Goal: Task Accomplishment & Management: Manage account settings

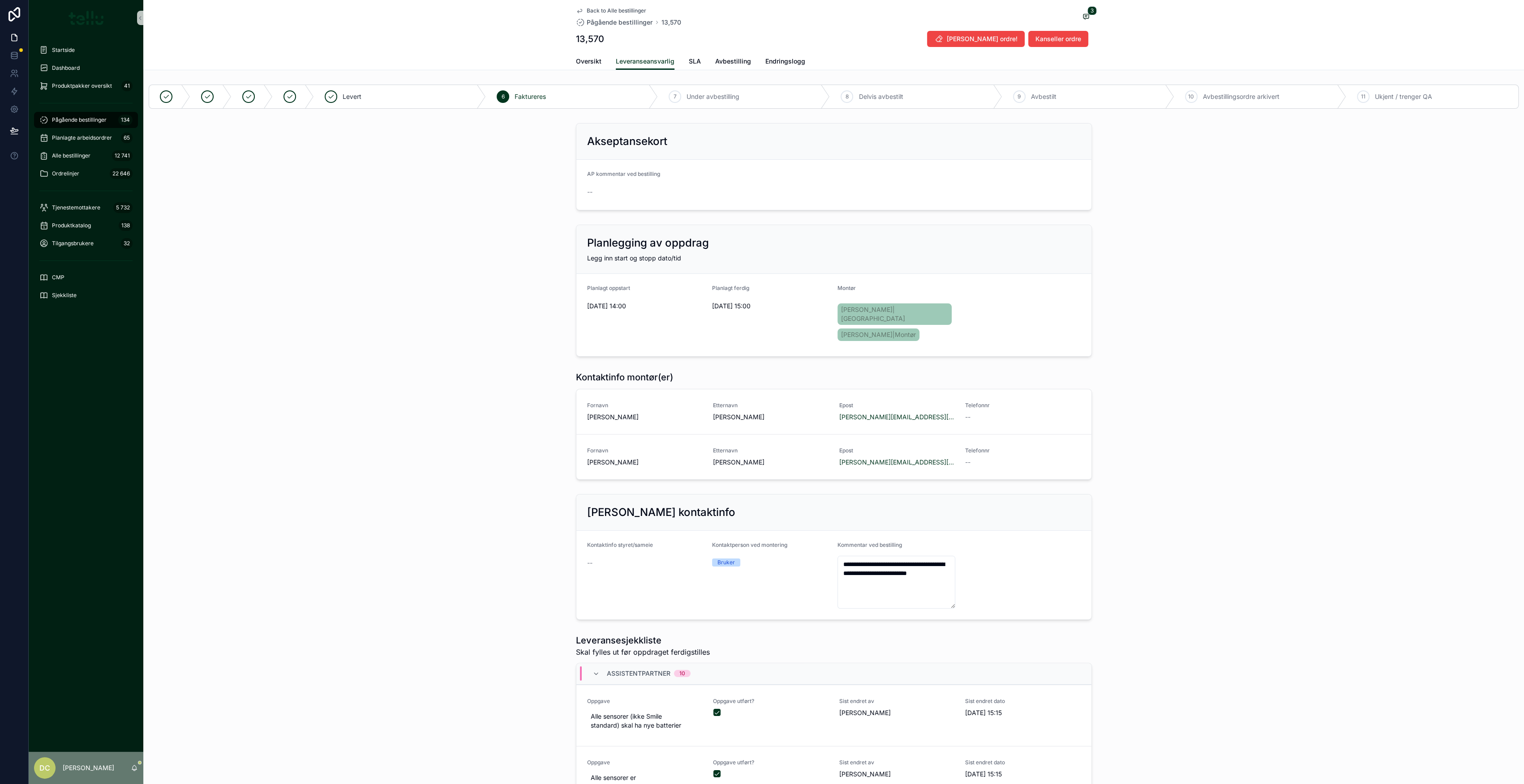
click at [462, 150] on div "Akseptansekort AP kommentar ved bestilling --" at bounding box center [834, 167] width 1381 height 95
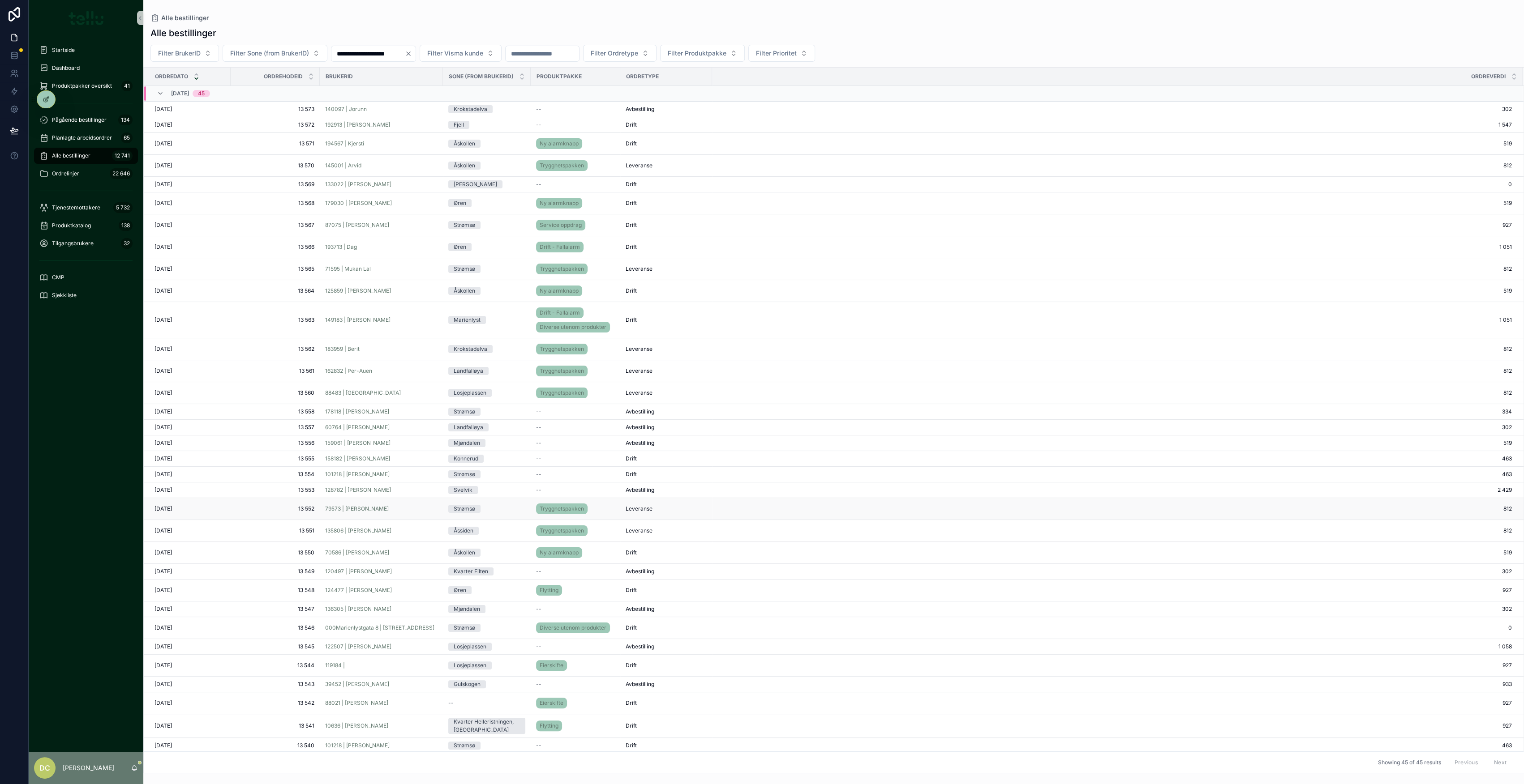
click at [282, 511] on td "13 552 13 552" at bounding box center [275, 509] width 89 height 22
click at [282, 506] on span "13 552" at bounding box center [275, 509] width 78 height 7
click at [288, 424] on span "13 557" at bounding box center [275, 427] width 78 height 7
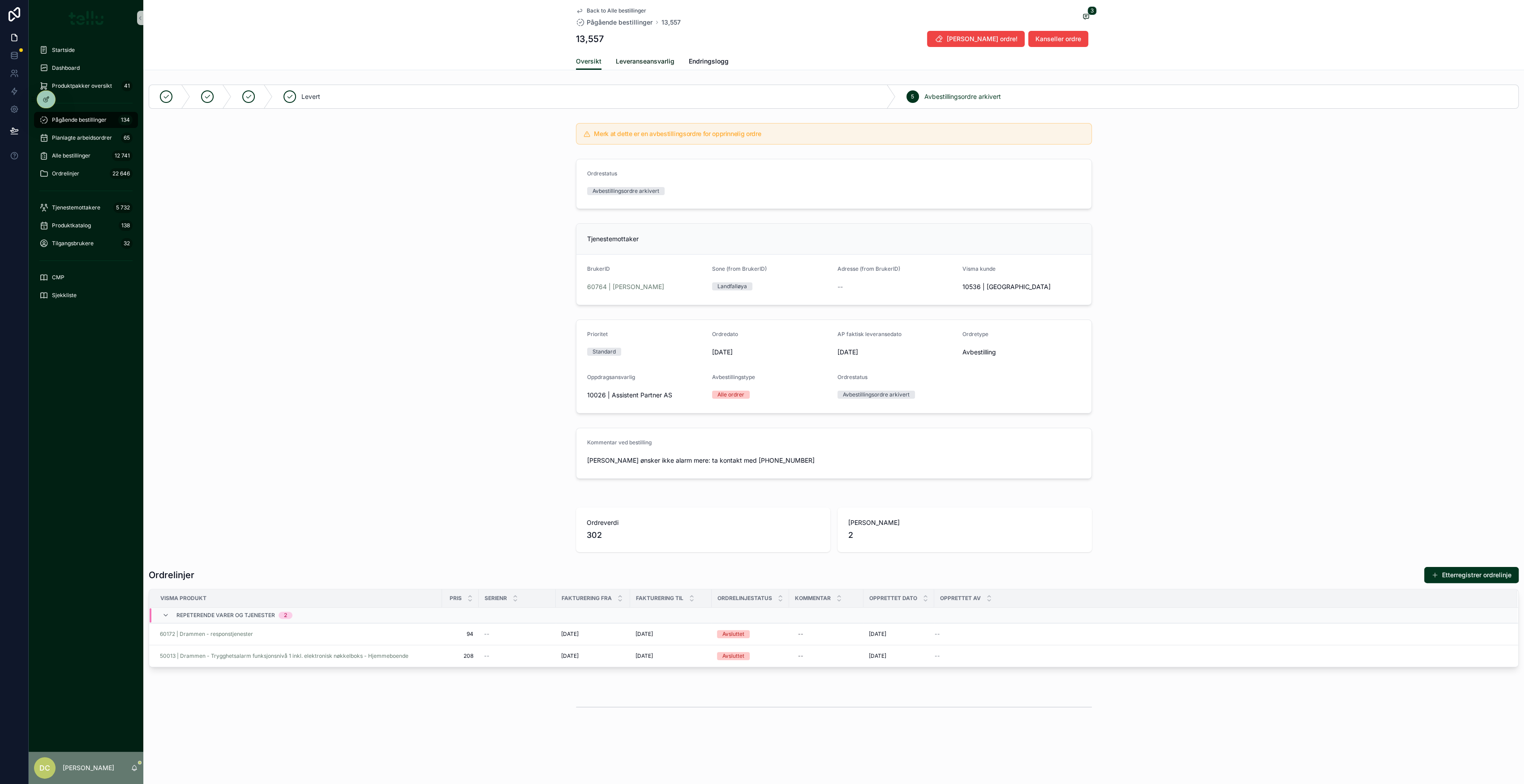
click at [624, 64] on span "Leveranseansvarlig" at bounding box center [645, 61] width 59 height 9
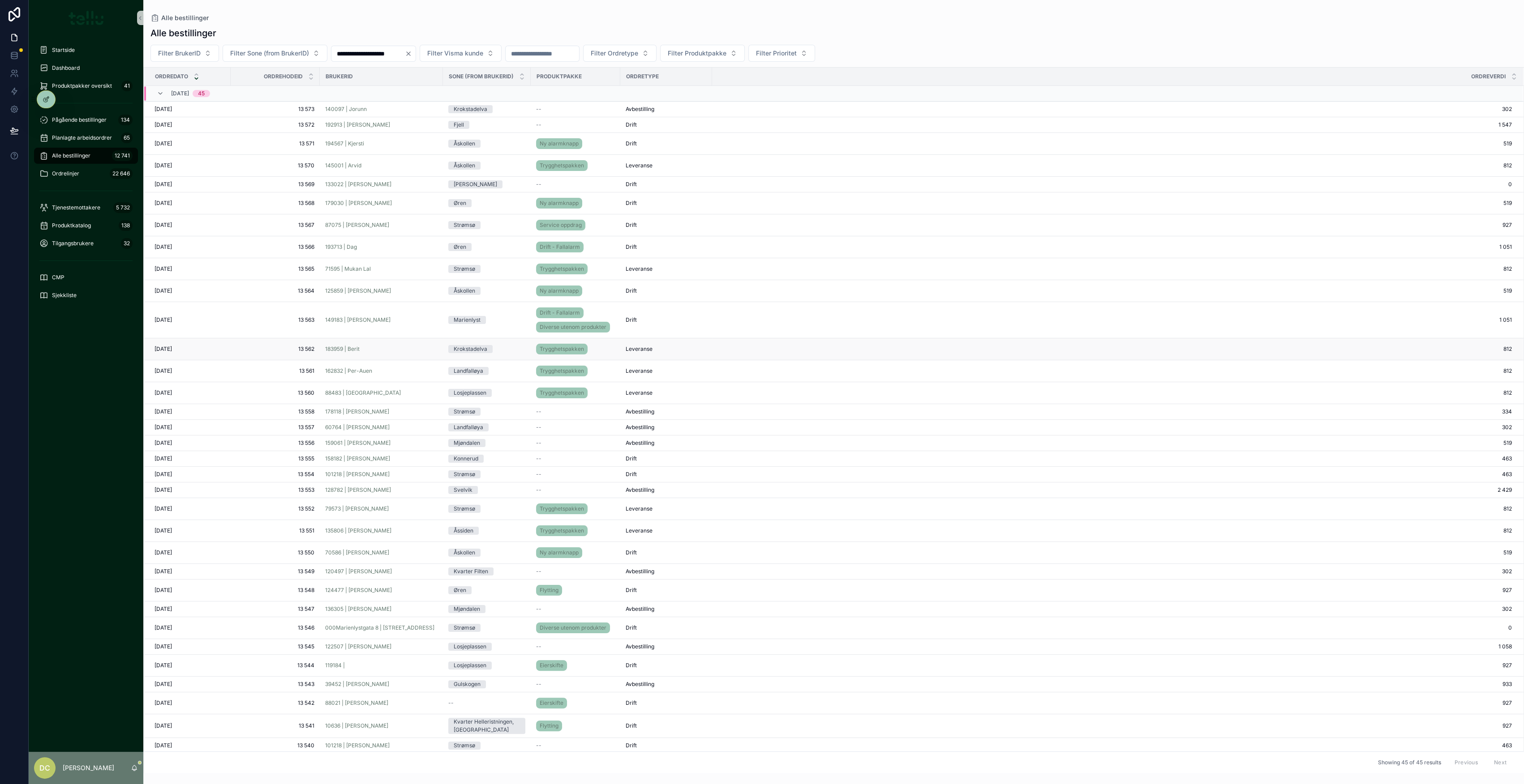
click at [265, 349] on span "13 562" at bounding box center [275, 349] width 78 height 7
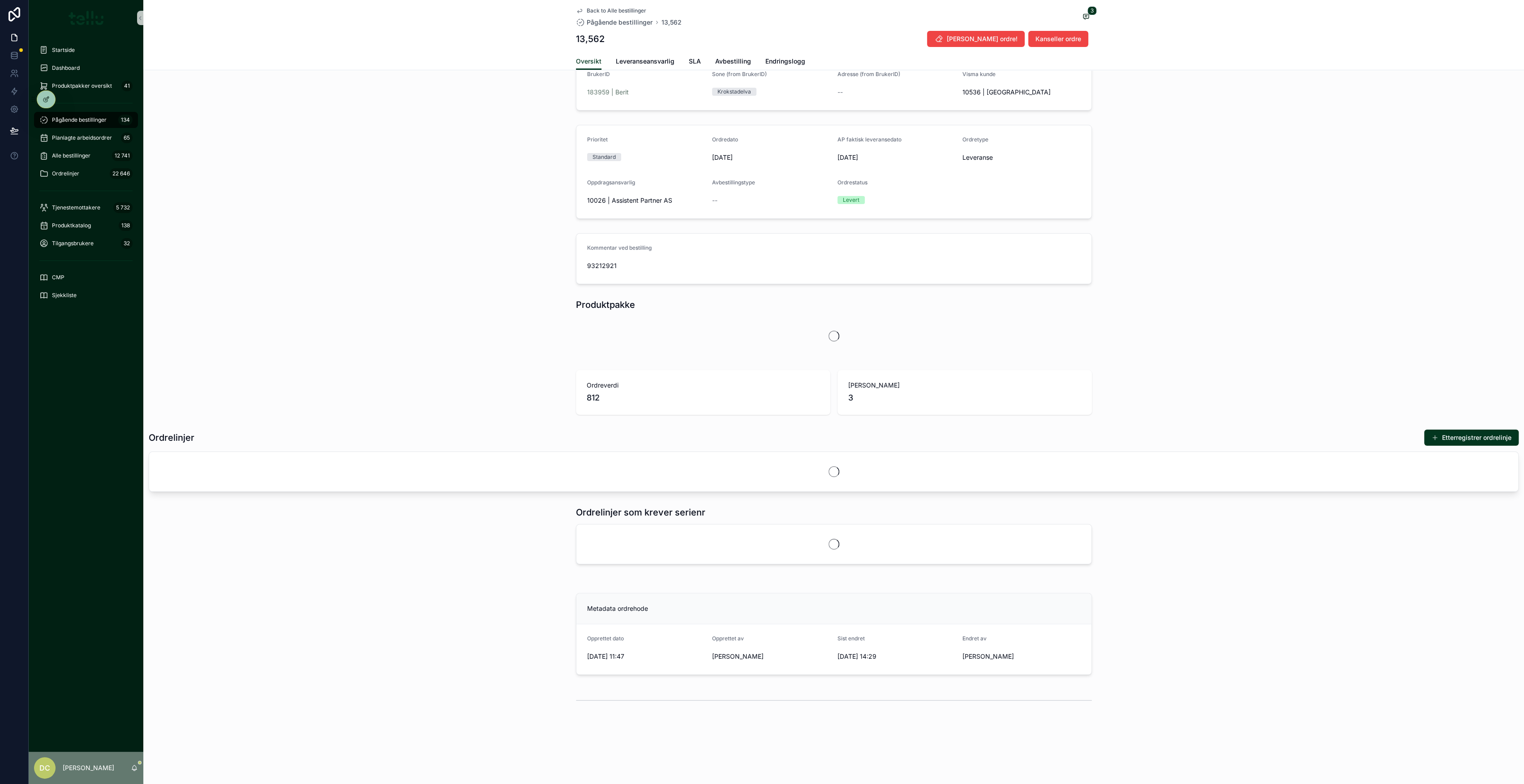
scroll to position [160, 0]
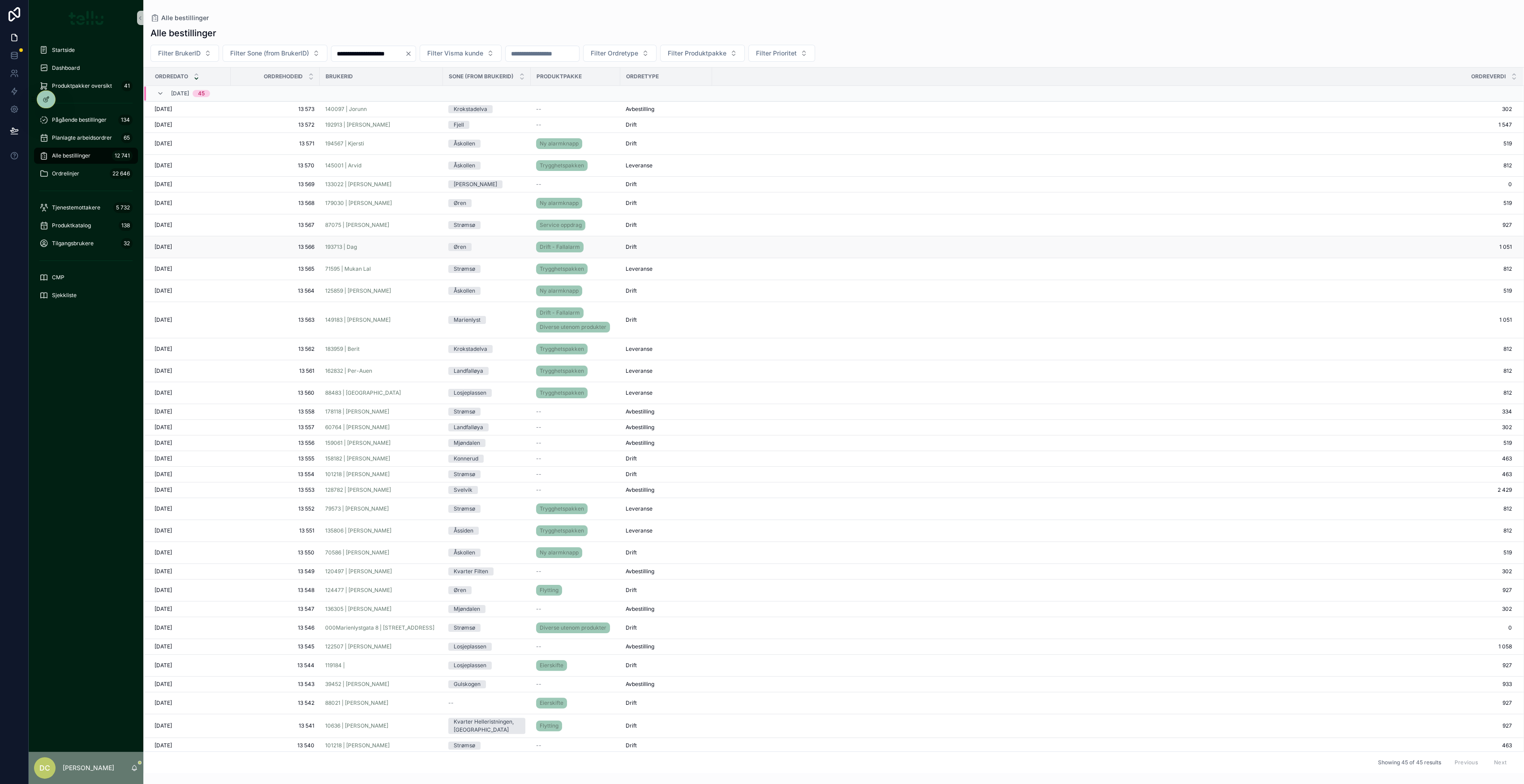
click at [287, 244] on span "13 566" at bounding box center [275, 247] width 78 height 7
click at [397, 54] on input "**********" at bounding box center [368, 53] width 73 height 12
click at [335, 187] on button "18" at bounding box center [332, 187] width 16 height 16
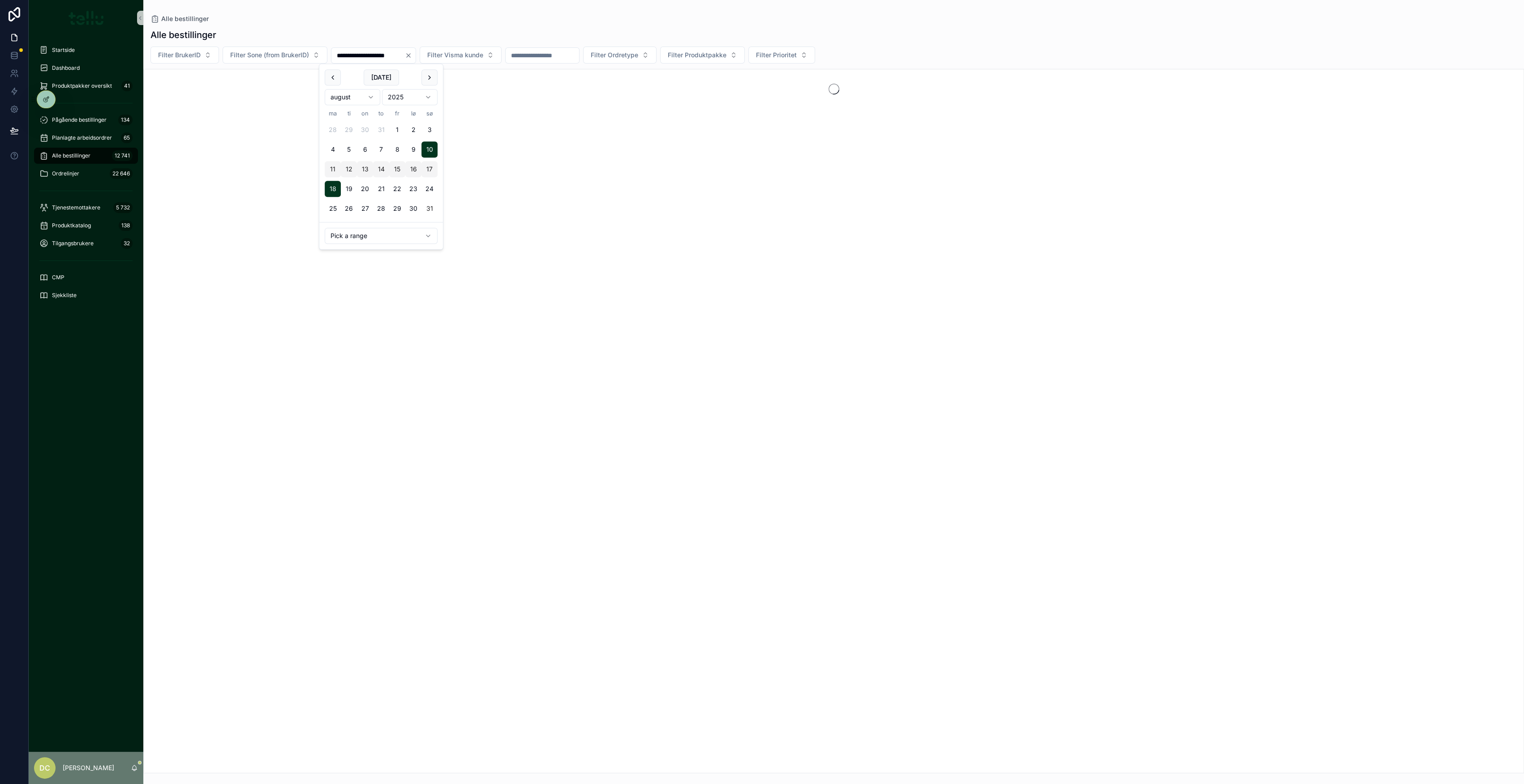
click at [432, 204] on button "31" at bounding box center [429, 208] width 16 height 16
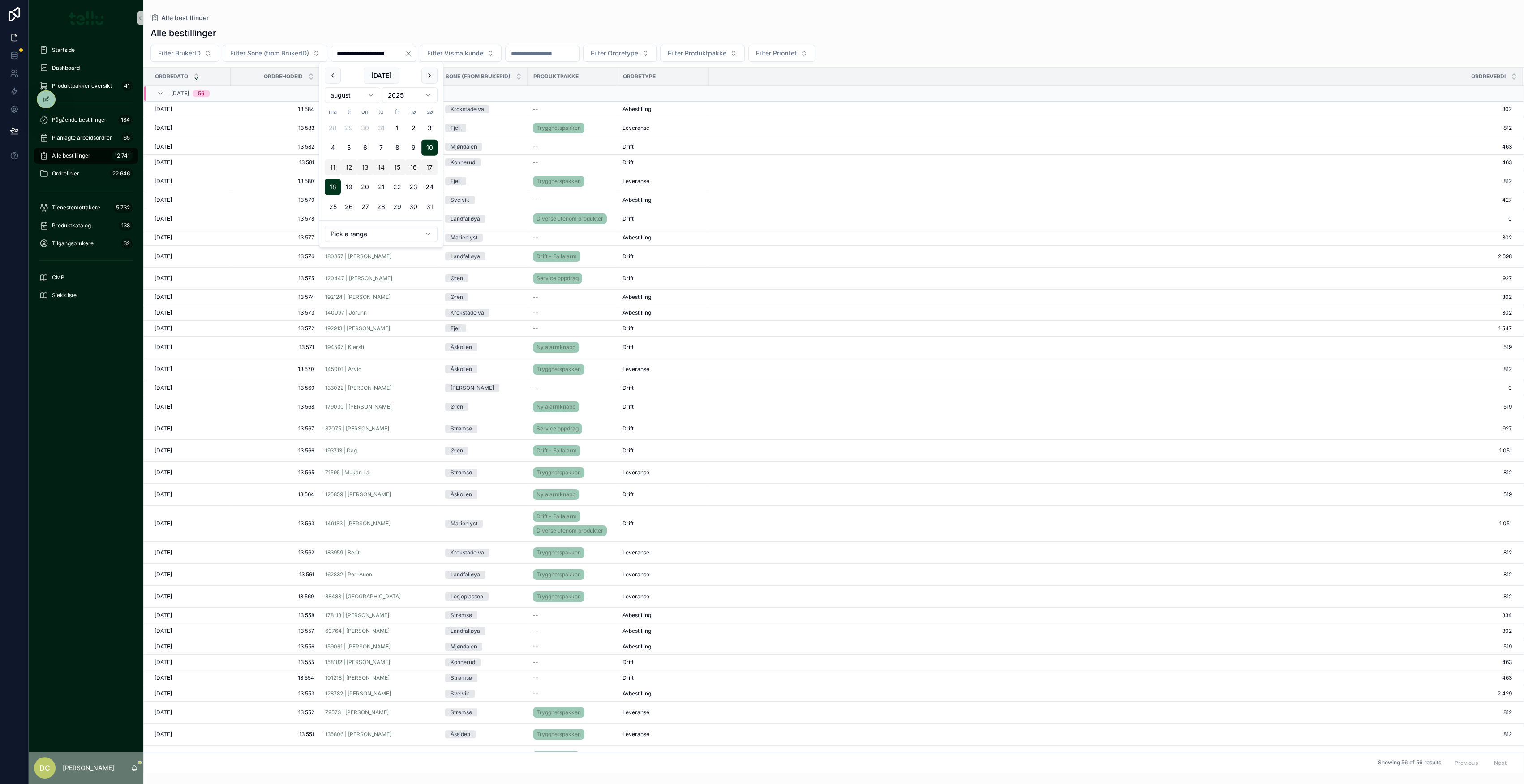
click at [340, 55] on input "**********" at bounding box center [368, 53] width 73 height 12
click at [344, 53] on input "**********" at bounding box center [368, 53] width 73 height 12
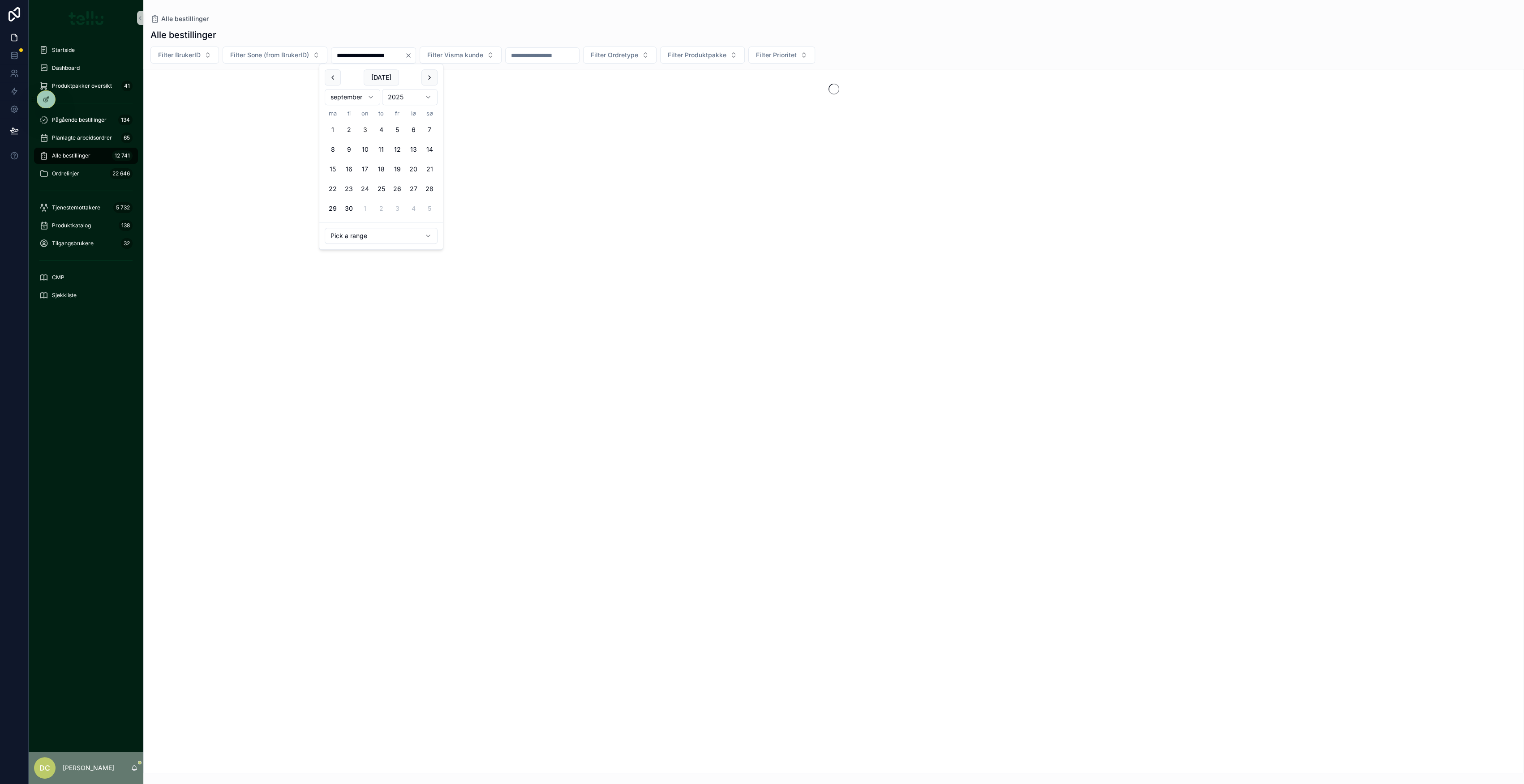
click at [377, 54] on input "**********" at bounding box center [368, 55] width 73 height 12
click at [524, 33] on div "Alle bestillinger" at bounding box center [834, 34] width 1367 height 12
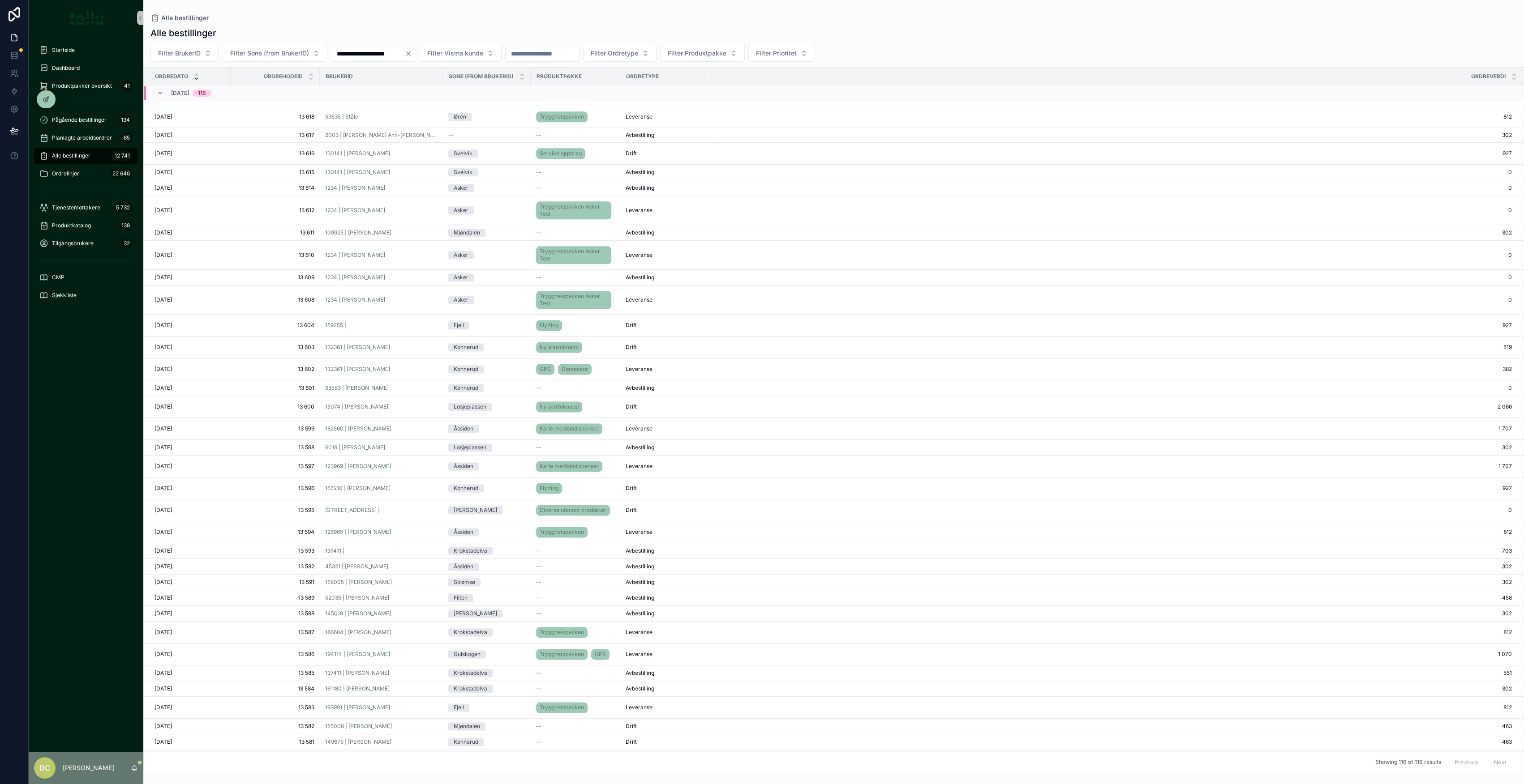
scroll to position [1329, 0]
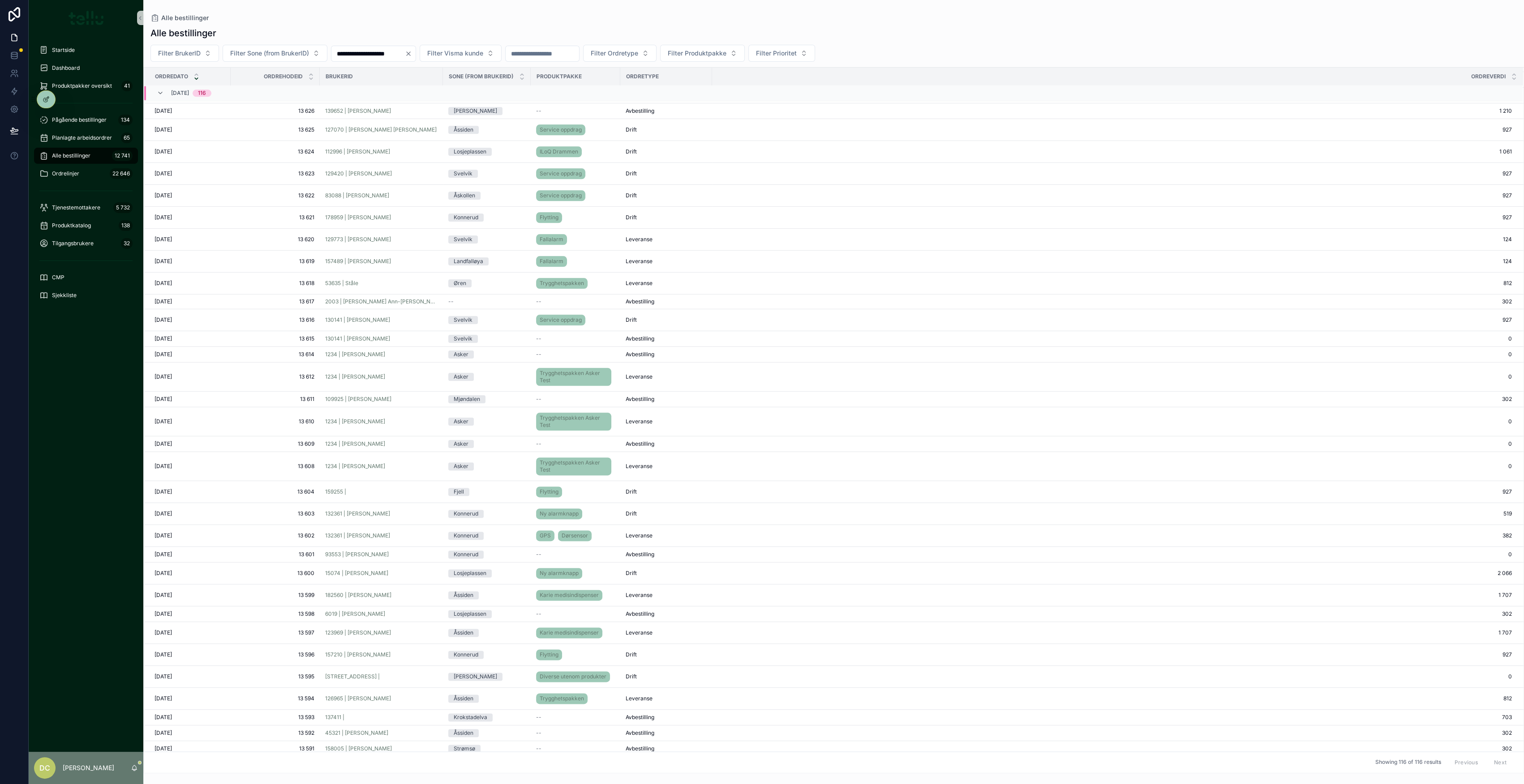
click at [390, 51] on input "**********" at bounding box center [368, 53] width 73 height 12
click at [333, 76] on button "scrollable content" at bounding box center [332, 75] width 16 height 16
click at [428, 187] on button "24" at bounding box center [429, 187] width 16 height 16
type input "**********"
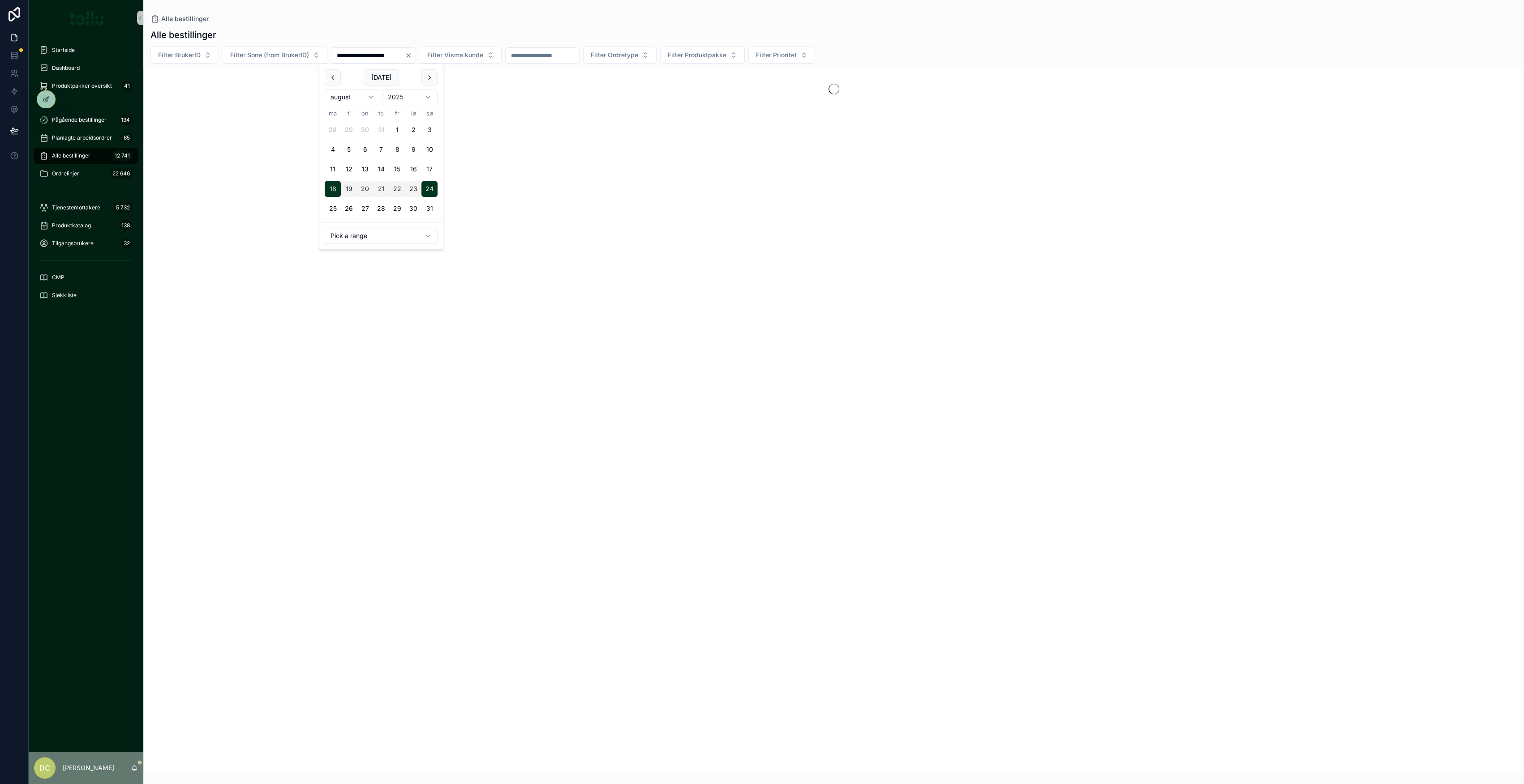
click at [499, 20] on div "Alle bestillinger" at bounding box center [834, 18] width 1367 height 9
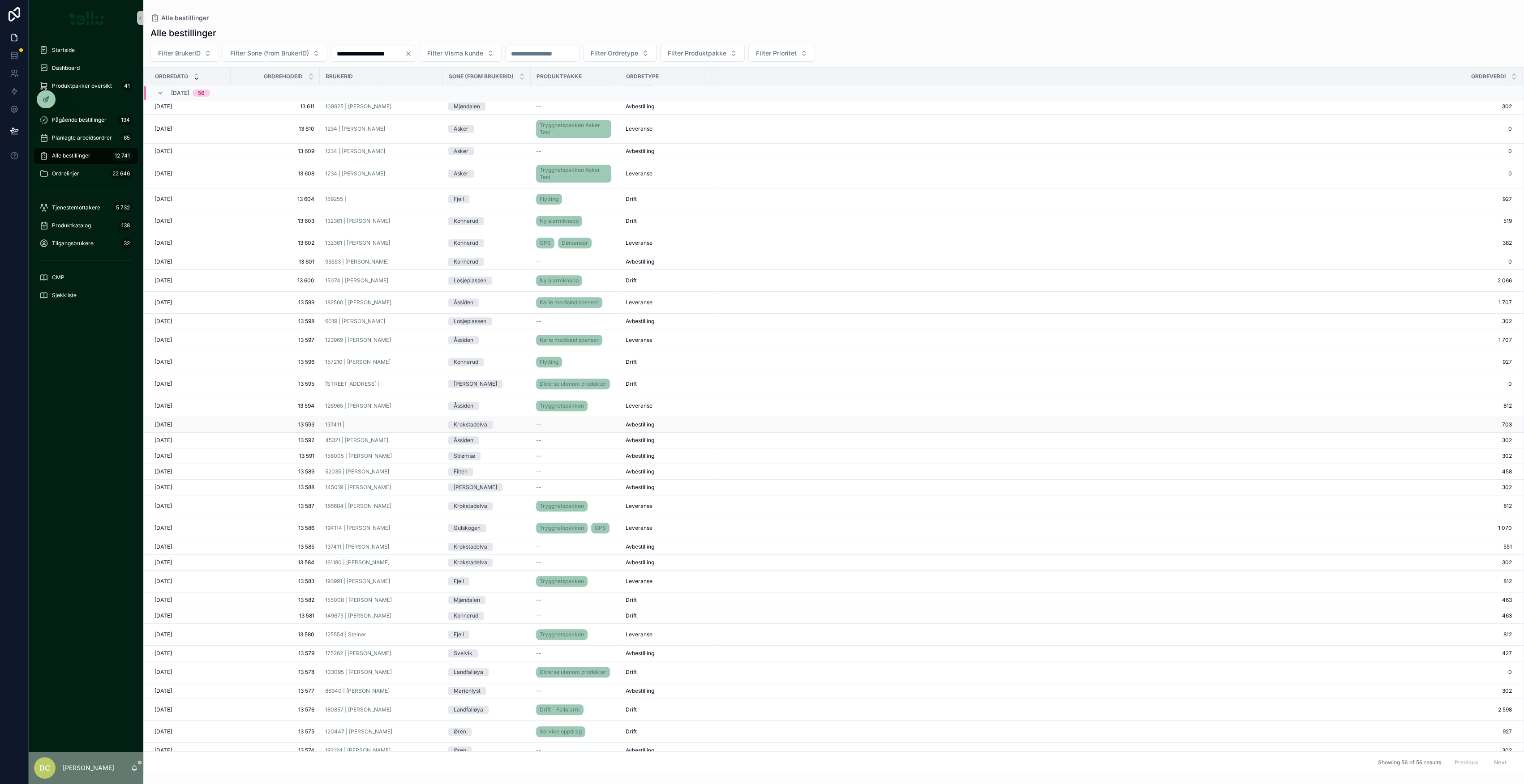
scroll to position [444, 0]
click at [415, 725] on div "120447 | [PERSON_NAME]" at bounding box center [382, 728] width 112 height 7
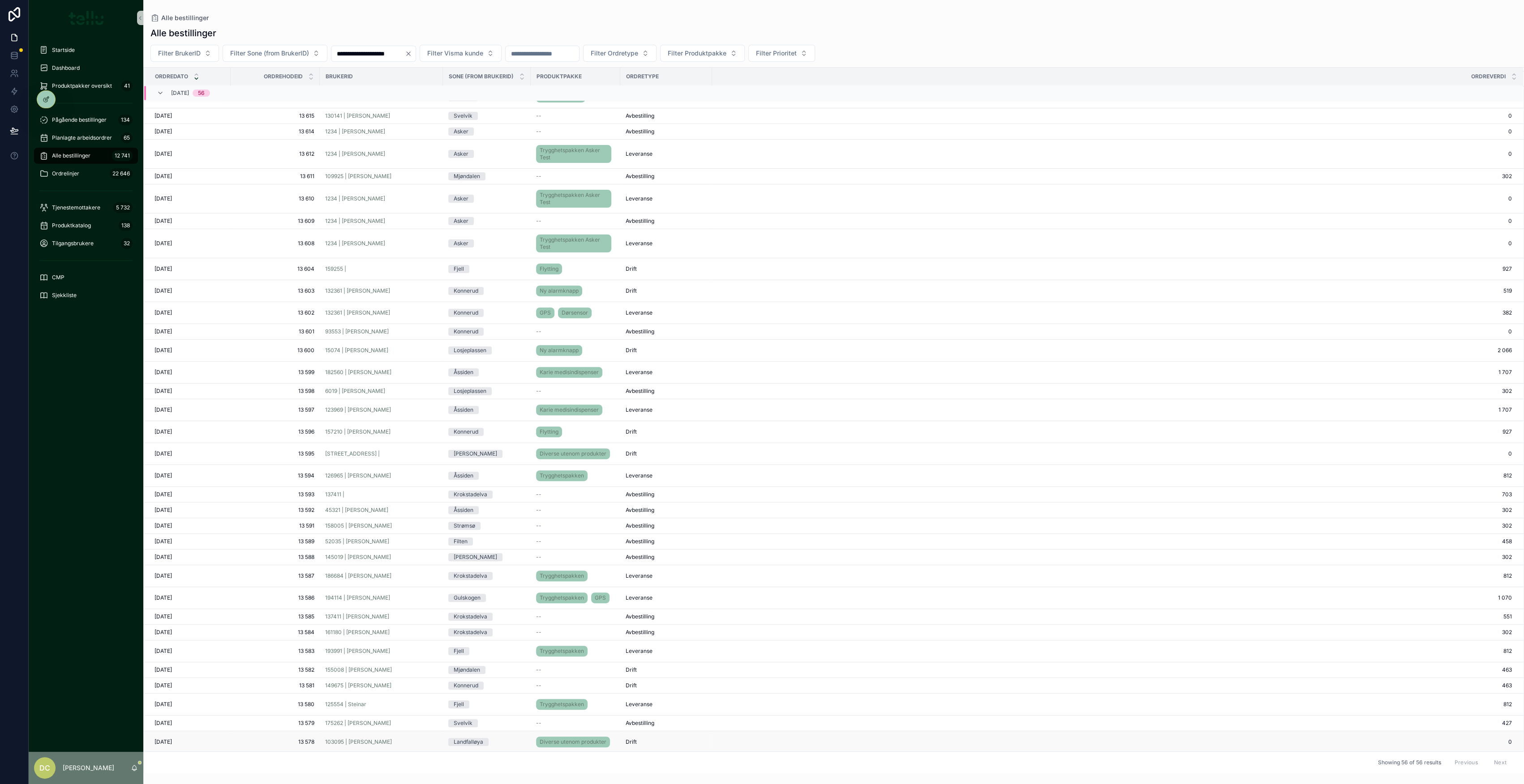
scroll to position [444, 0]
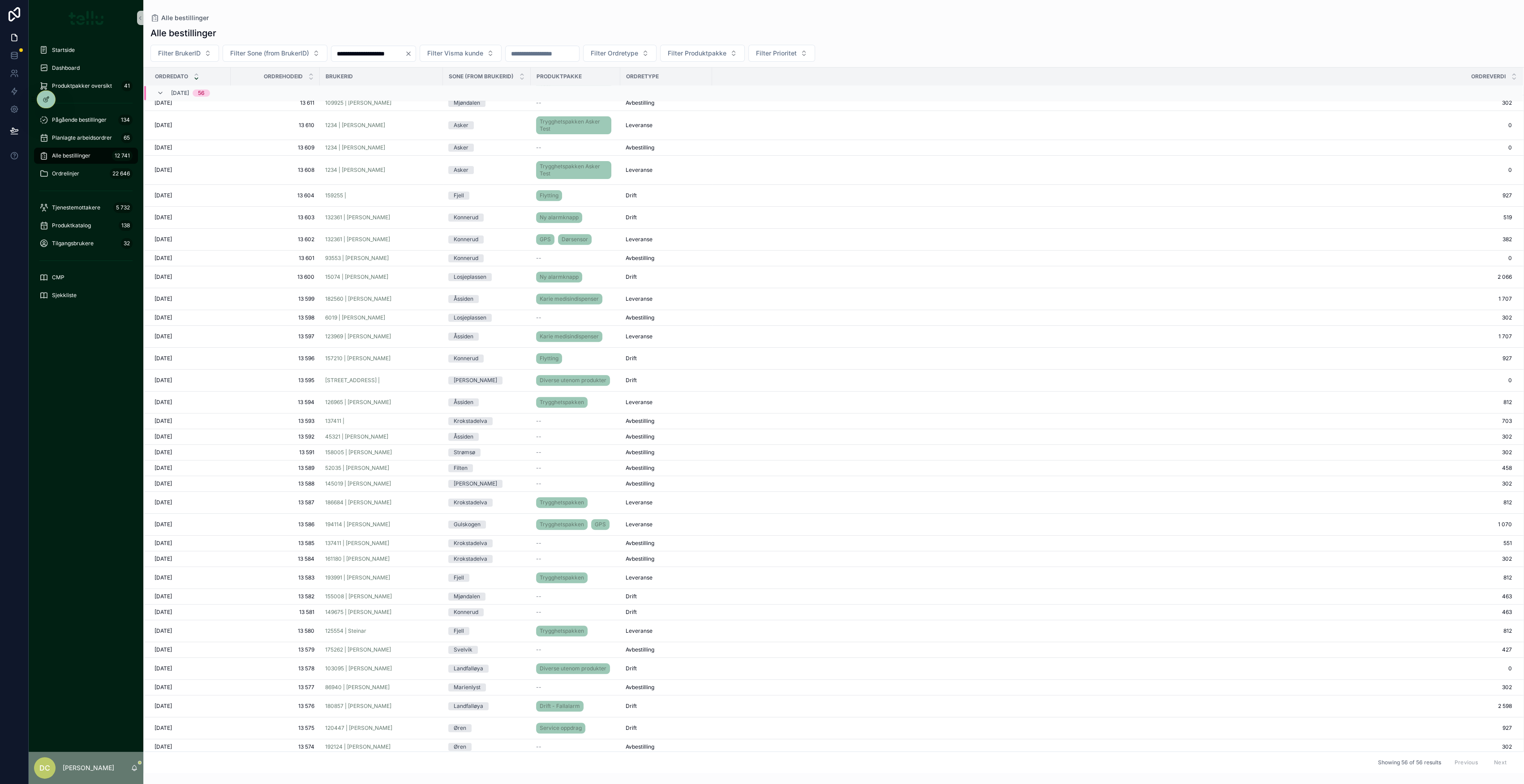
click at [405, 702] on div "180857 | [PERSON_NAME]" at bounding box center [382, 706] width 112 height 7
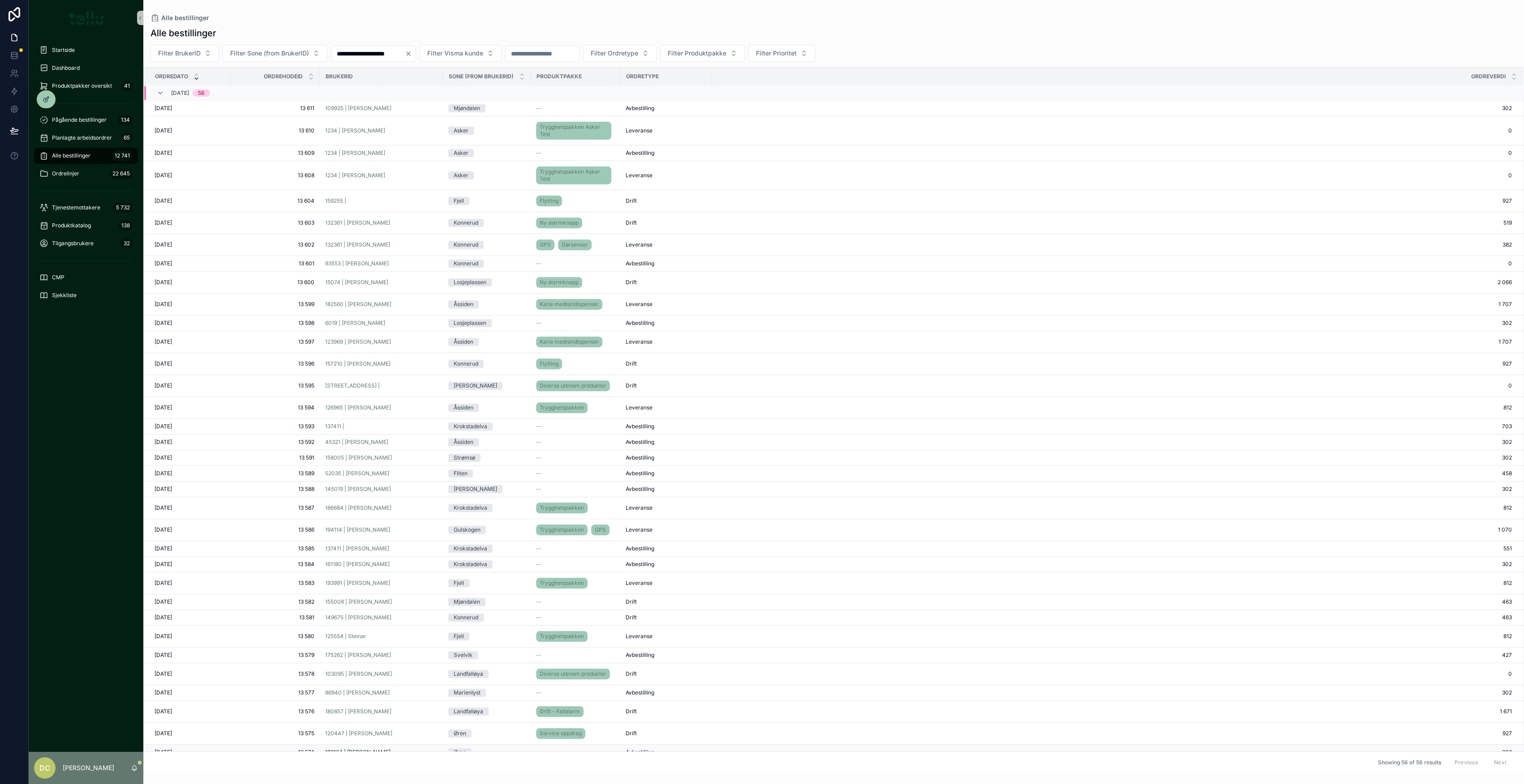
scroll to position [439, 0]
drag, startPoint x: 411, startPoint y: 672, endPoint x: 419, endPoint y: 677, distance: 9.4
click at [411, 672] on div "103095 | [PERSON_NAME]" at bounding box center [382, 674] width 112 height 7
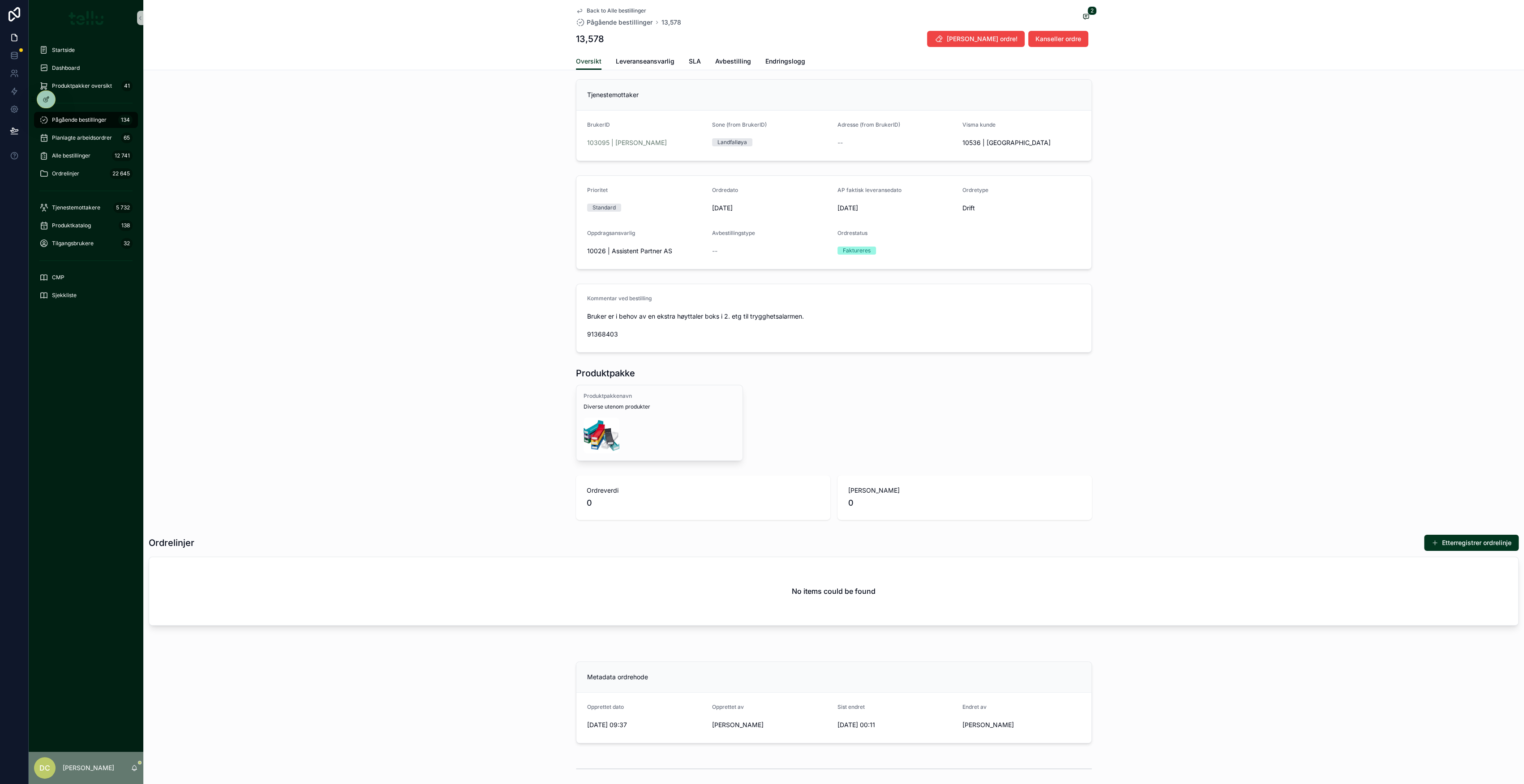
scroll to position [119, 0]
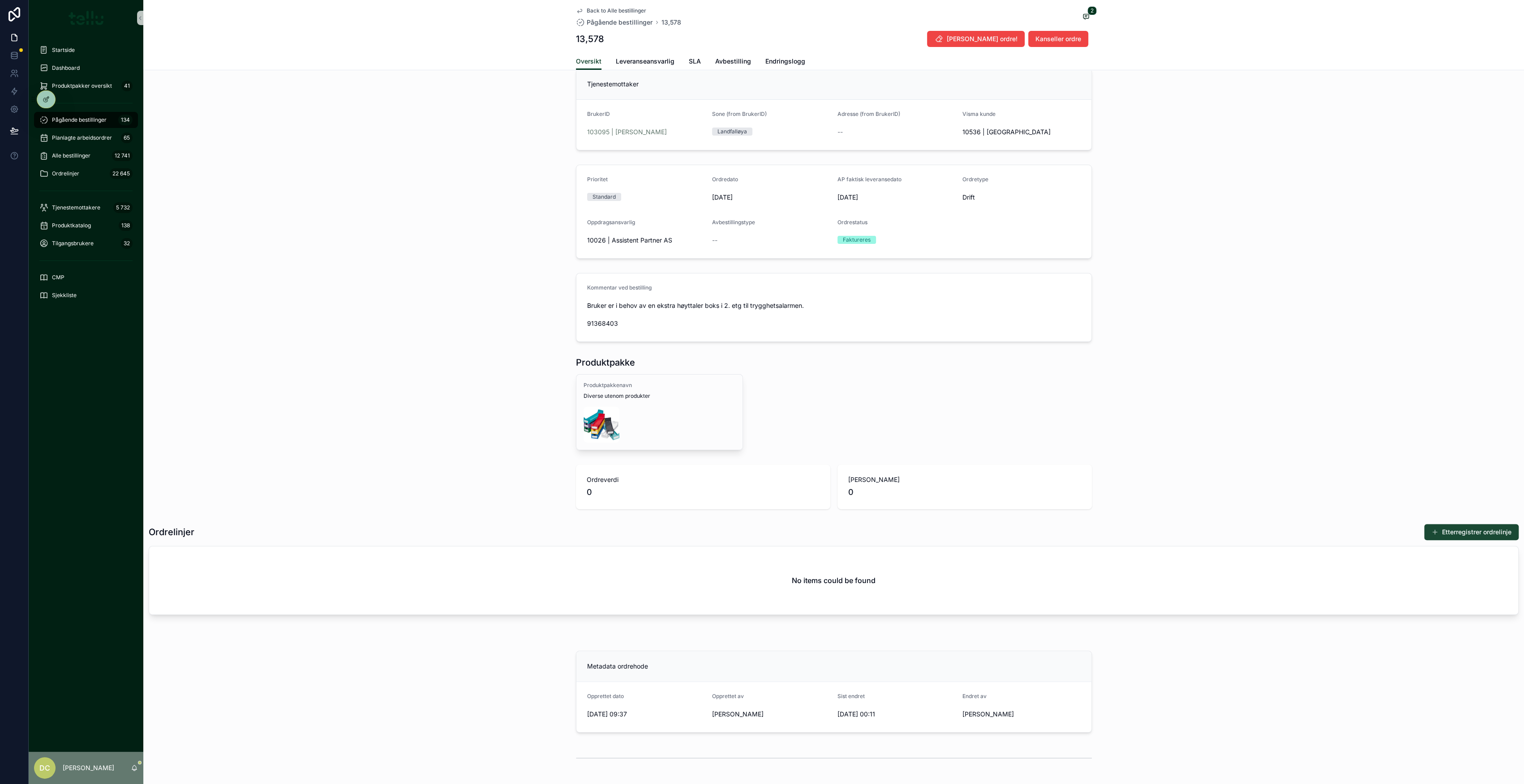
click at [1438, 530] on button "Etterregistrer ordrelinje" at bounding box center [1471, 532] width 95 height 16
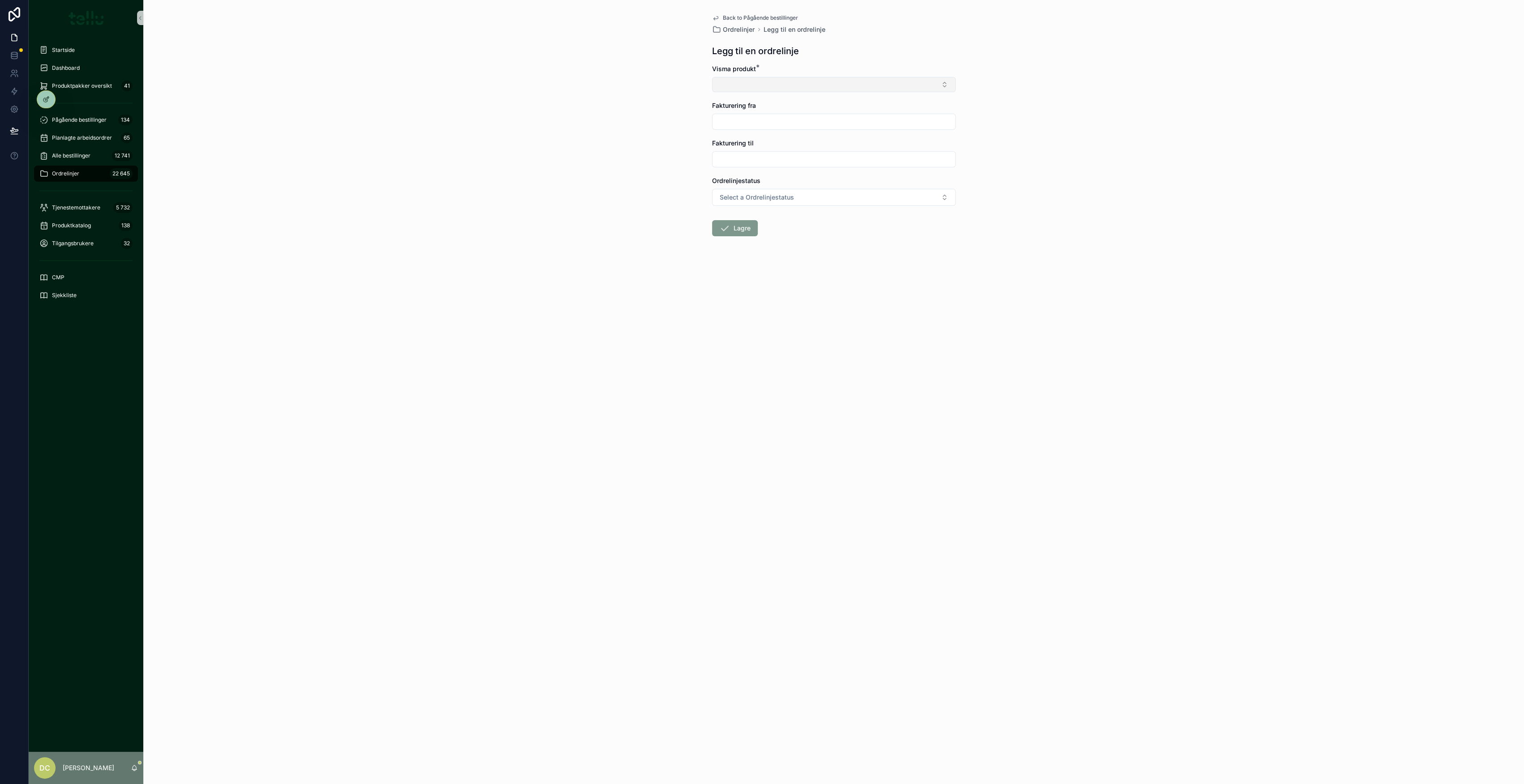
click at [747, 83] on button "Select Button" at bounding box center [834, 85] width 244 height 15
type input "********"
click at [771, 118] on span "60099 | Drammen - Levering av utstyr" at bounding box center [774, 119] width 114 height 9
click at [768, 125] on input "scrollable content" at bounding box center [834, 123] width 243 height 12
click at [786, 144] on button "scrollable content" at bounding box center [785, 145] width 16 height 16
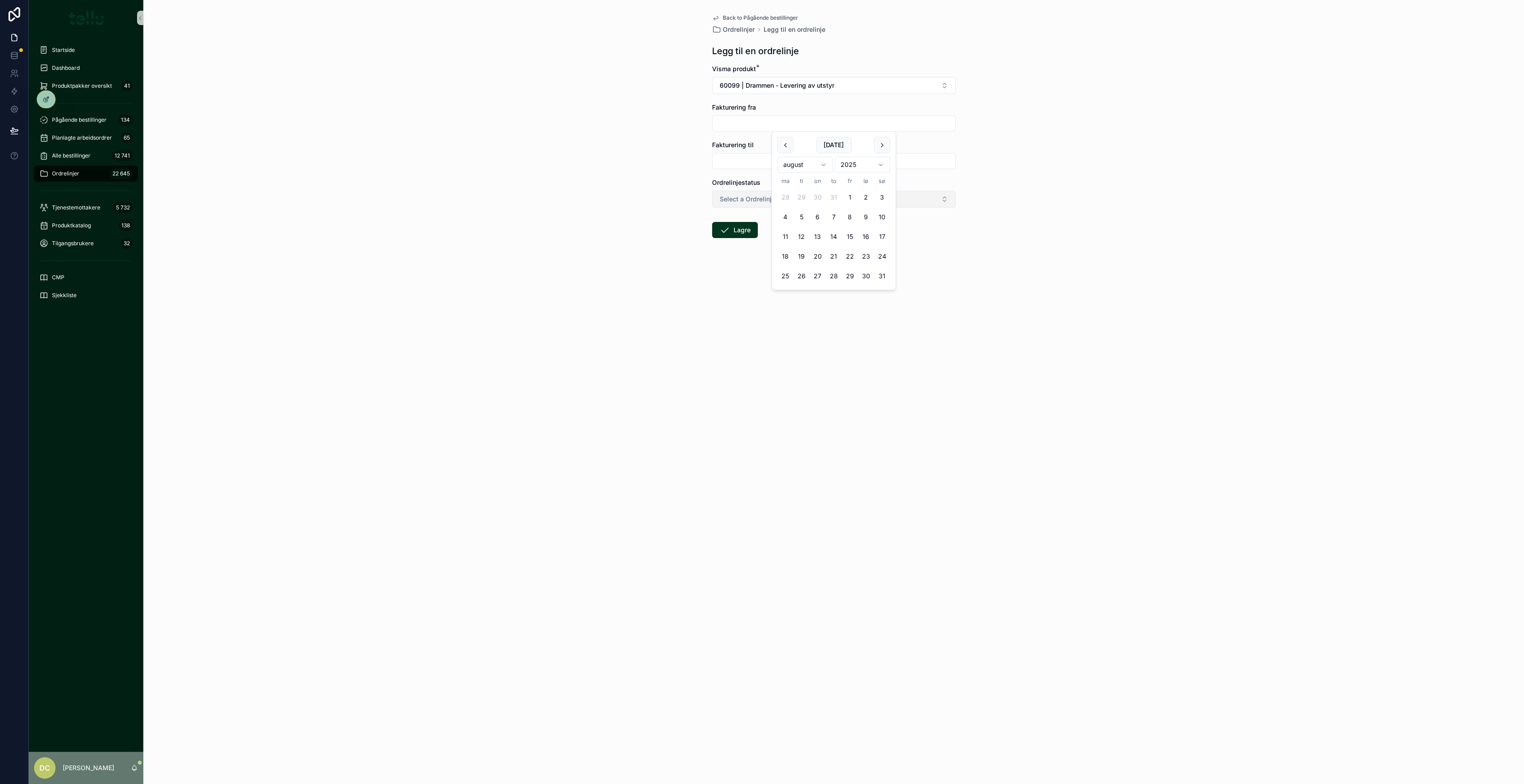
click at [851, 197] on button "1" at bounding box center [850, 197] width 16 height 16
type input "********"
click at [624, 177] on div "Back to Pågående bestillinger Ordrelinjer Legg til en ordrelinje Legg til en or…" at bounding box center [834, 392] width 1381 height 784
click at [739, 193] on button "Select a Ordrelinjestatus" at bounding box center [834, 199] width 244 height 17
click at [734, 260] on div "Aktiv" at bounding box center [729, 262] width 13 height 8
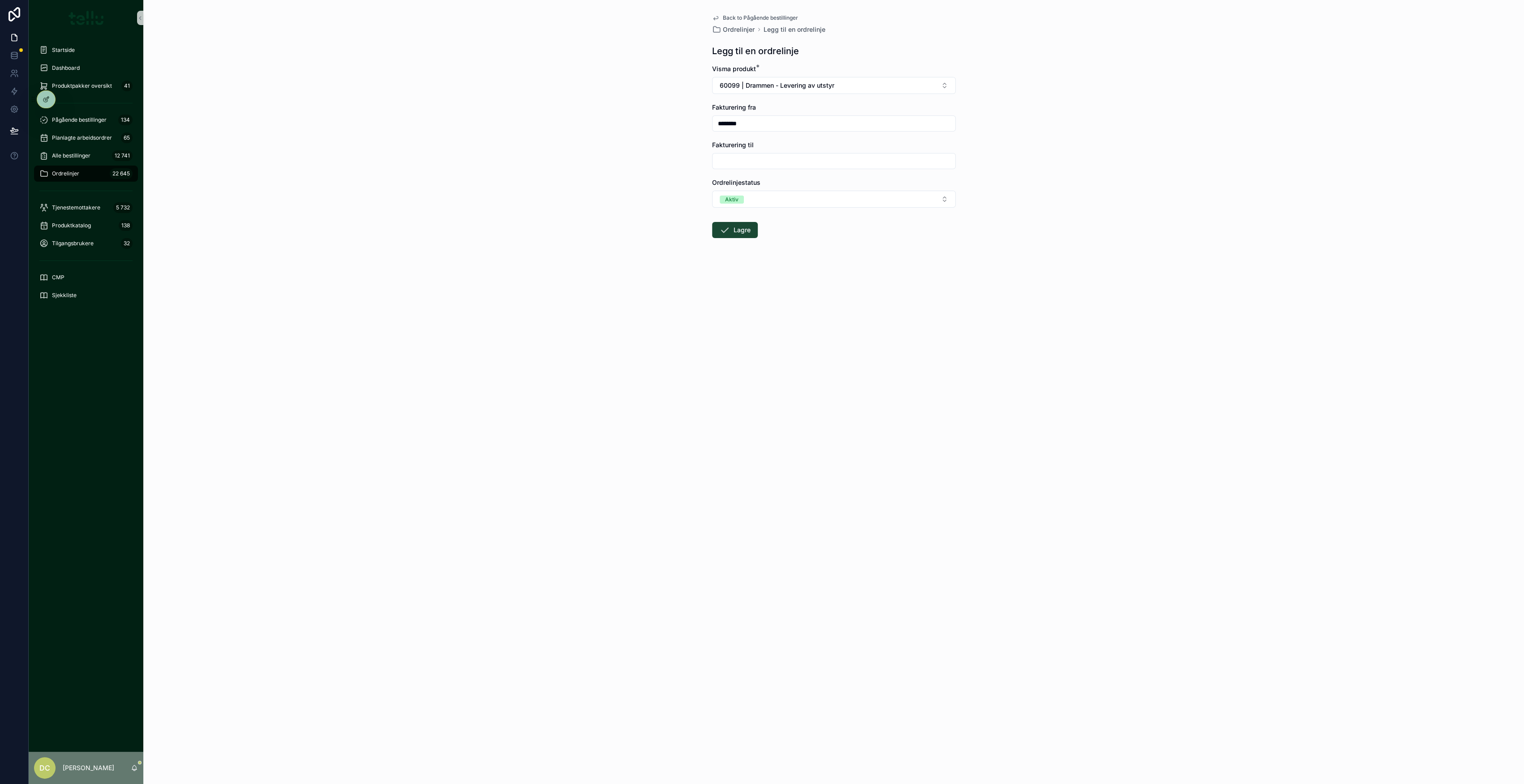
click at [743, 223] on button "Lagre" at bounding box center [735, 229] width 46 height 16
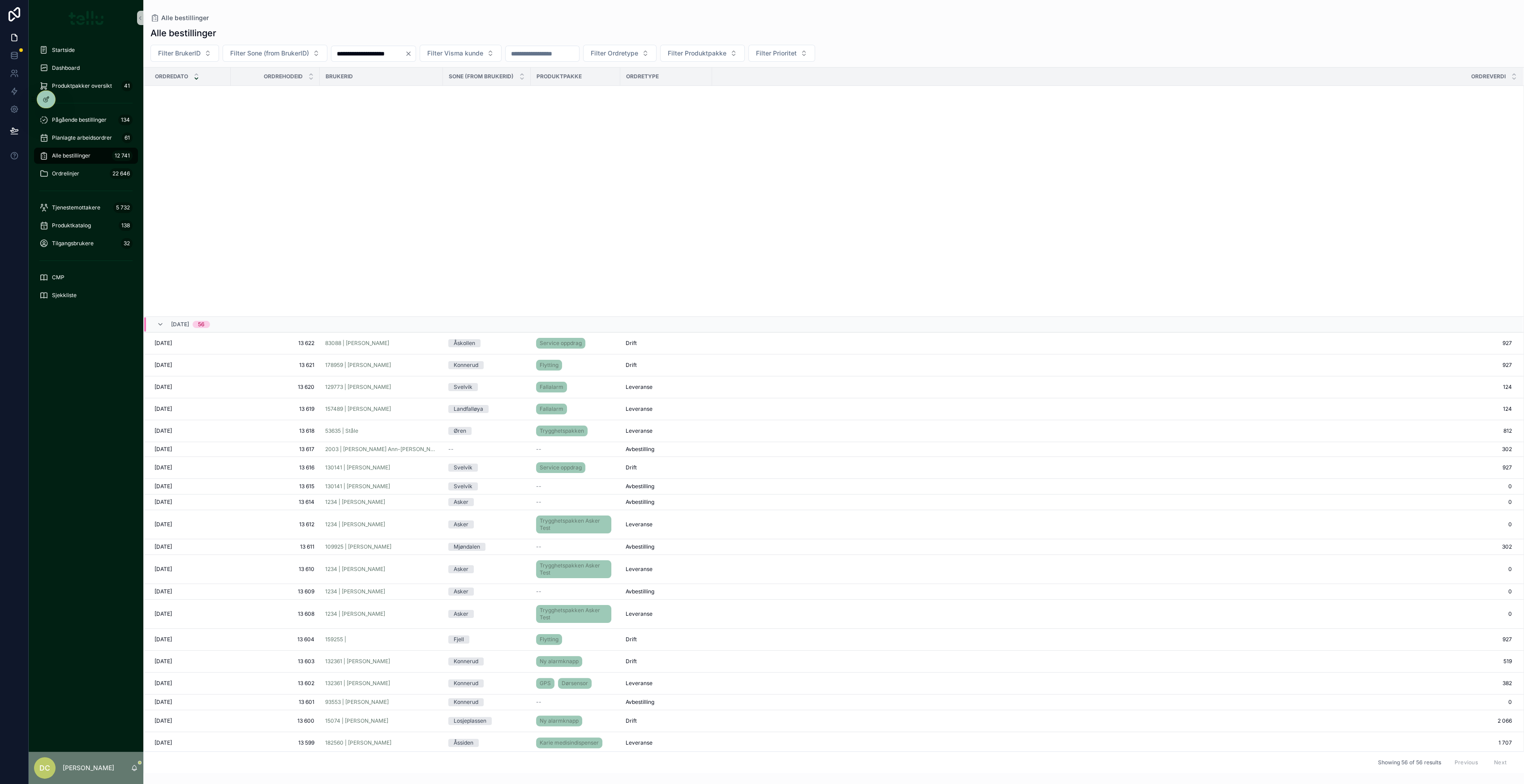
scroll to position [439, 0]
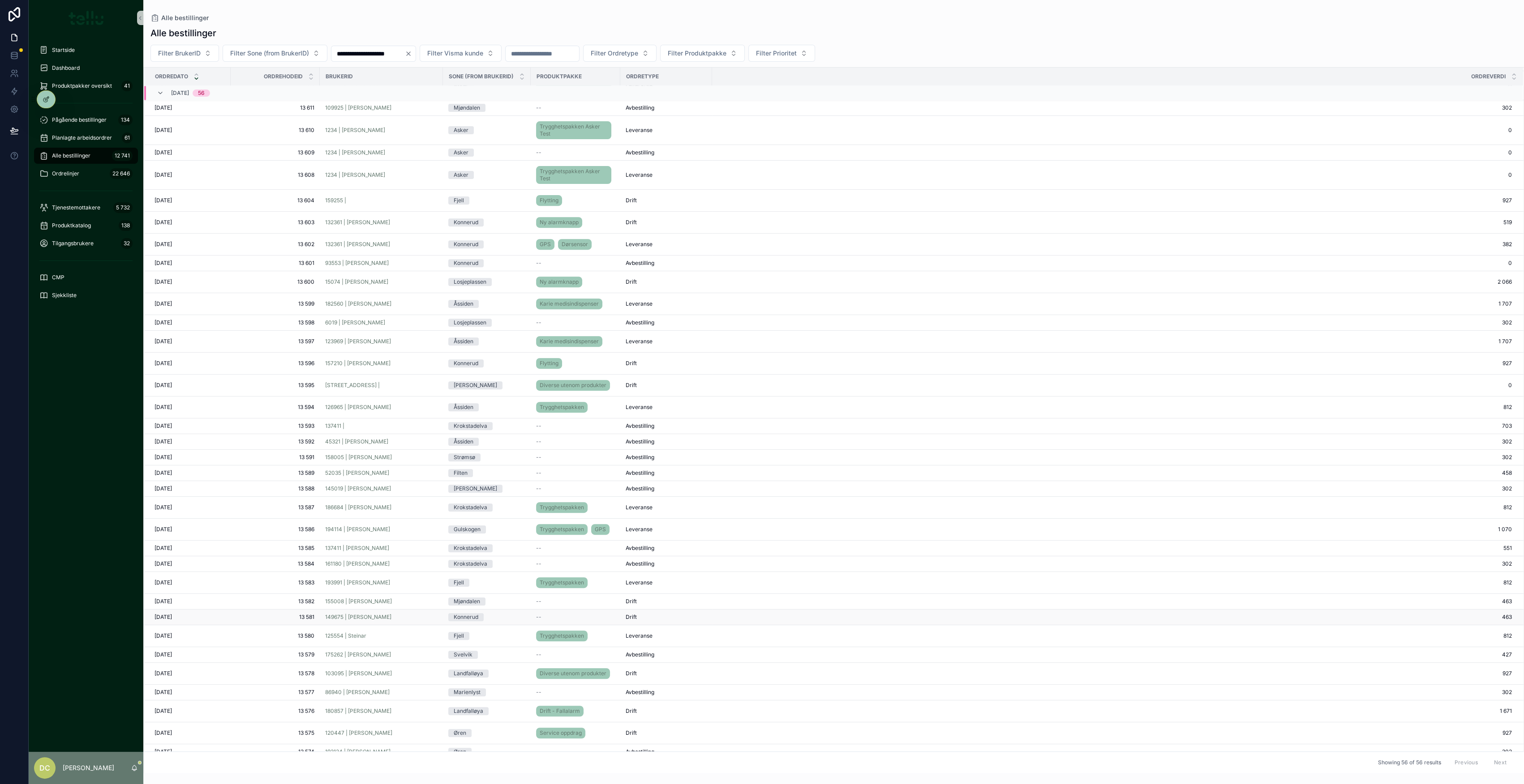
click at [401, 615] on div "149675 | [PERSON_NAME]" at bounding box center [382, 617] width 112 height 7
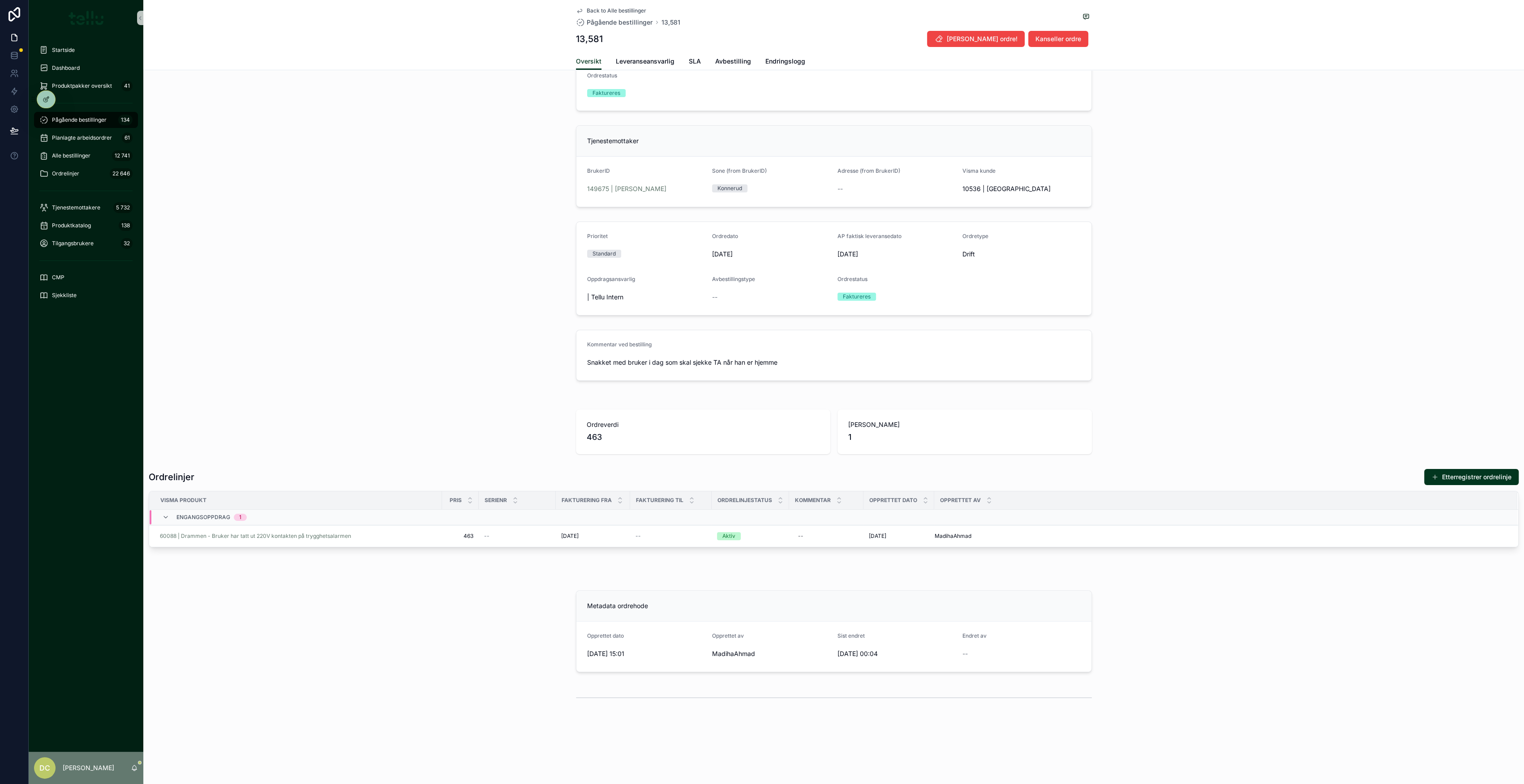
scroll to position [61, 0]
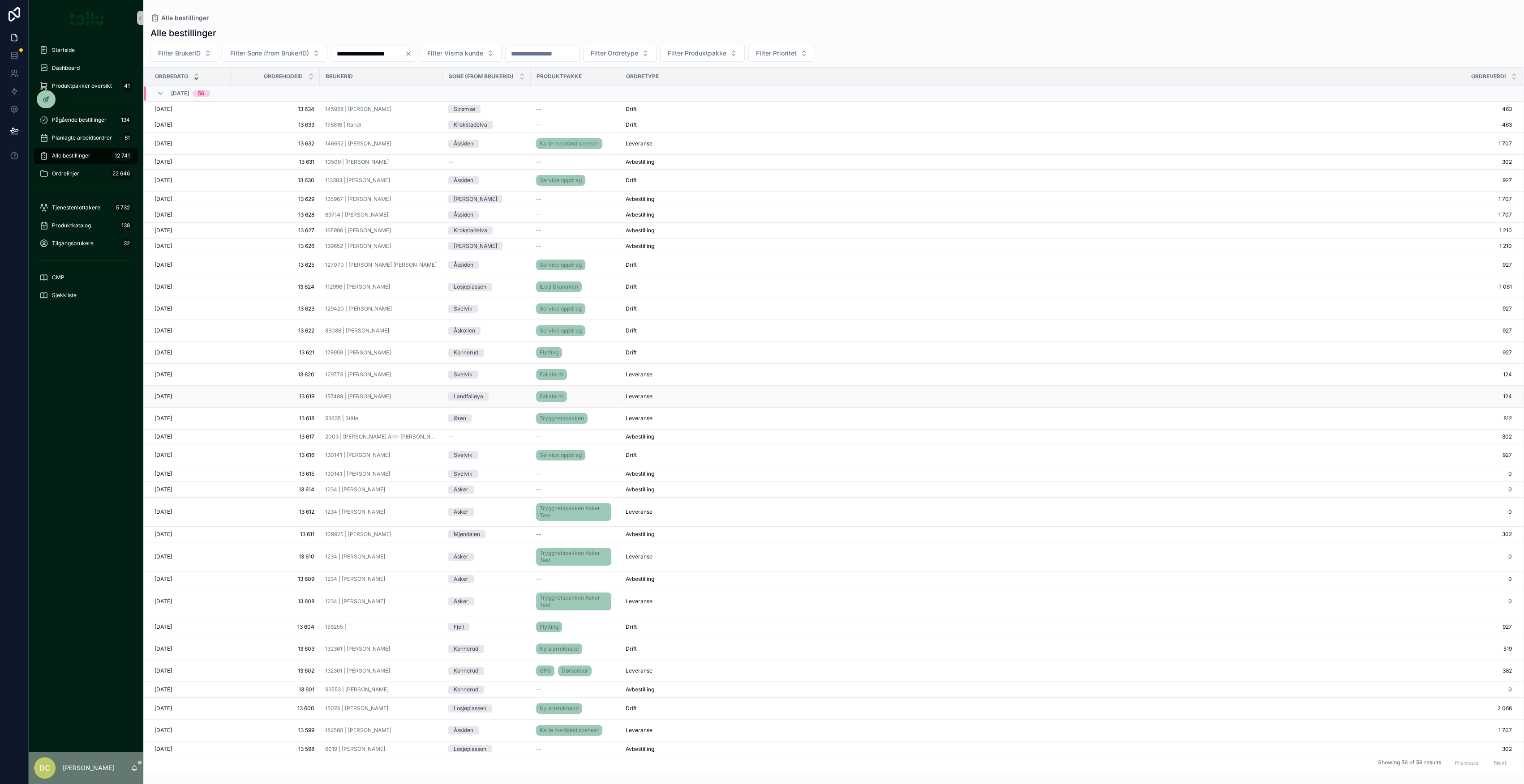
click at [414, 395] on div "157489 | [PERSON_NAME]" at bounding box center [382, 397] width 112 height 7
click at [419, 351] on div "178959 | [PERSON_NAME]" at bounding box center [382, 352] width 112 height 7
click at [424, 286] on div "112996 | [PERSON_NAME]" at bounding box center [382, 287] width 112 height 7
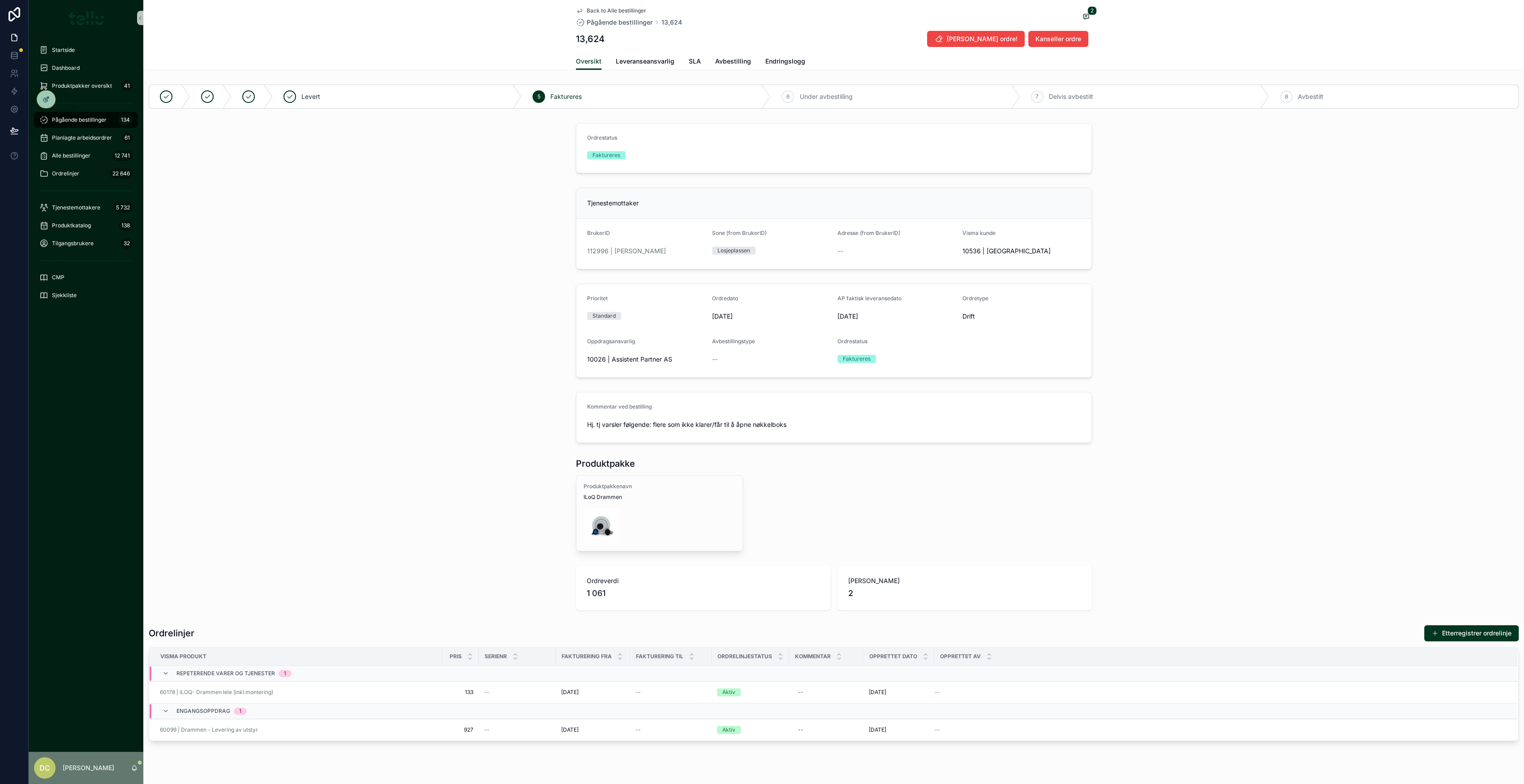
click at [349, 364] on div "Prioritet Standard Ordredato [DATE] AP faktisk leveransedato [DATE] Ordretype D…" at bounding box center [834, 331] width 1381 height 101
drag, startPoint x: 336, startPoint y: 362, endPoint x: 5, endPoint y: 382, distance: 331.6
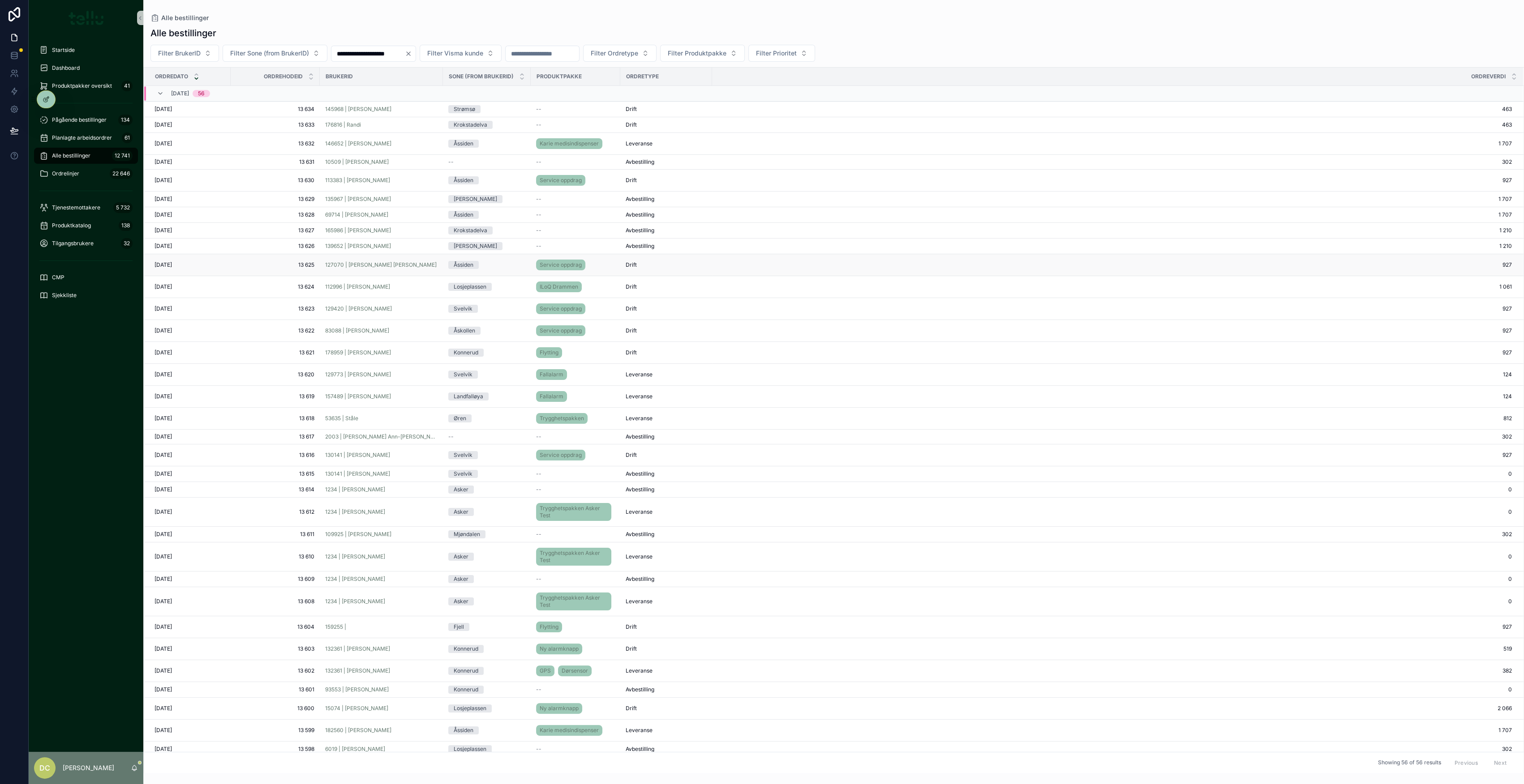
click at [443, 267] on td "Åssiden" at bounding box center [487, 265] width 88 height 22
click at [505, 259] on td "Åssiden" at bounding box center [487, 265] width 88 height 22
click at [298, 263] on span "13 625" at bounding box center [275, 265] width 78 height 7
click at [391, 213] on div "69714 | [PERSON_NAME]" at bounding box center [382, 215] width 112 height 7
click at [419, 144] on div "146652 | [PERSON_NAME]" at bounding box center [382, 144] width 112 height 7
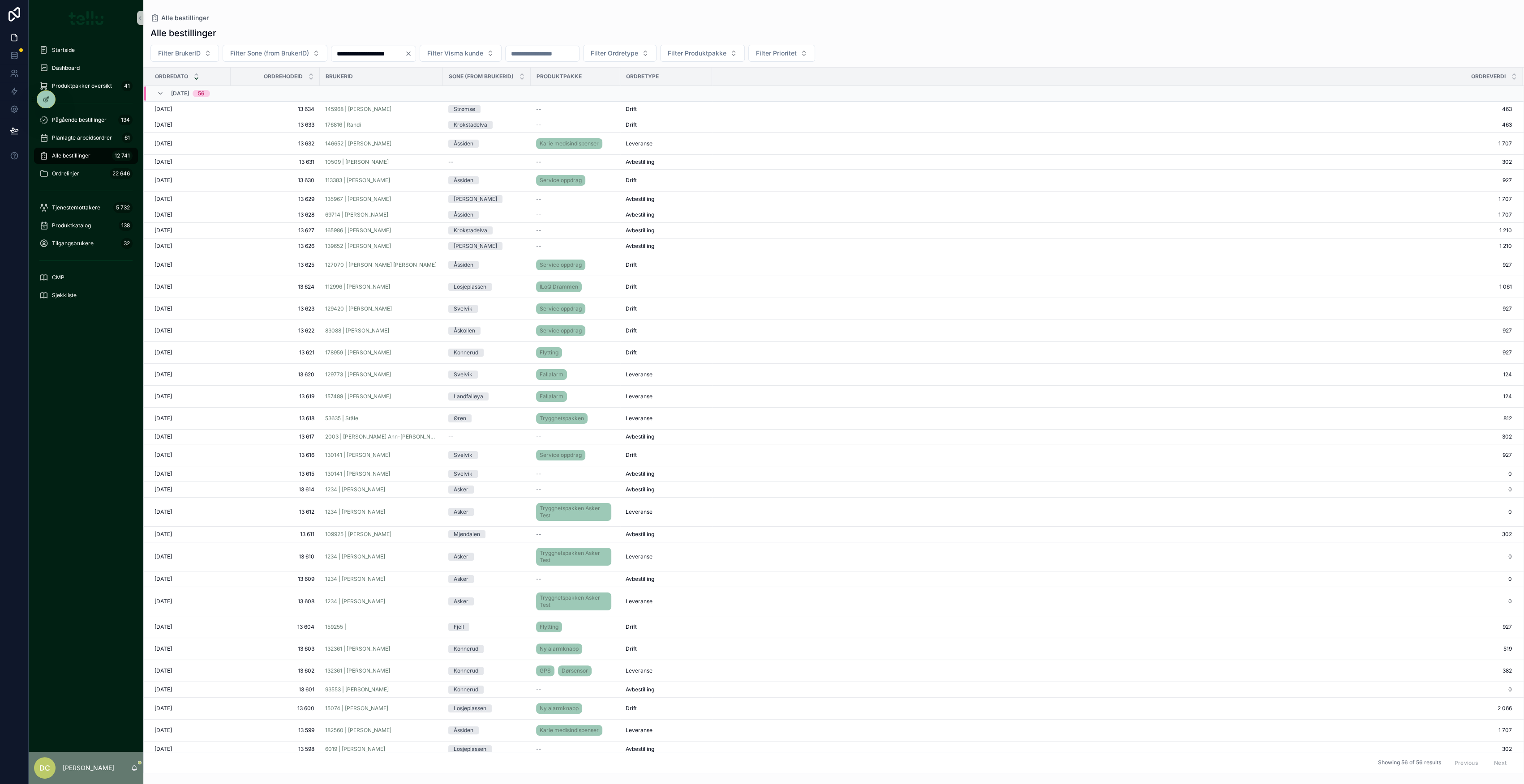
click at [370, 52] on input "**********" at bounding box center [368, 53] width 73 height 12
click at [334, 200] on button "25" at bounding box center [332, 206] width 16 height 16
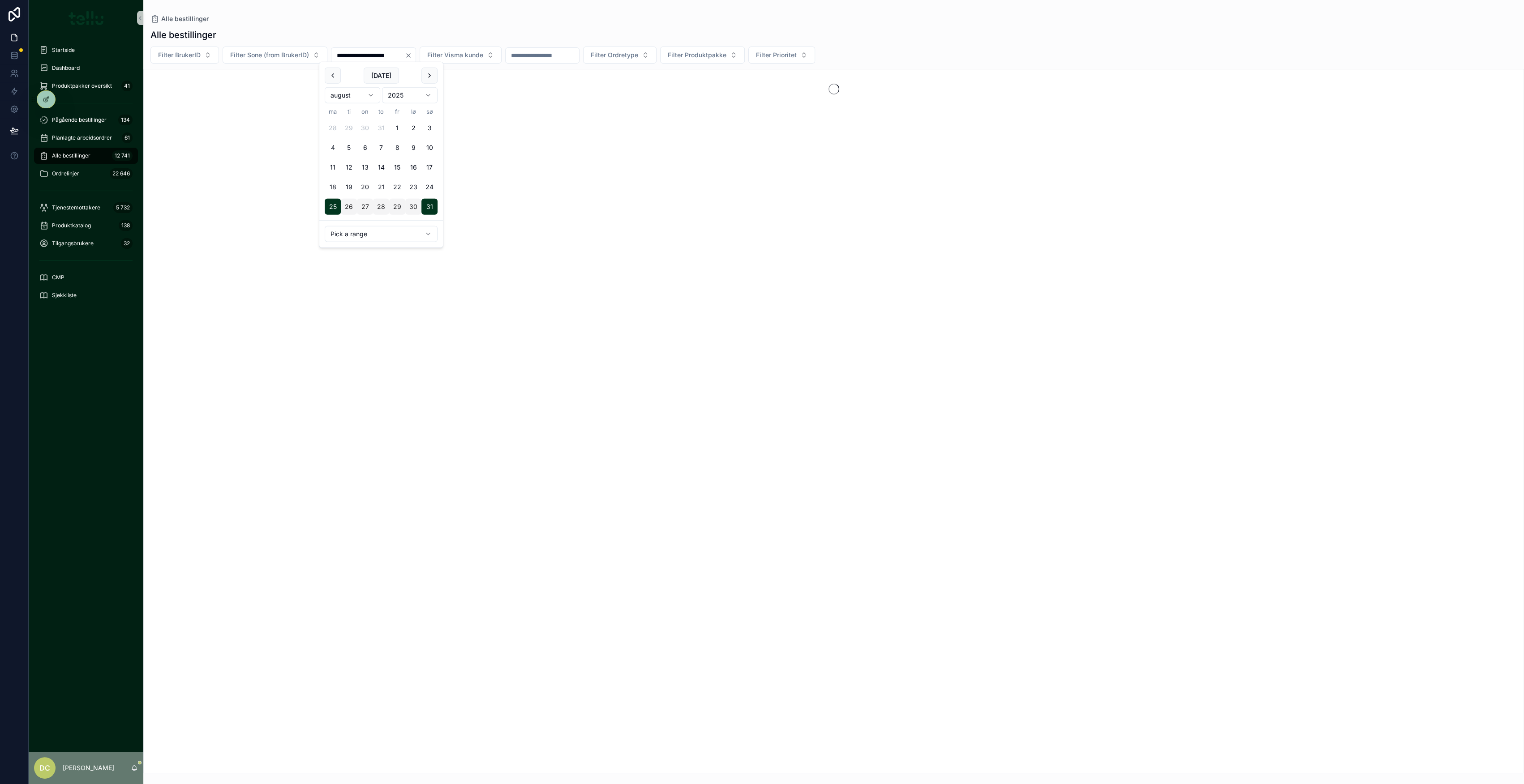
type input "**********"
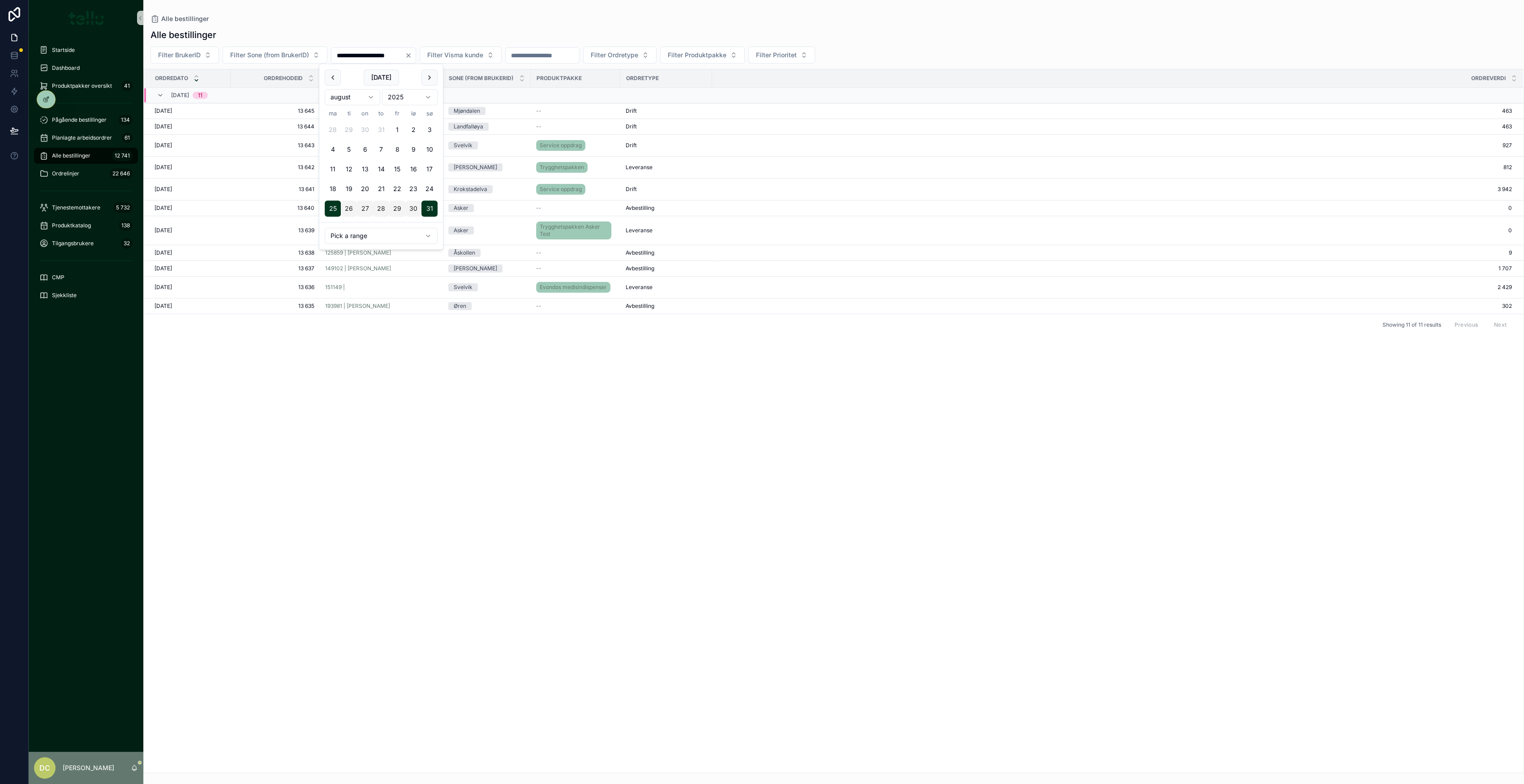
click at [911, 40] on div "Alle bestillinger" at bounding box center [834, 34] width 1367 height 12
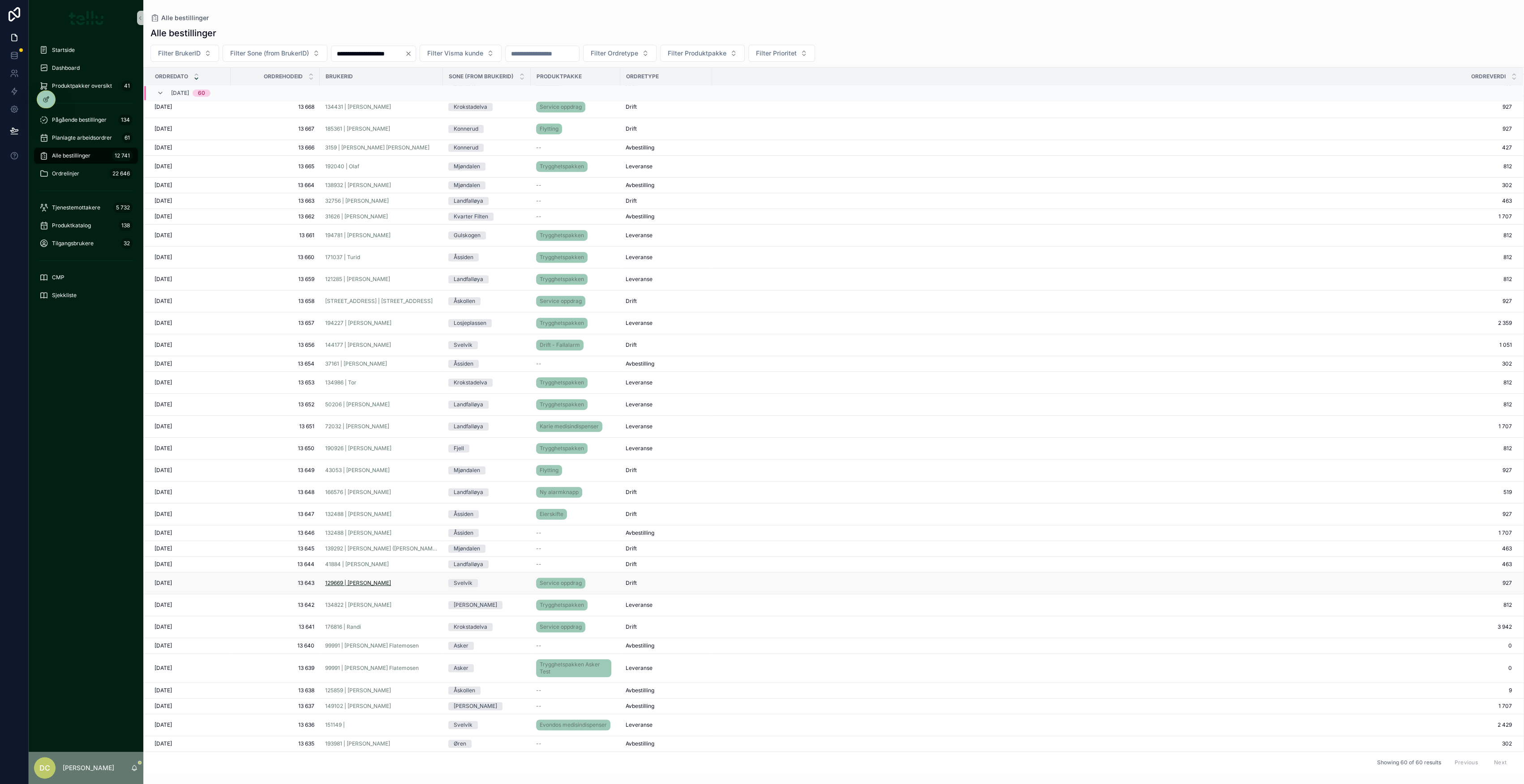
scroll to position [547, 0]
click at [405, 723] on div "151149 |" at bounding box center [382, 725] width 112 height 7
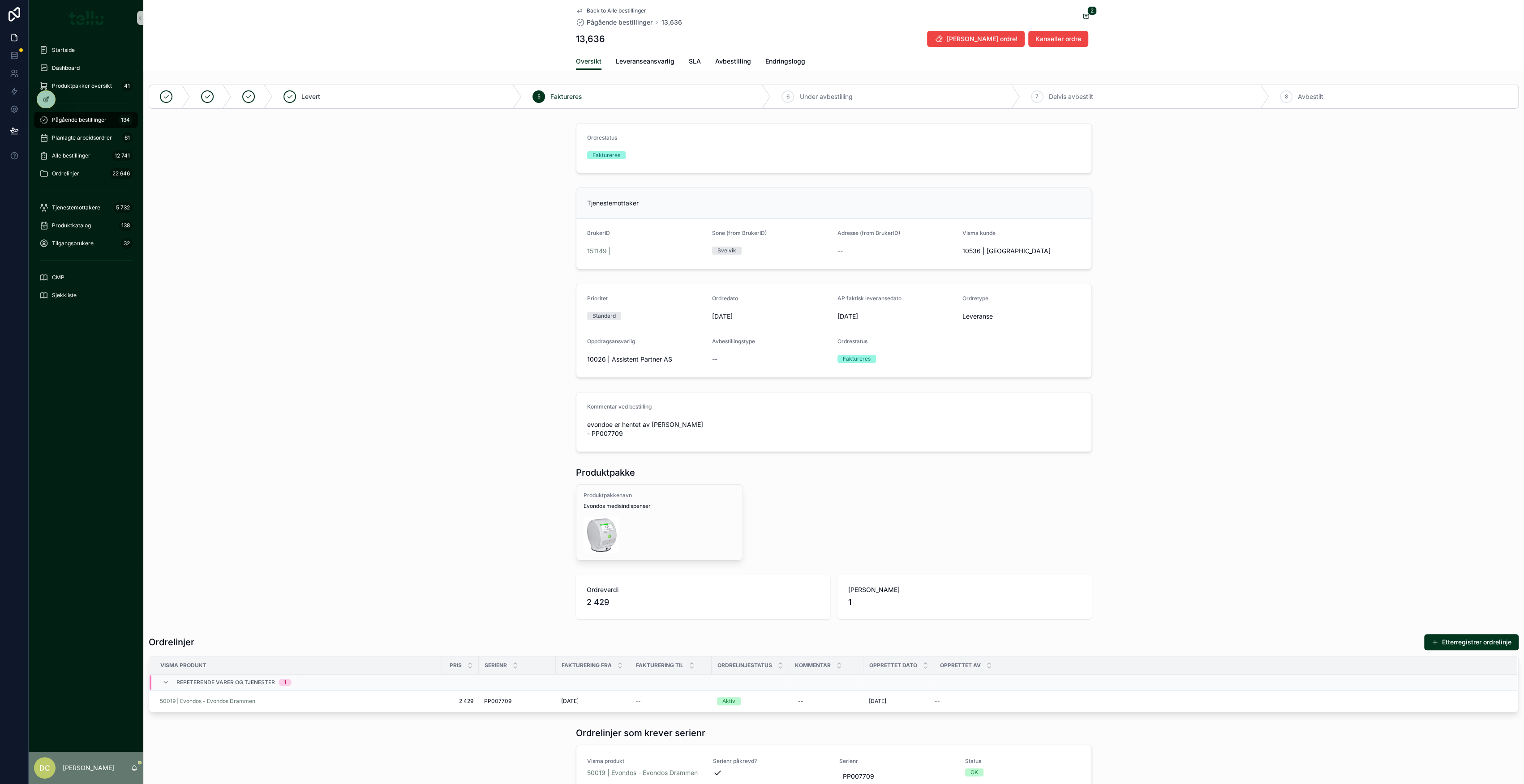
drag, startPoint x: 441, startPoint y: 595, endPoint x: 443, endPoint y: 588, distance: 7.3
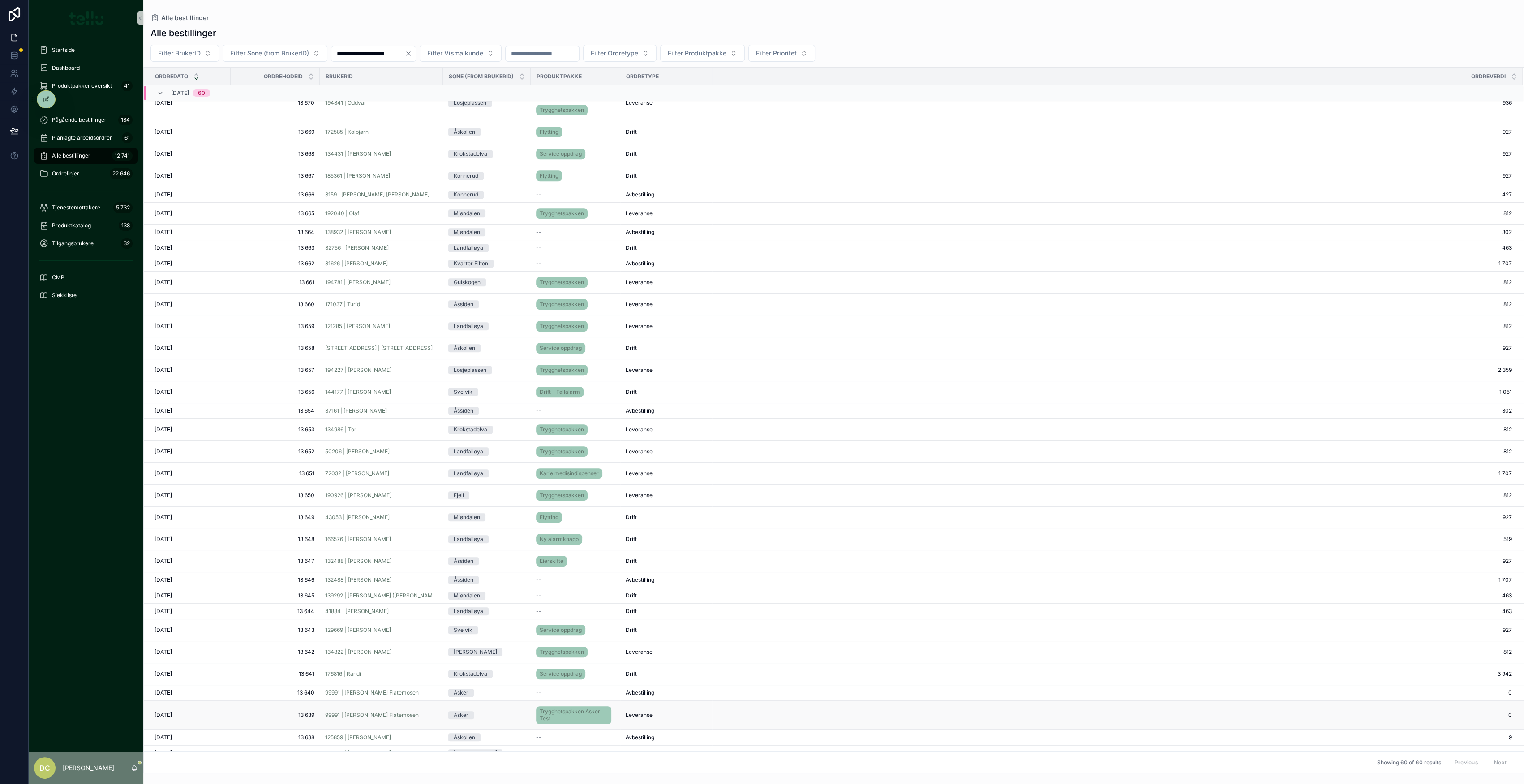
scroll to position [547, 0]
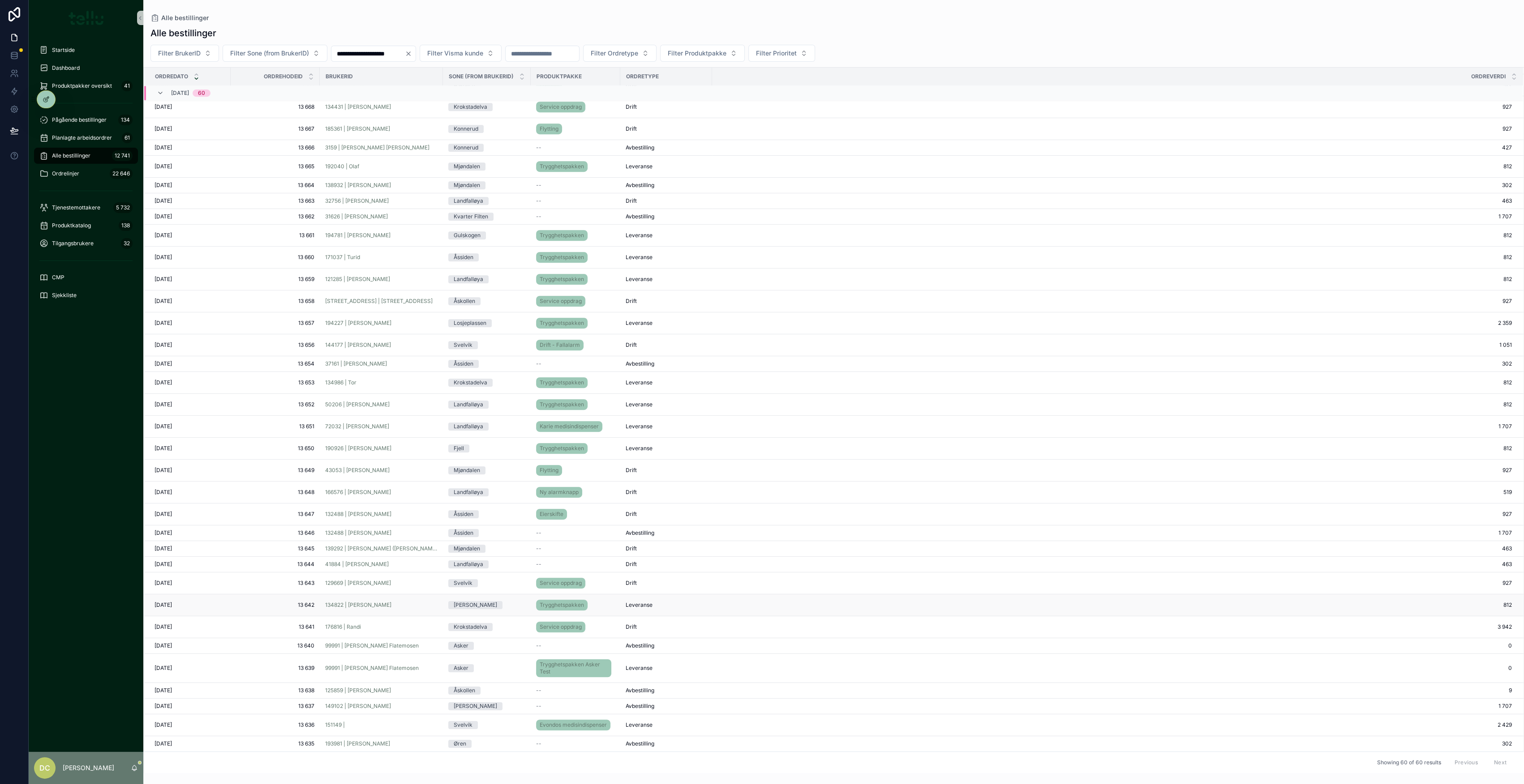
click at [421, 601] on div "134822 | [PERSON_NAME]" at bounding box center [382, 605] width 112 height 7
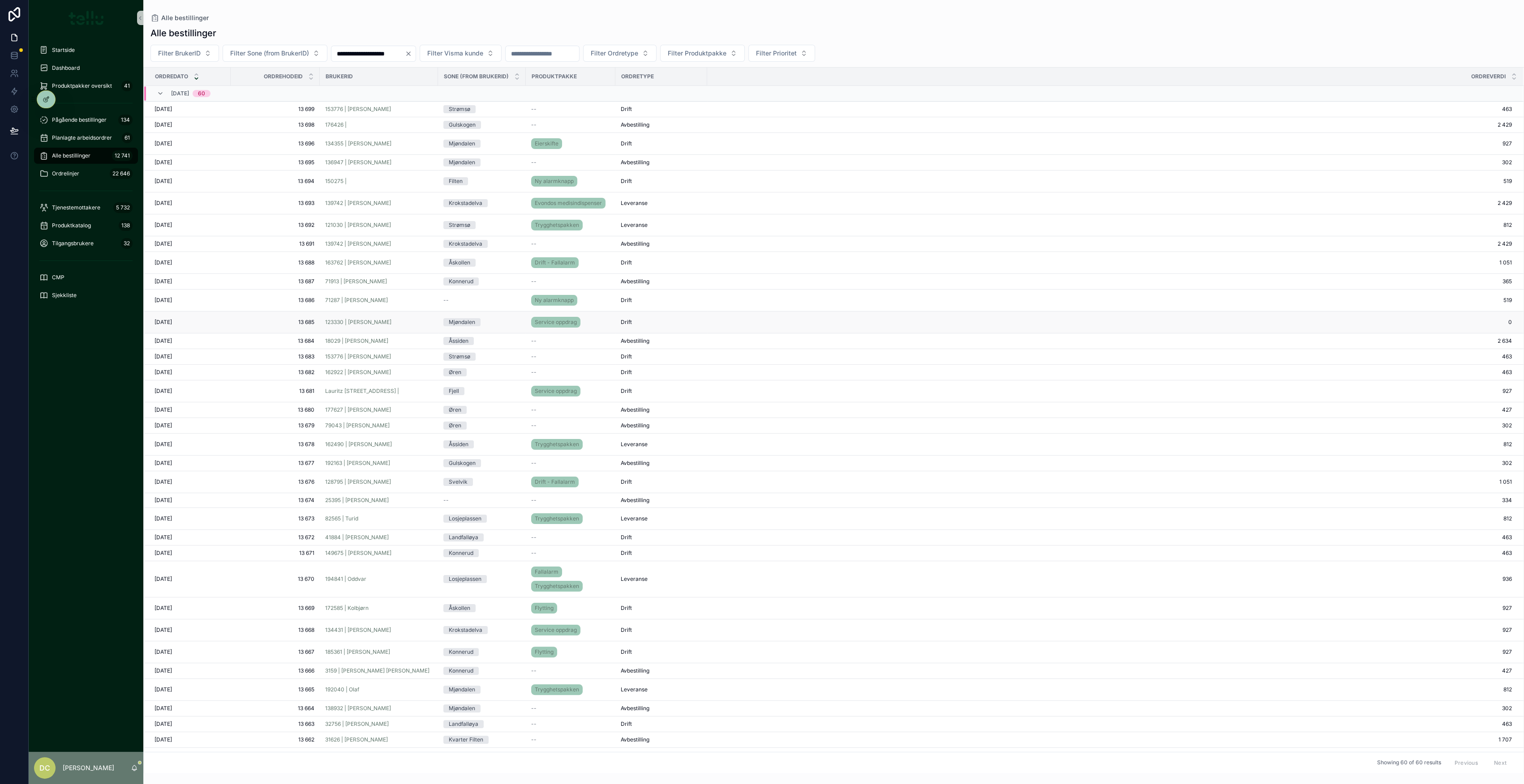
click at [501, 326] on div "Mjøndalen" at bounding box center [482, 322] width 77 height 8
click at [495, 395] on div "Fjell" at bounding box center [482, 391] width 77 height 8
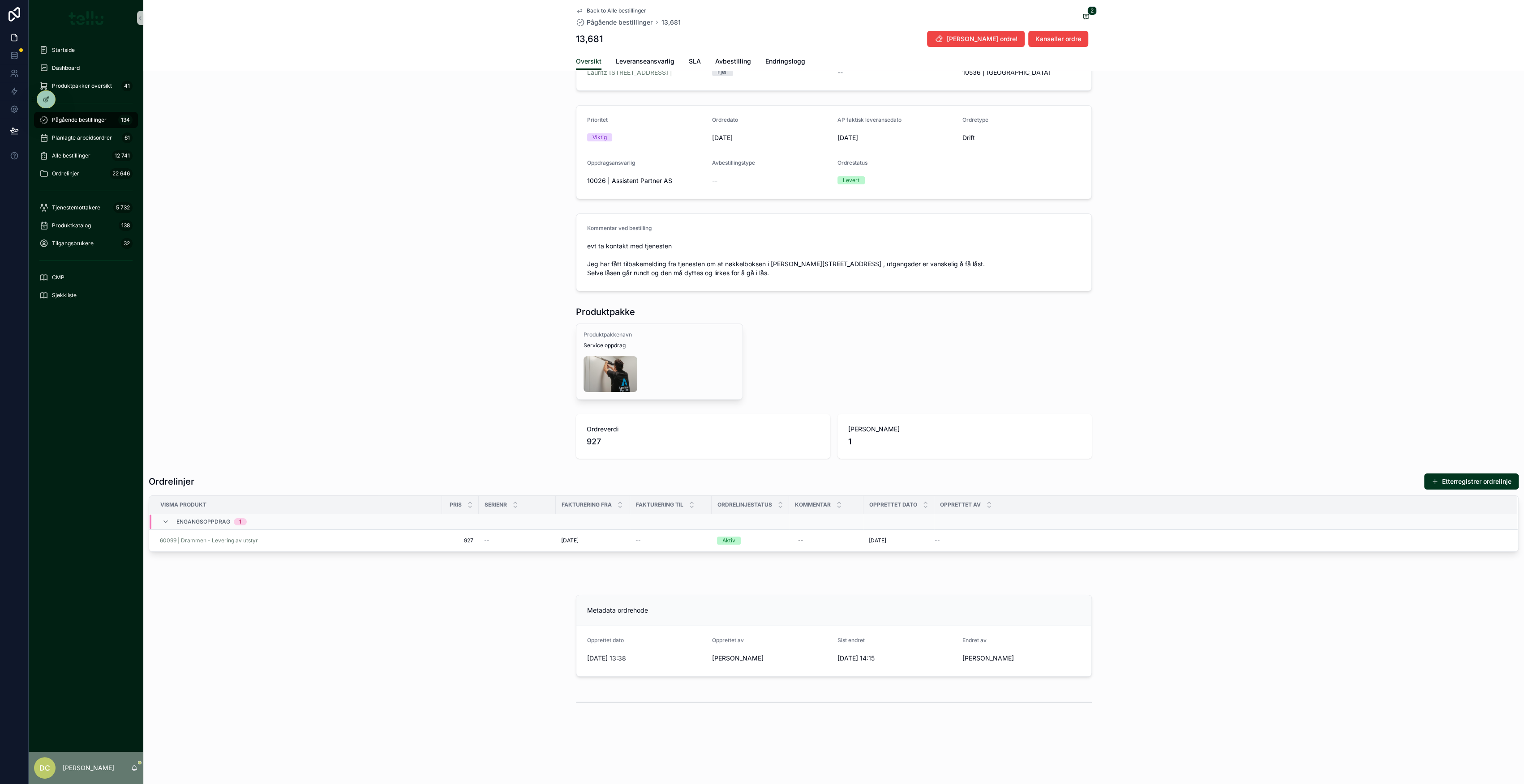
scroll to position [179, 0]
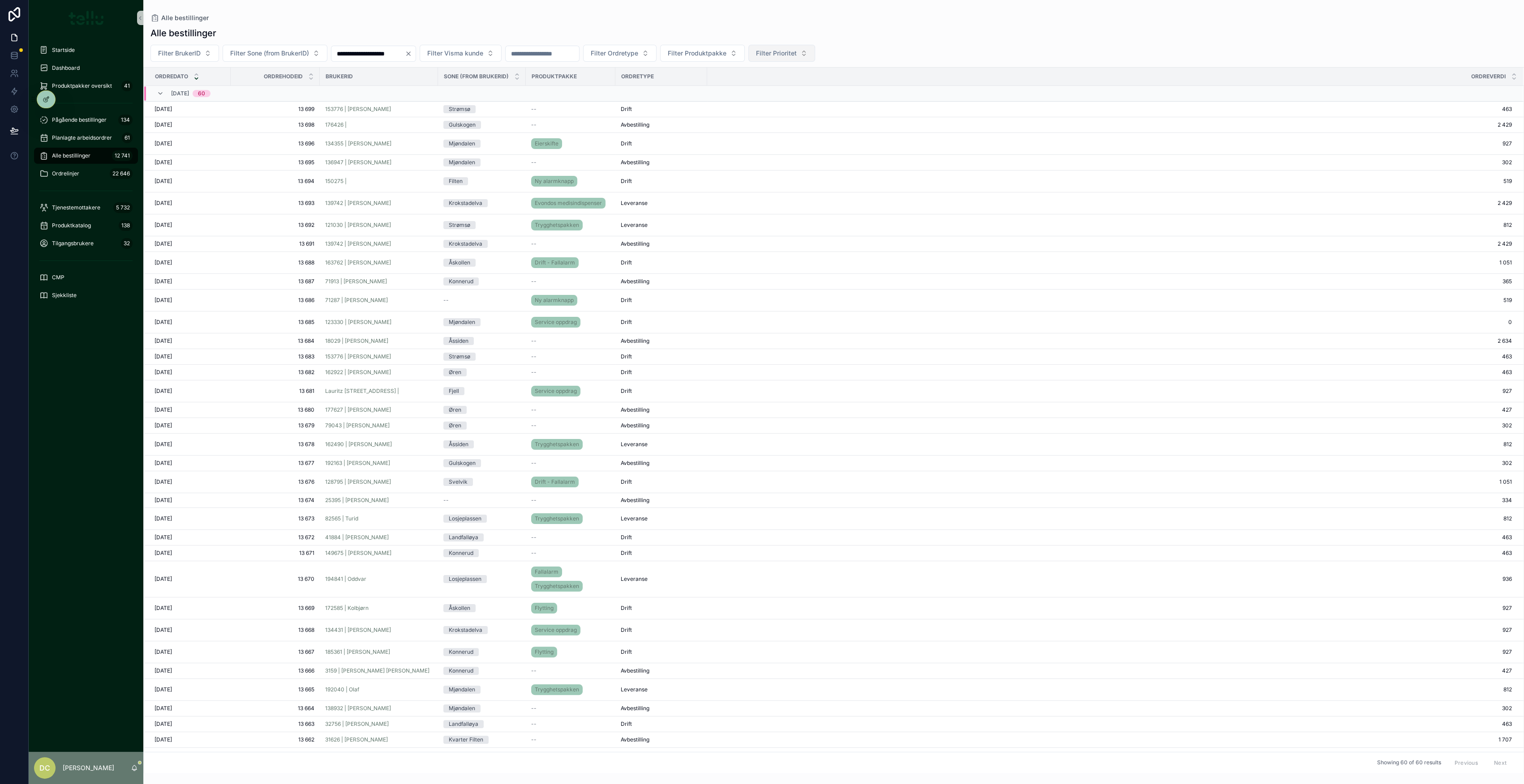
click at [797, 49] on span "Filter Prioritet" at bounding box center [776, 53] width 41 height 9
click at [803, 104] on div "Hasteoppdrag" at bounding box center [828, 104] width 108 height 14
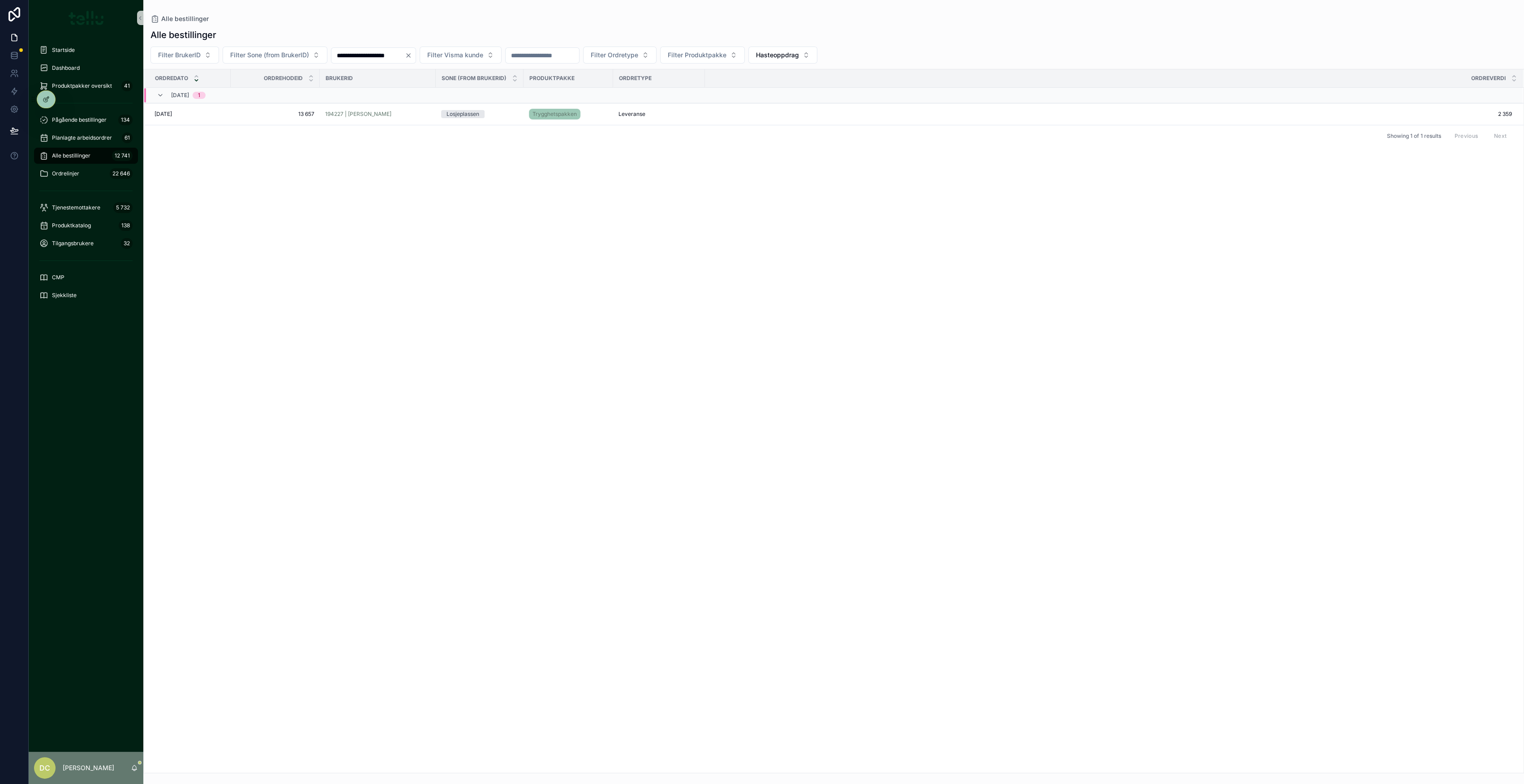
click at [359, 56] on input "**********" at bounding box center [368, 55] width 73 height 12
click at [399, 128] on button "1" at bounding box center [397, 129] width 16 height 16
type input "**********"
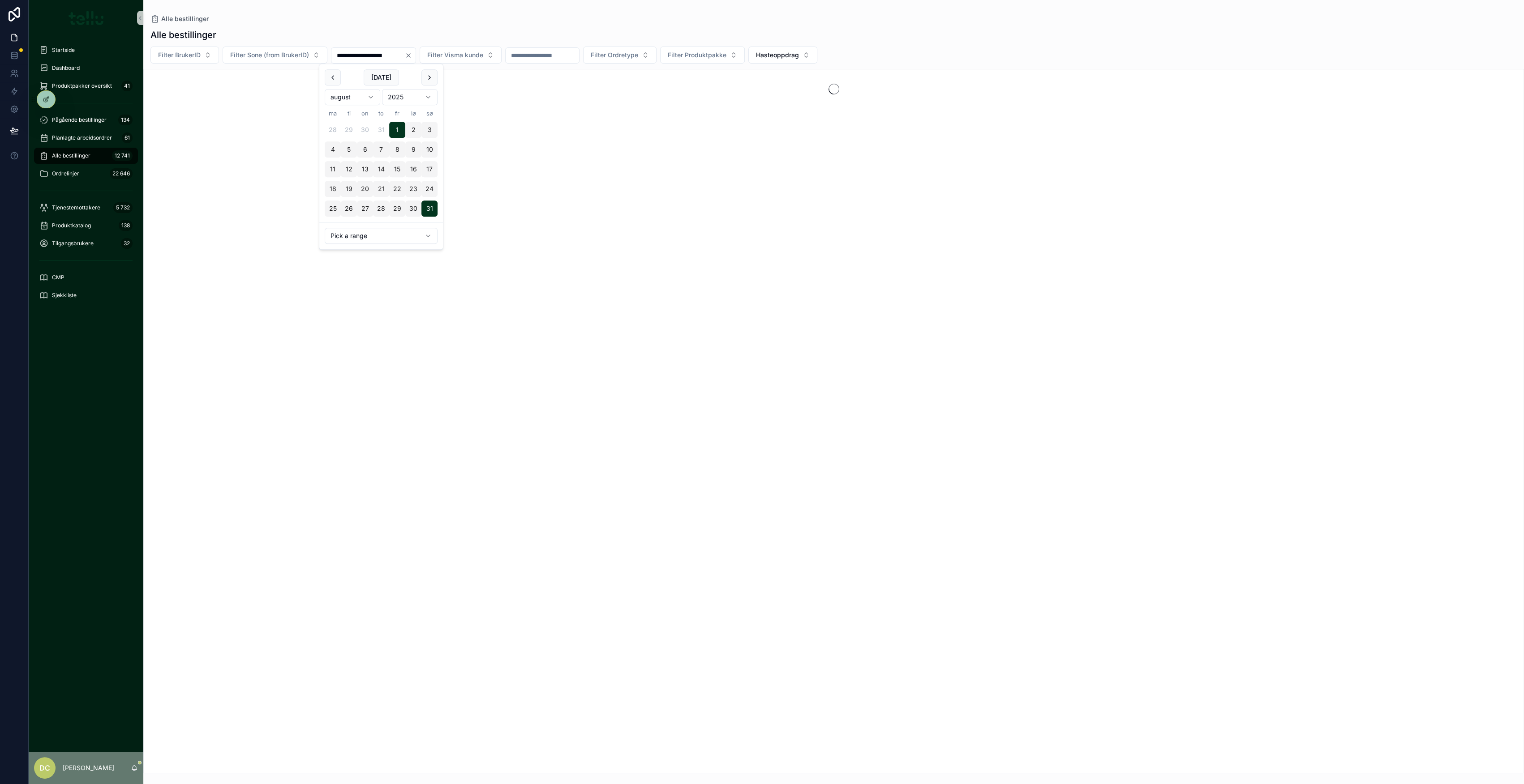
click at [1013, 25] on div "**********" at bounding box center [834, 398] width 1381 height 750
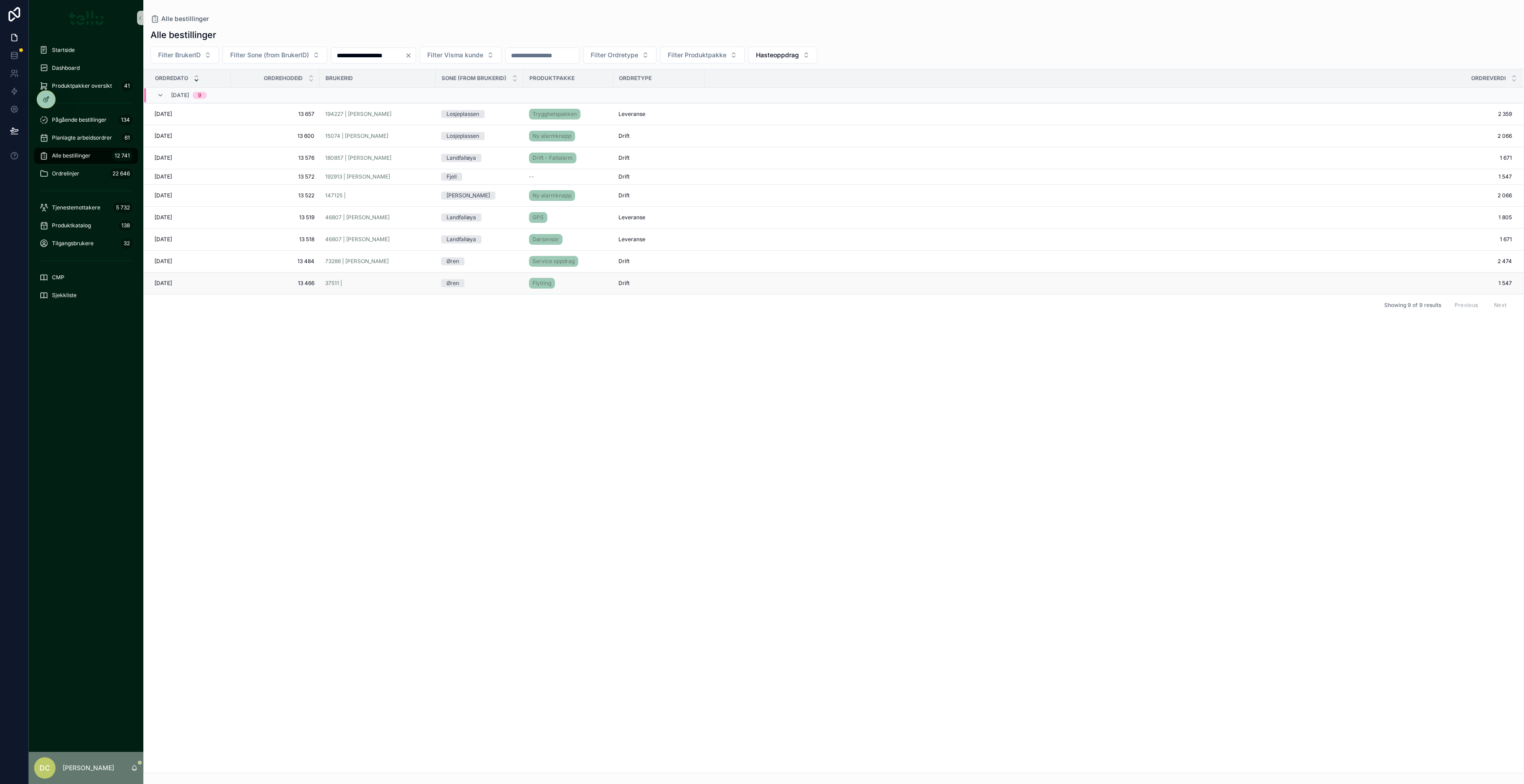
click at [257, 282] on span "13 466" at bounding box center [275, 283] width 78 height 7
click at [286, 261] on span "13 484" at bounding box center [275, 261] width 78 height 7
drag, startPoint x: 290, startPoint y: 238, endPoint x: 305, endPoint y: 244, distance: 16.2
click at [290, 238] on span "13 518" at bounding box center [275, 239] width 78 height 7
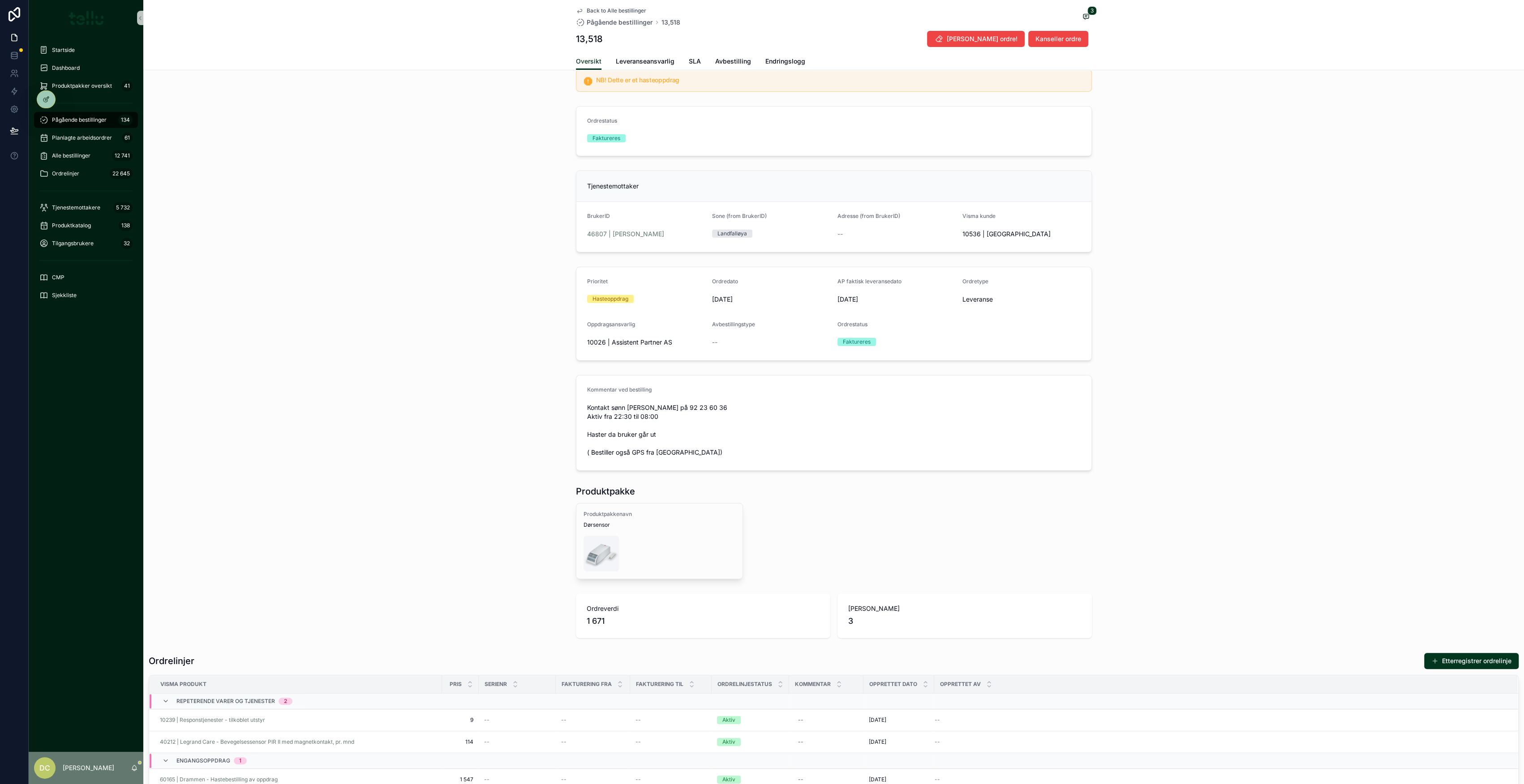
scroll to position [119, 0]
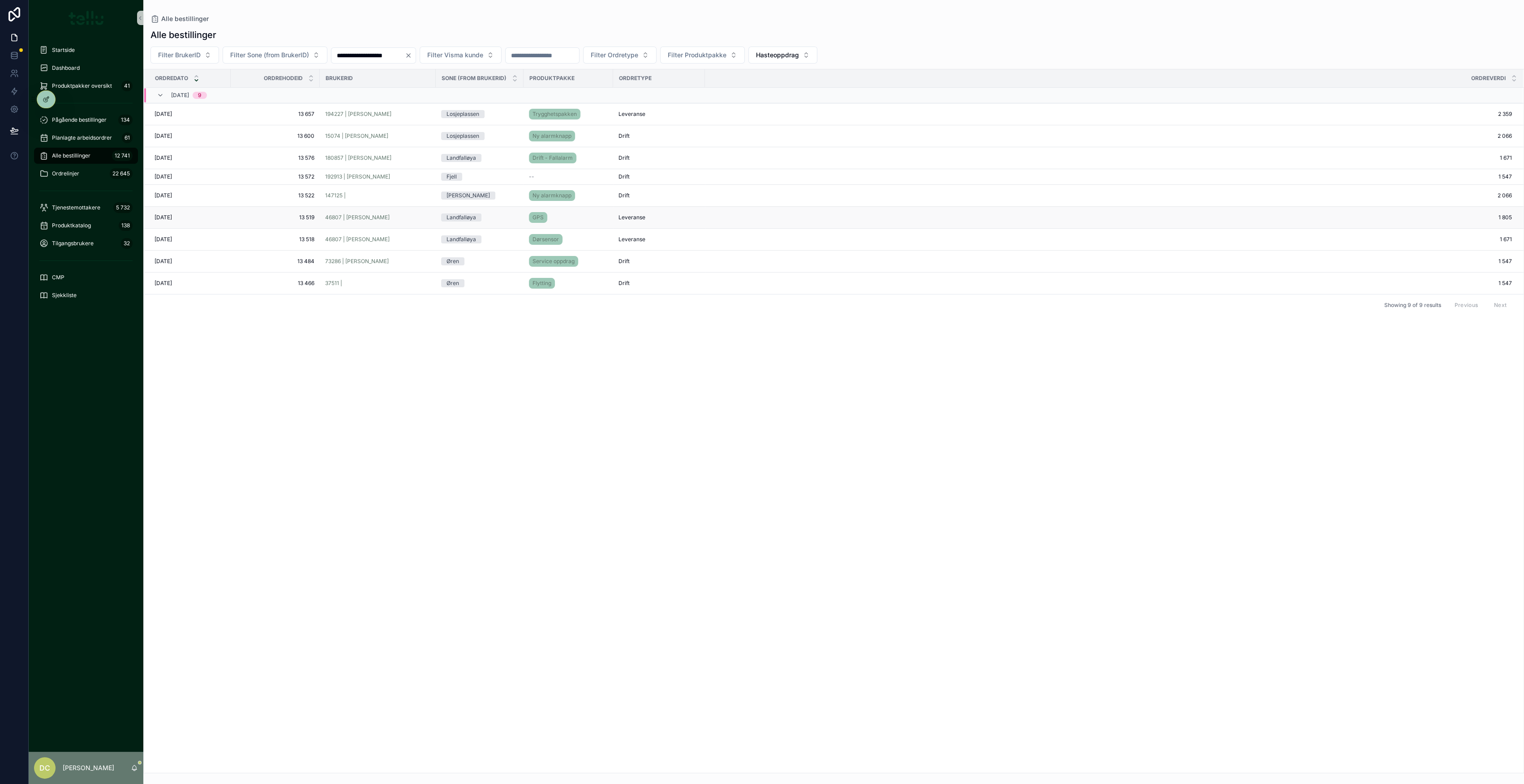
click at [281, 216] on span "13 519" at bounding box center [275, 218] width 78 height 7
click at [284, 198] on span "13 522" at bounding box center [275, 196] width 78 height 7
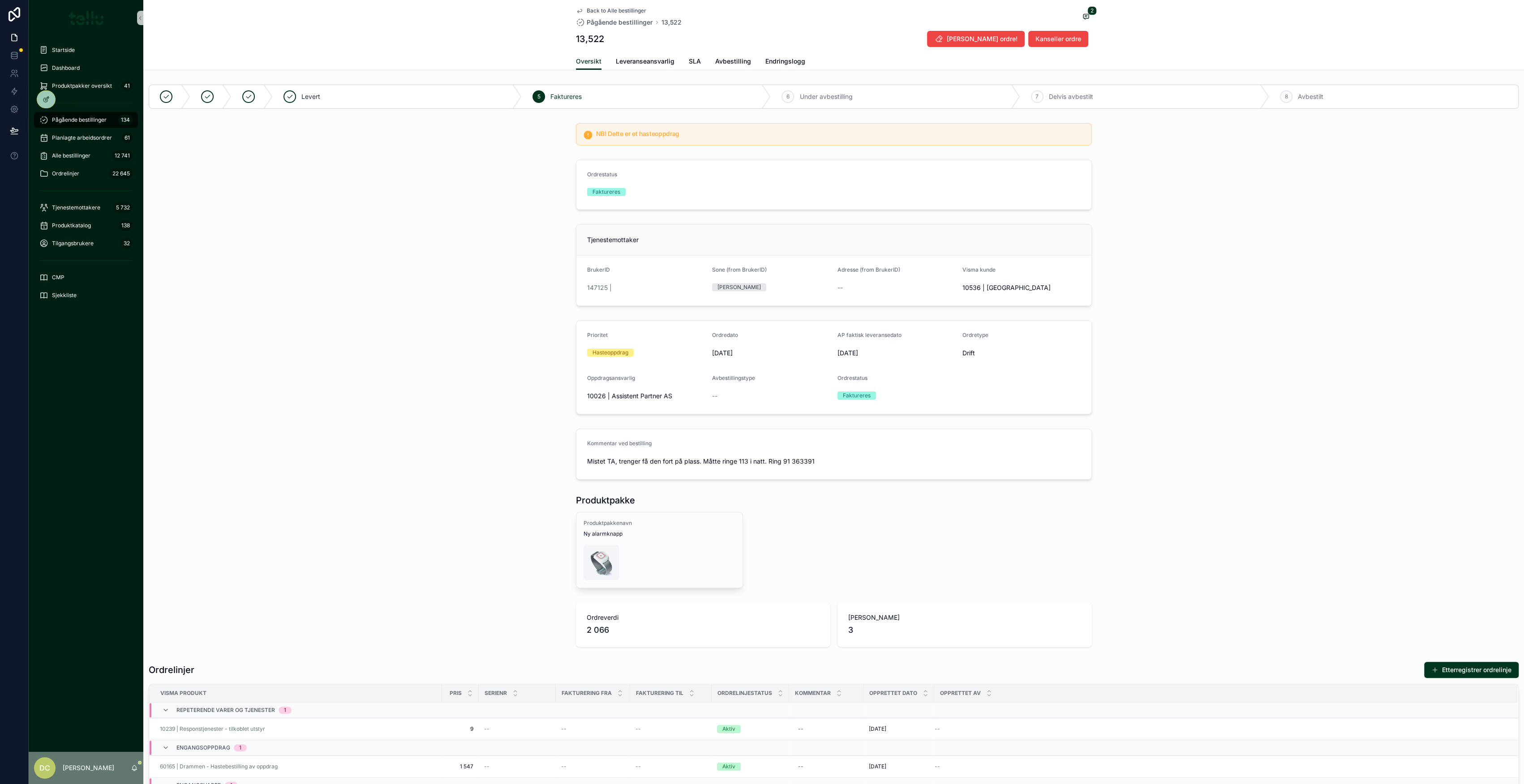
drag, startPoint x: 412, startPoint y: 358, endPoint x: 416, endPoint y: 351, distance: 8.1
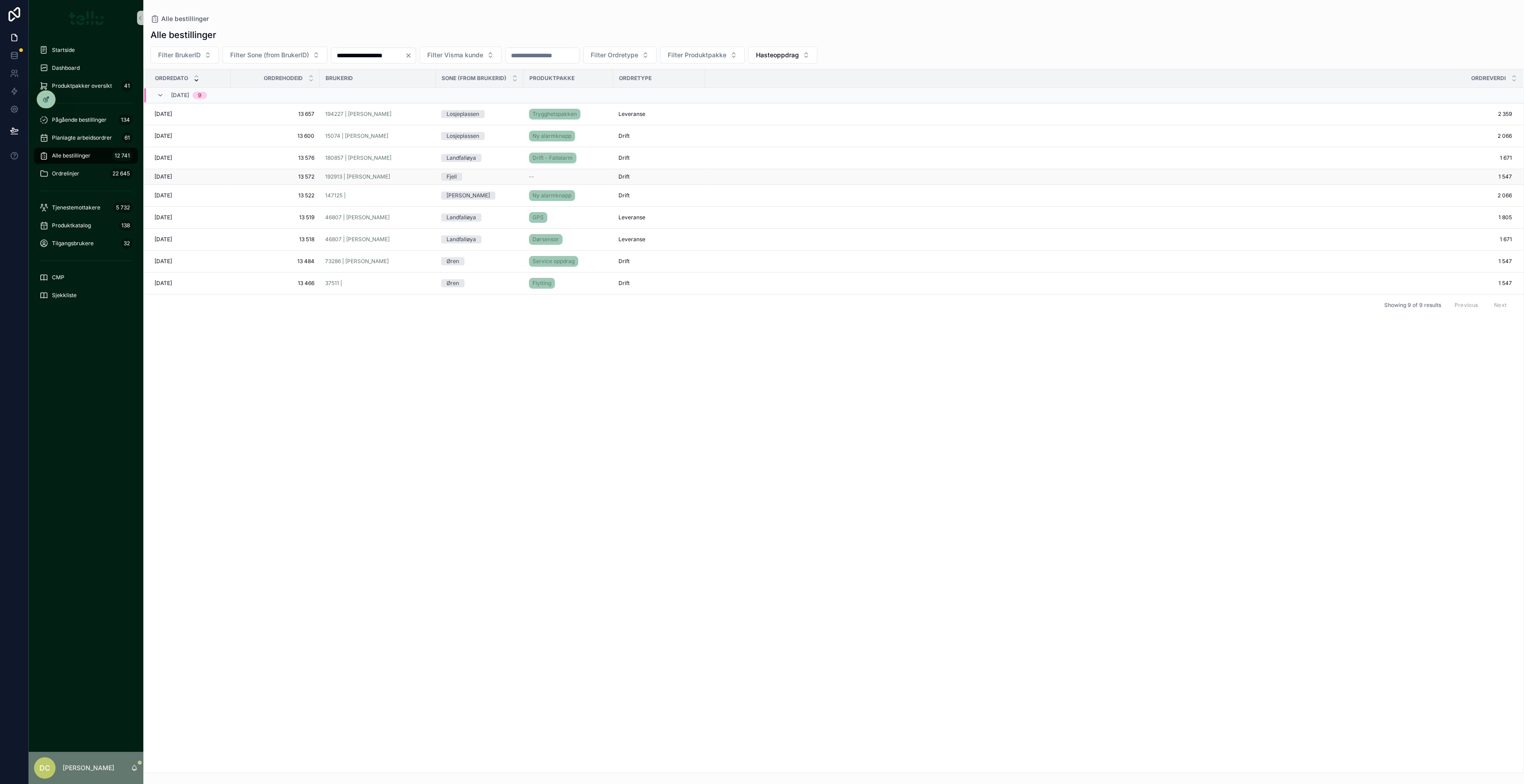
click at [272, 179] on span "13 572" at bounding box center [275, 177] width 78 height 7
click at [269, 154] on span "13 576" at bounding box center [275, 158] width 78 height 7
click at [285, 137] on span "13 600" at bounding box center [275, 136] width 78 height 7
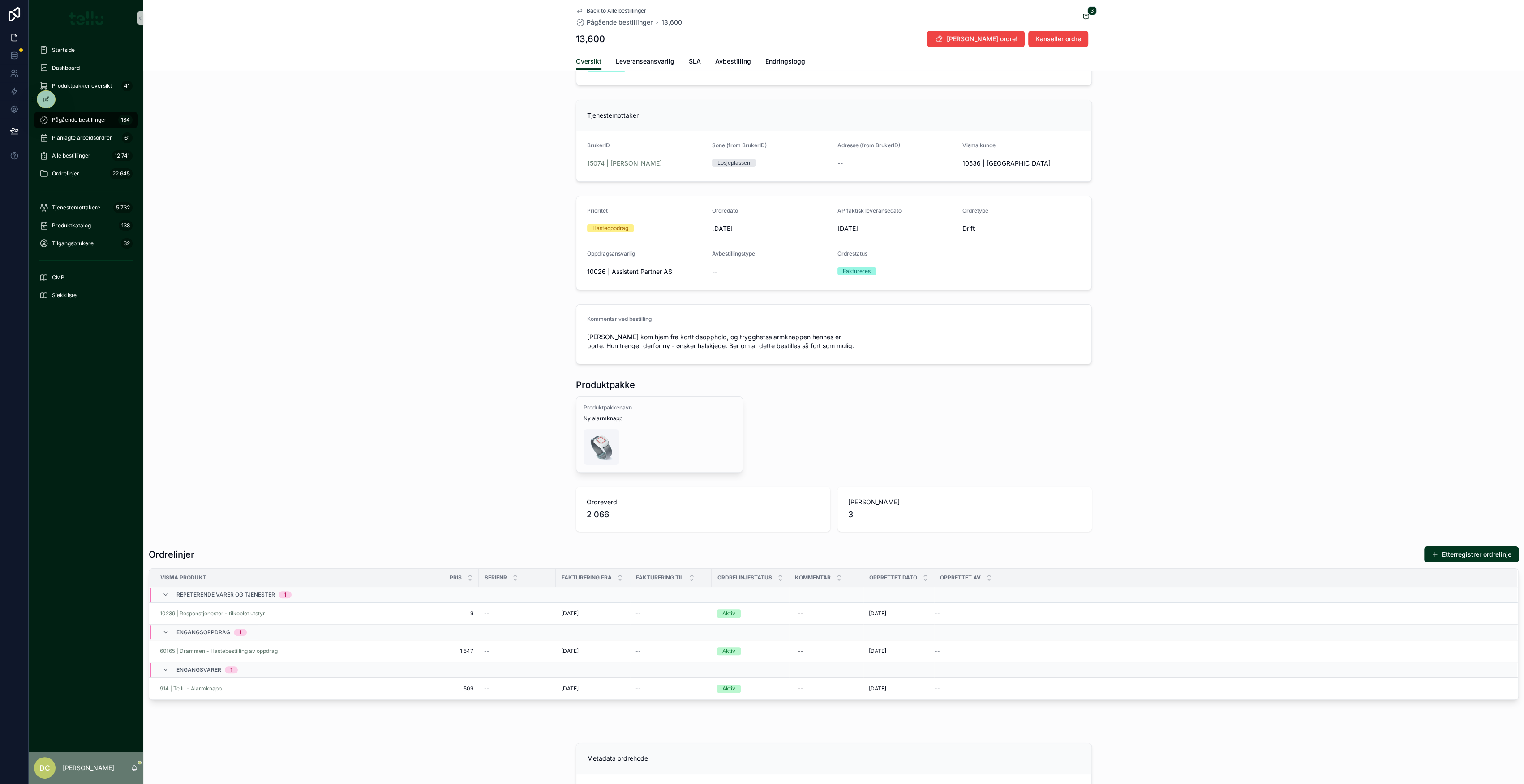
scroll to position [60, 0]
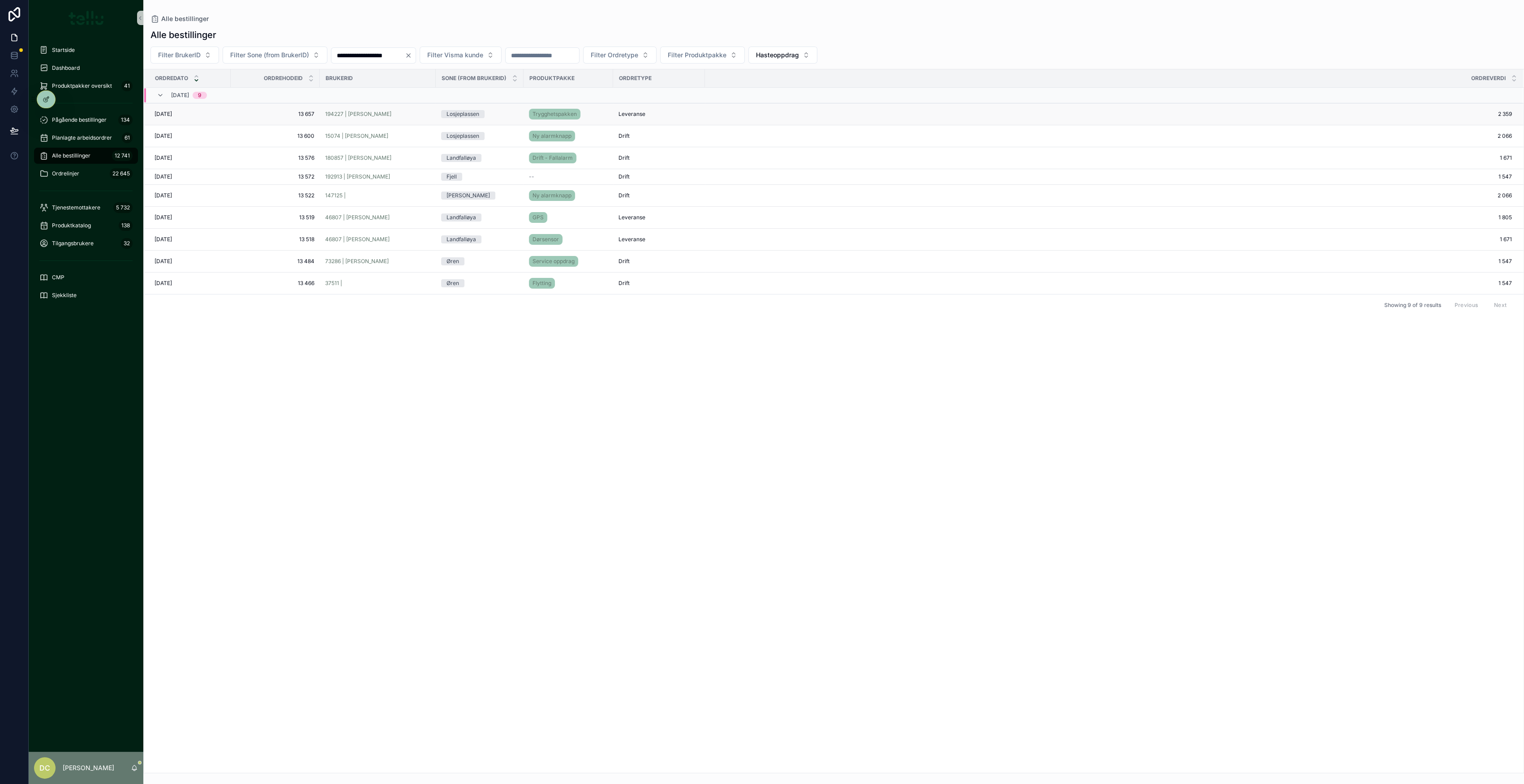
click at [272, 108] on td "13 657 13 657" at bounding box center [275, 114] width 89 height 22
click at [269, 111] on span "13 657" at bounding box center [275, 114] width 78 height 7
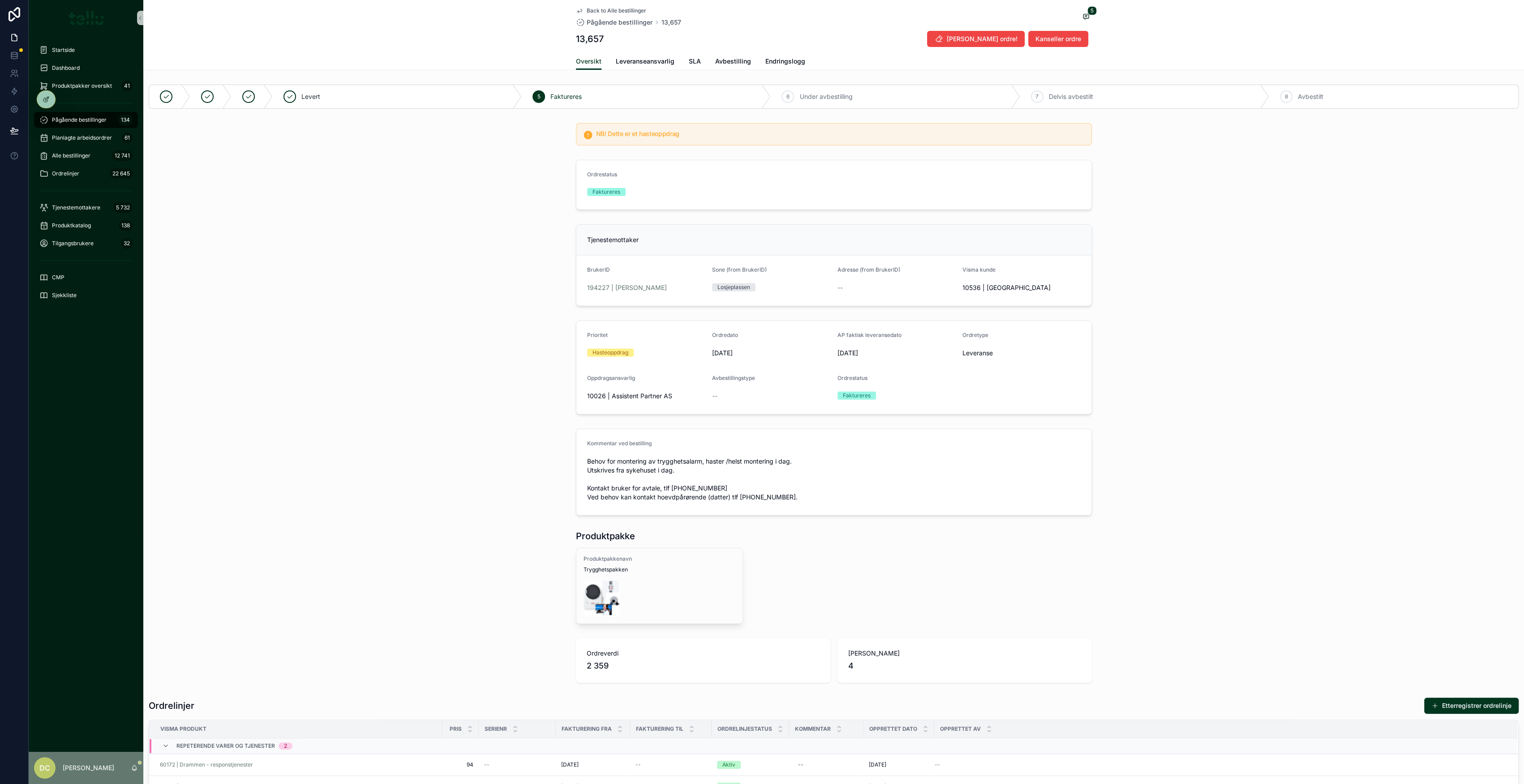
drag, startPoint x: 384, startPoint y: 308, endPoint x: 388, endPoint y: 302, distance: 7.2
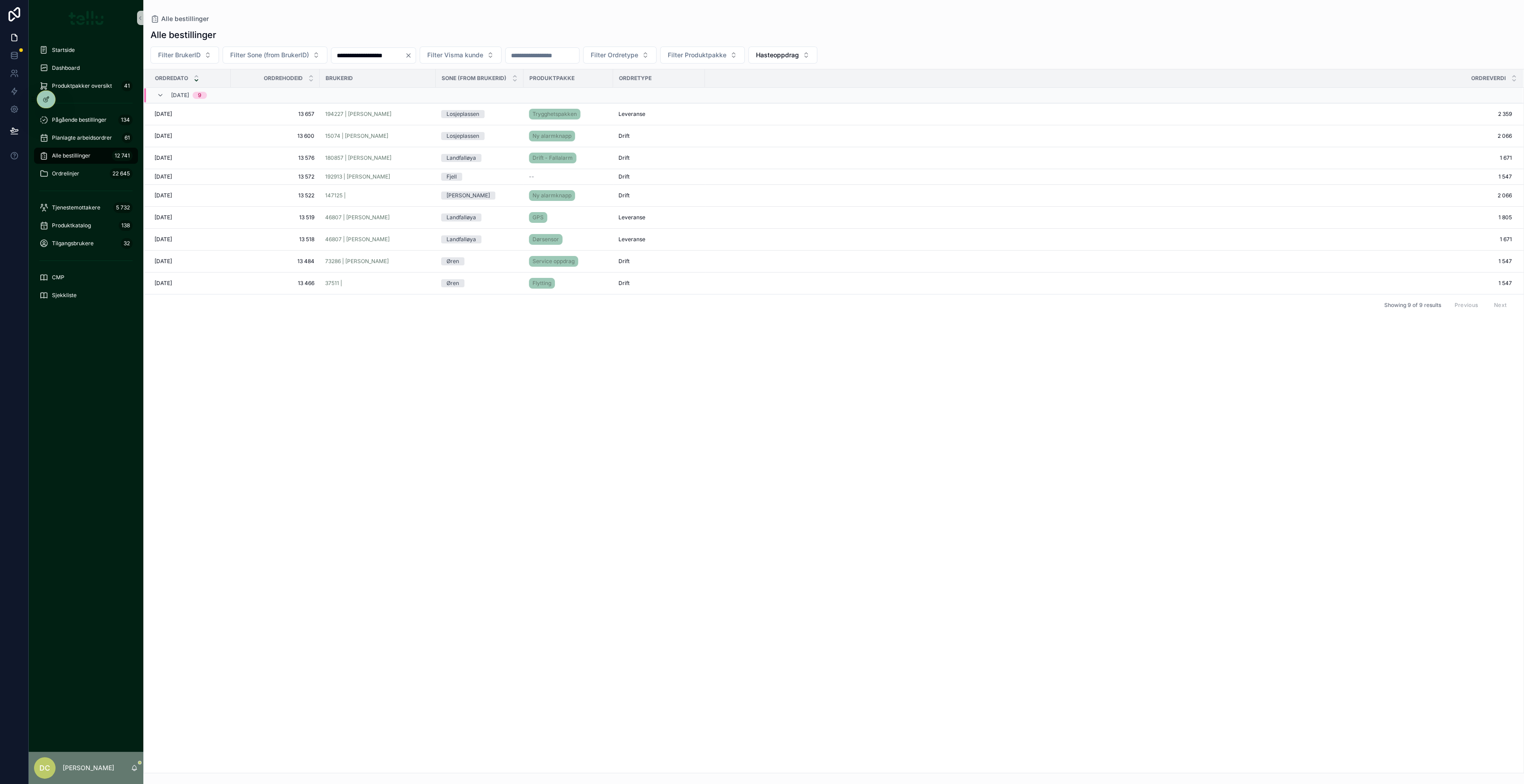
click at [412, 56] on icon "Clear" at bounding box center [408, 56] width 7 height 7
click at [806, 53] on button "Hasteoppdrag" at bounding box center [772, 55] width 69 height 17
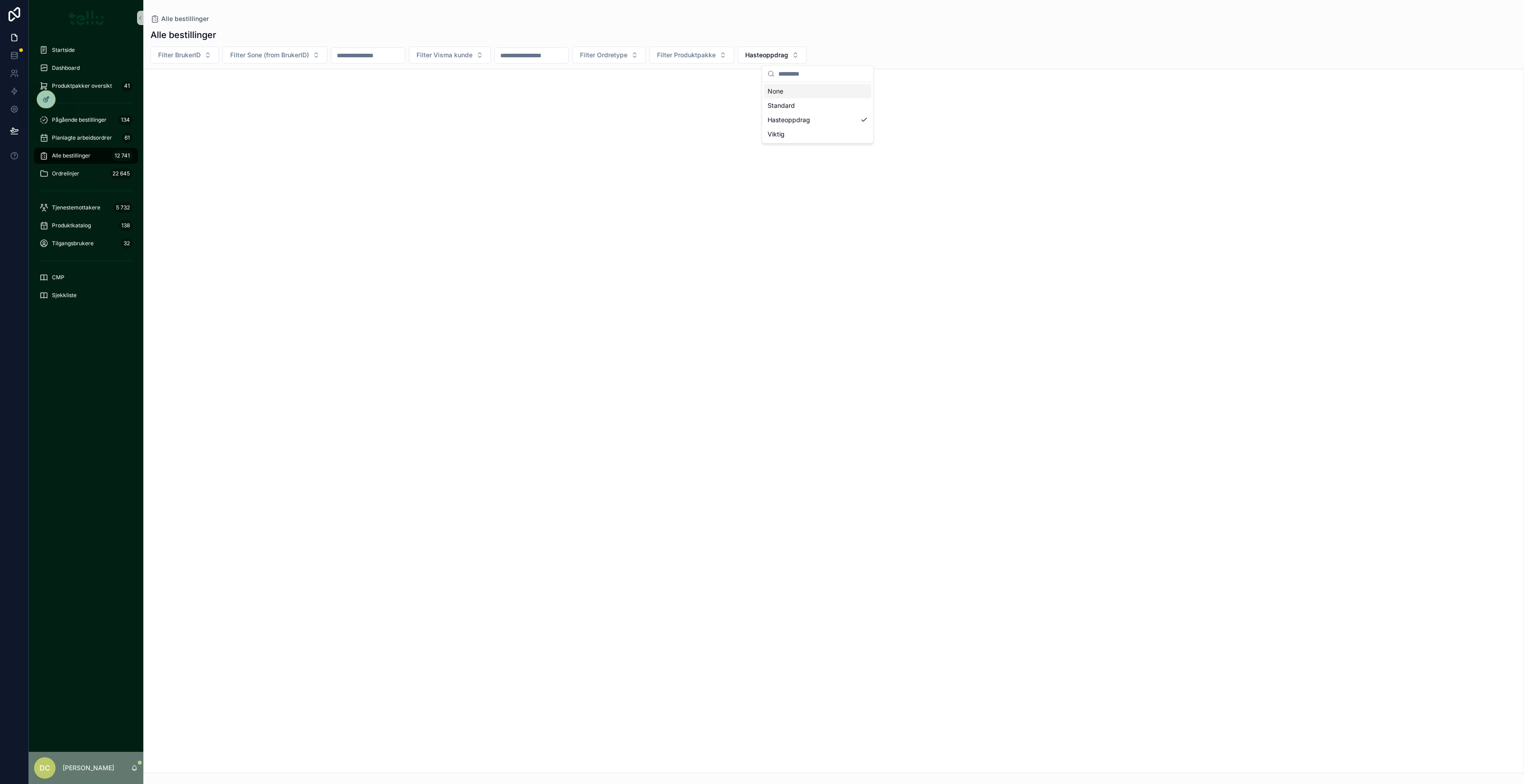
click at [792, 92] on div "None" at bounding box center [818, 91] width 108 height 14
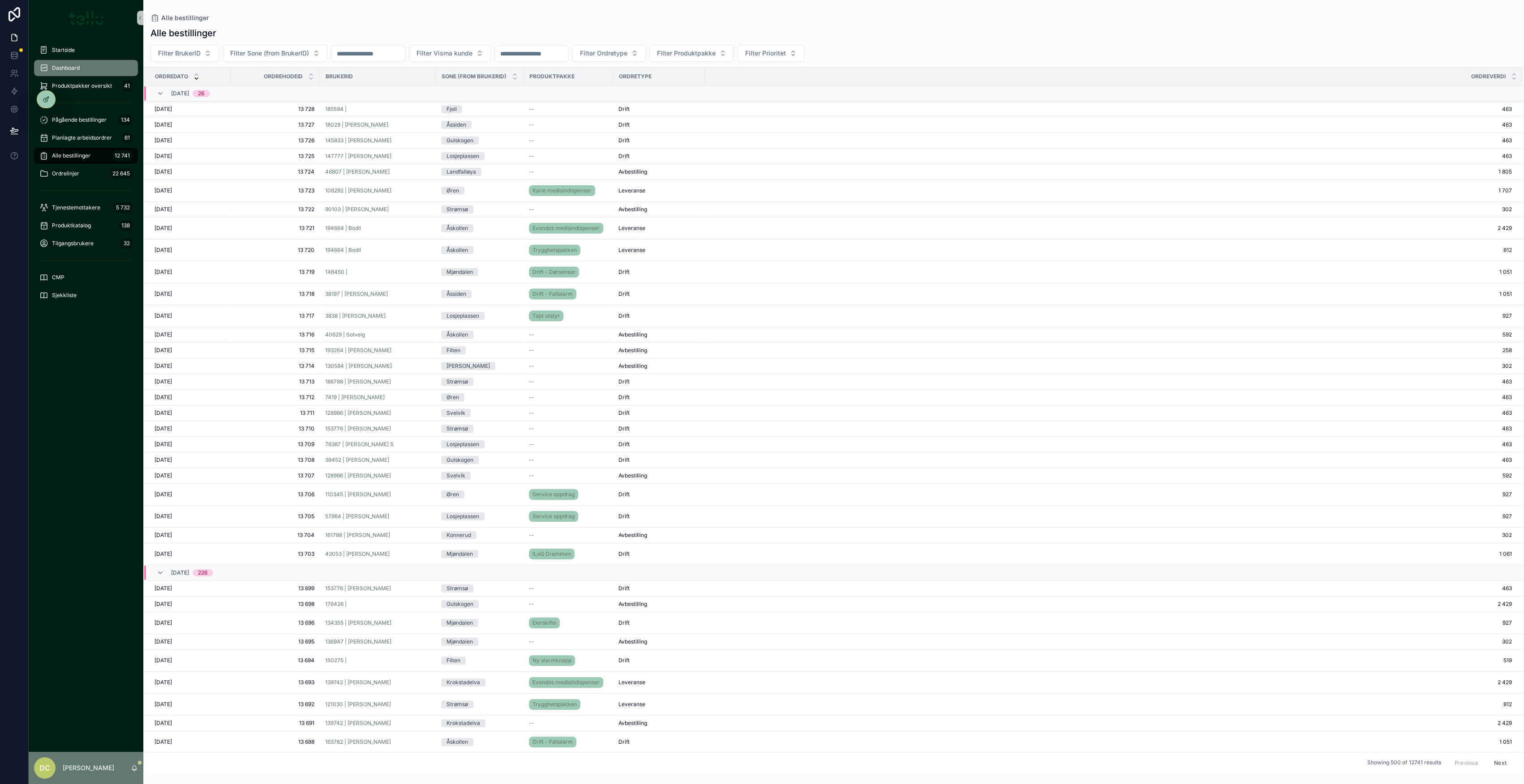
click at [85, 68] on div "Dashboard" at bounding box center [86, 68] width 93 height 14
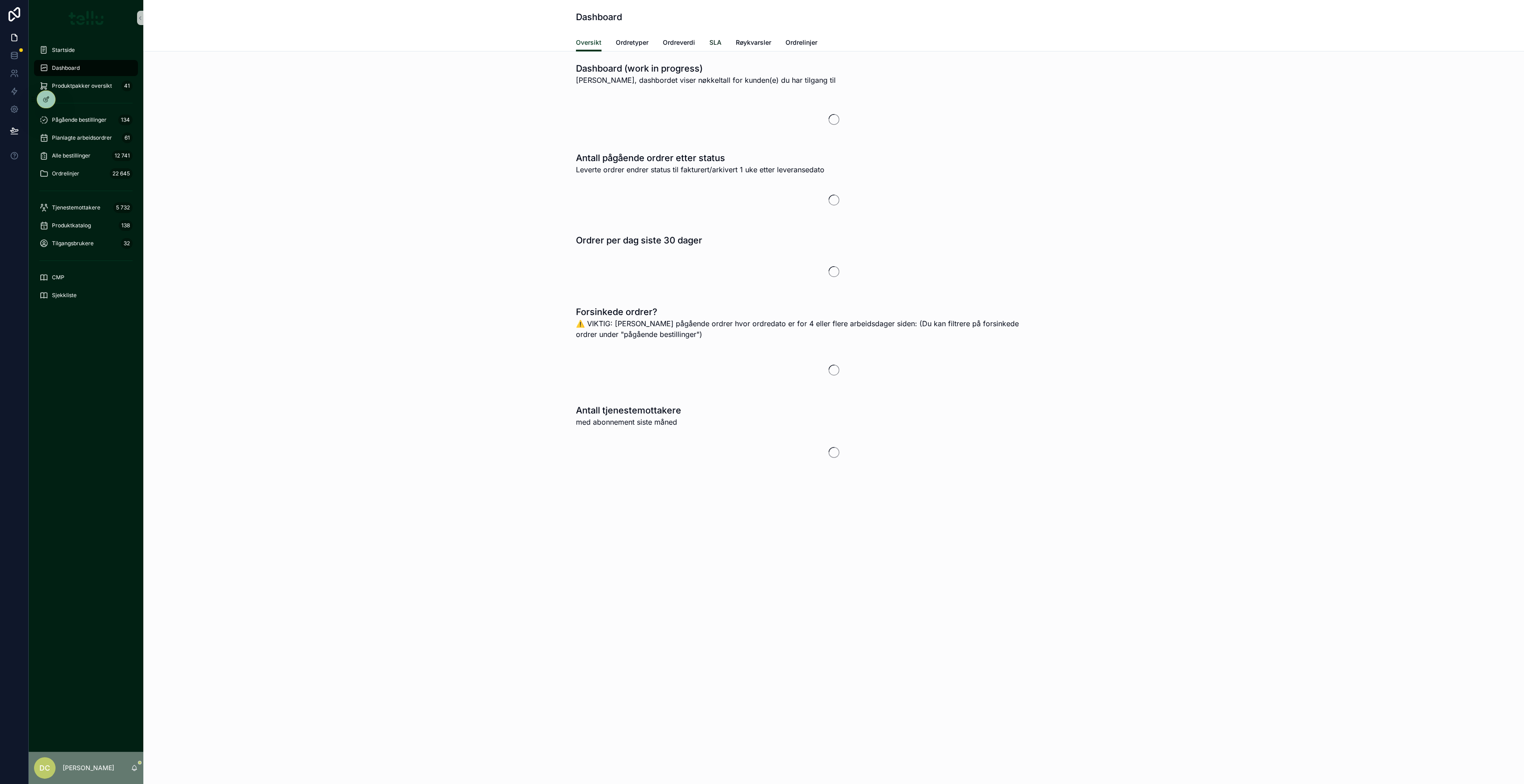
click at [715, 43] on span "SLA" at bounding box center [715, 42] width 12 height 9
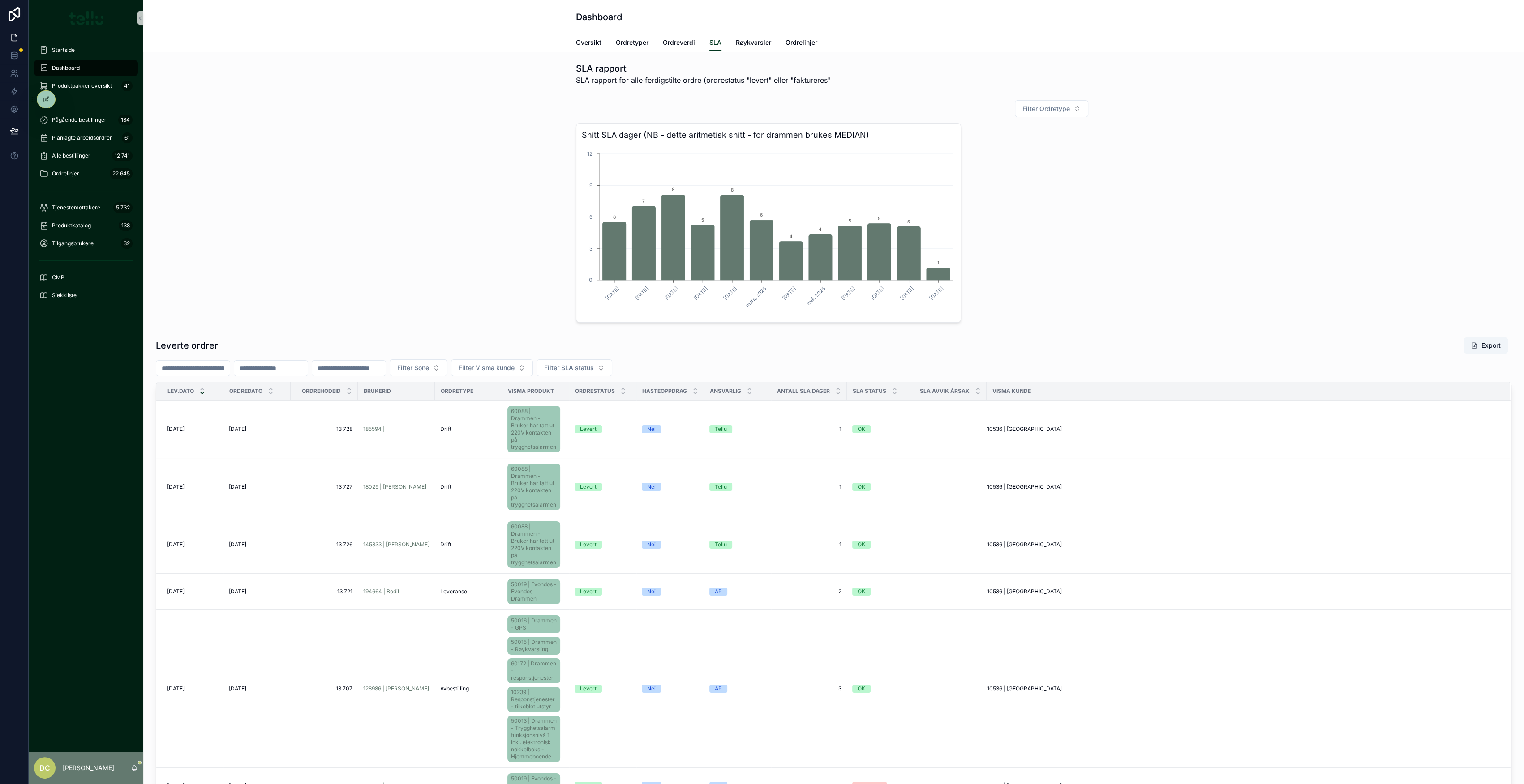
click at [230, 370] on input "scrollable content" at bounding box center [193, 368] width 73 height 12
click at [190, 551] on html "Startside Dashboard Produktpakker oversikt 41 Pågående bestillinger 134 Planlag…" at bounding box center [762, 392] width 1524 height 784
type input "**********"
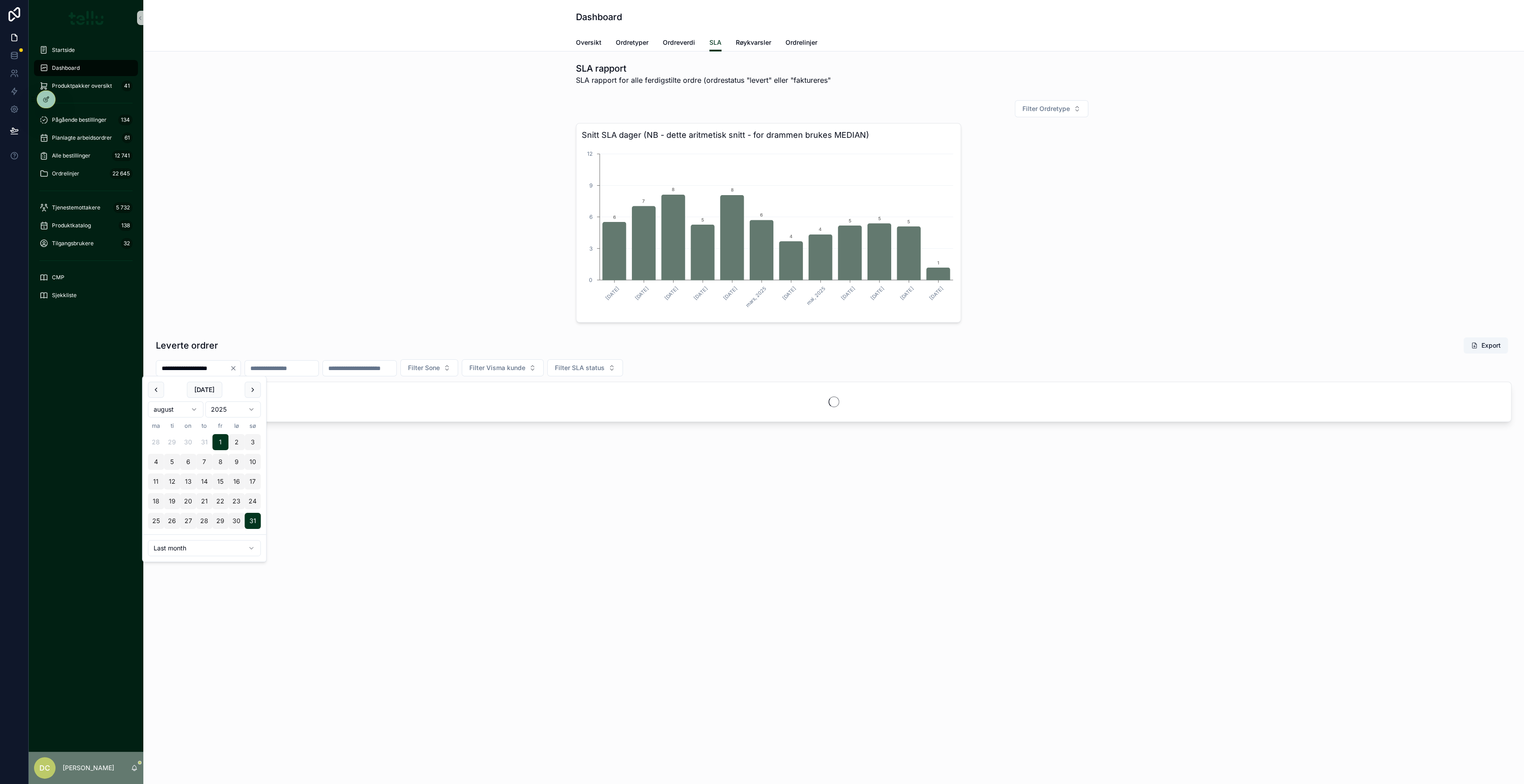
click at [404, 195] on div "Filter Ordretype Snitt SLA dager (NB - dette aritmetisk snitt - for drammen bru…" at bounding box center [834, 211] width 1367 height 230
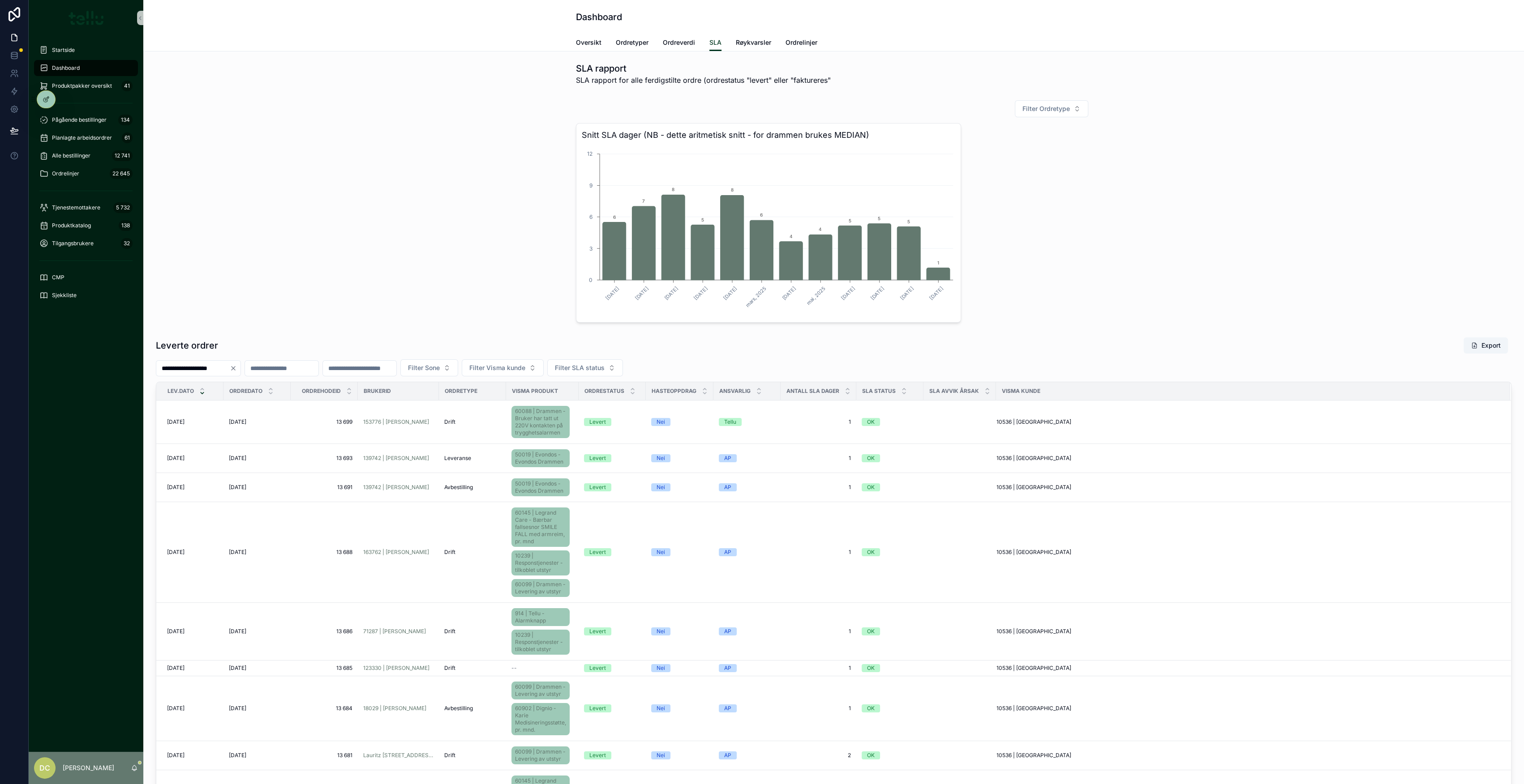
click at [1476, 346] on button "Export" at bounding box center [1486, 345] width 44 height 16
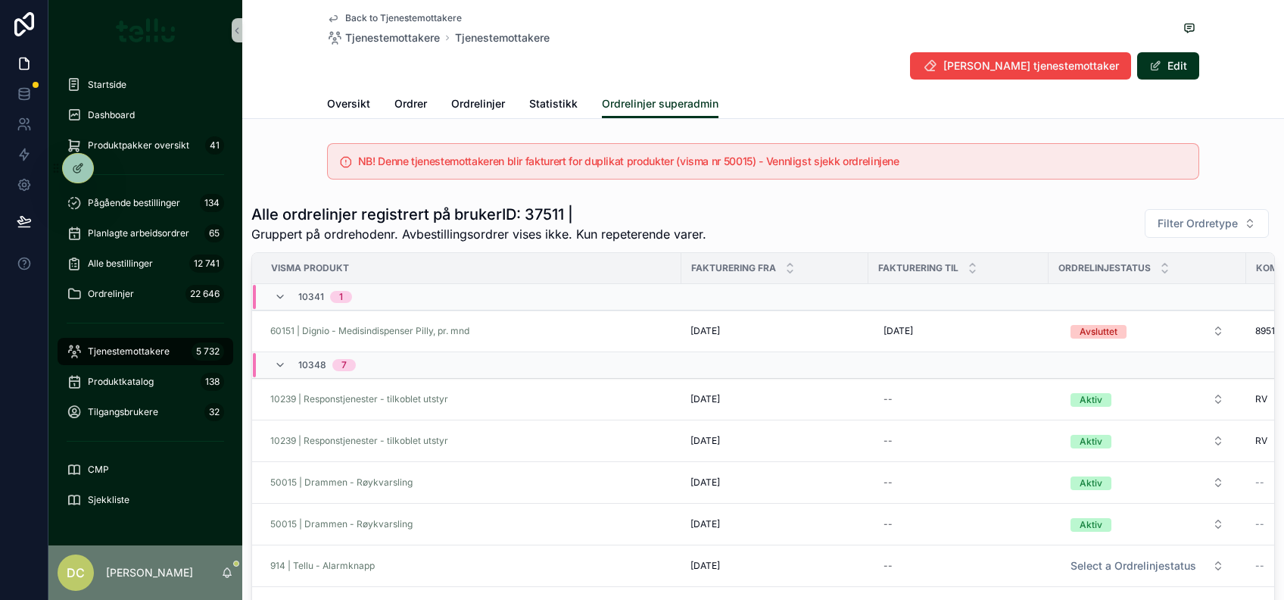
scroll to position [268, 0]
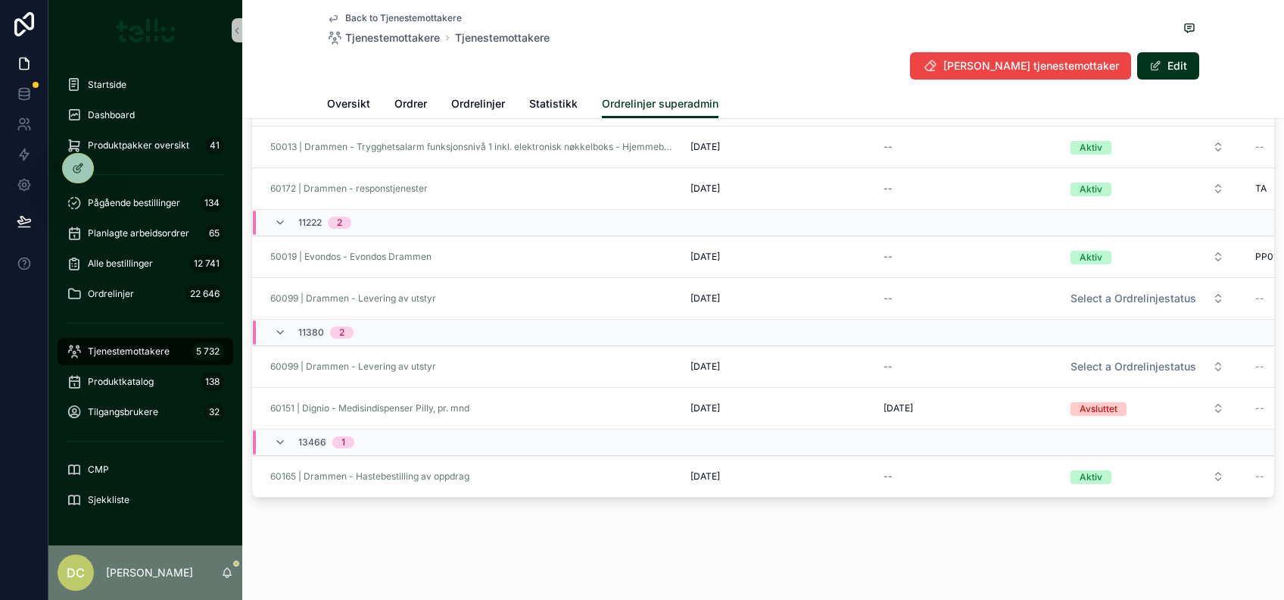
click at [126, 350] on span "Tjenestemottakere" at bounding box center [129, 351] width 82 height 12
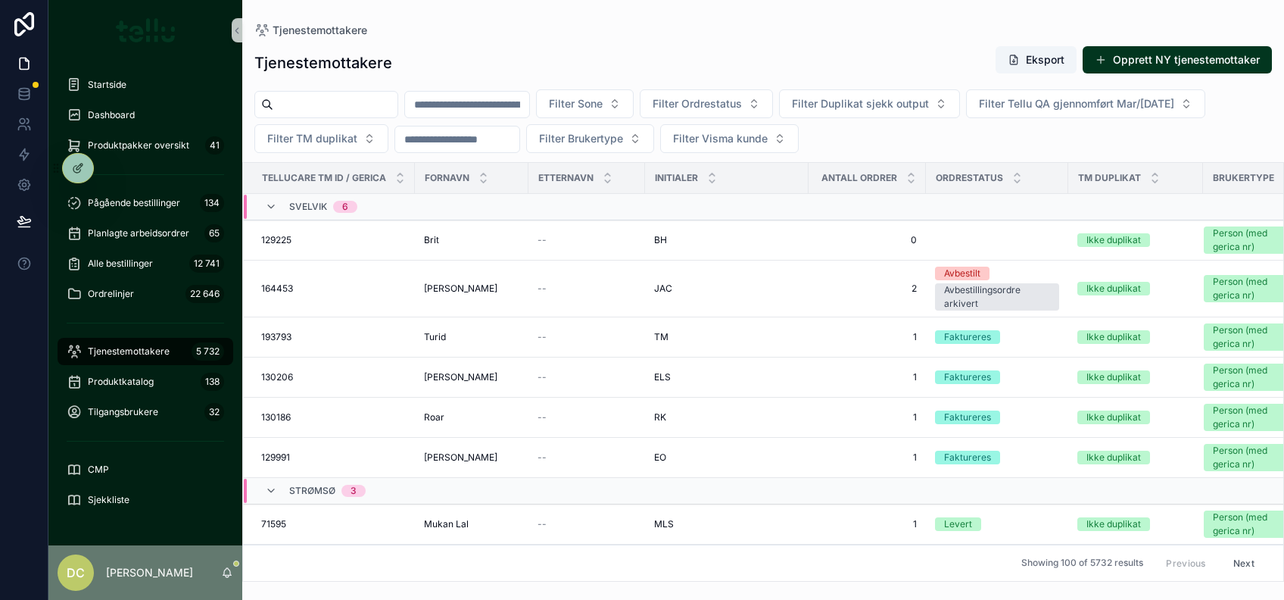
click at [529, 100] on input "scrollable content" at bounding box center [467, 104] width 124 height 21
type input "******"
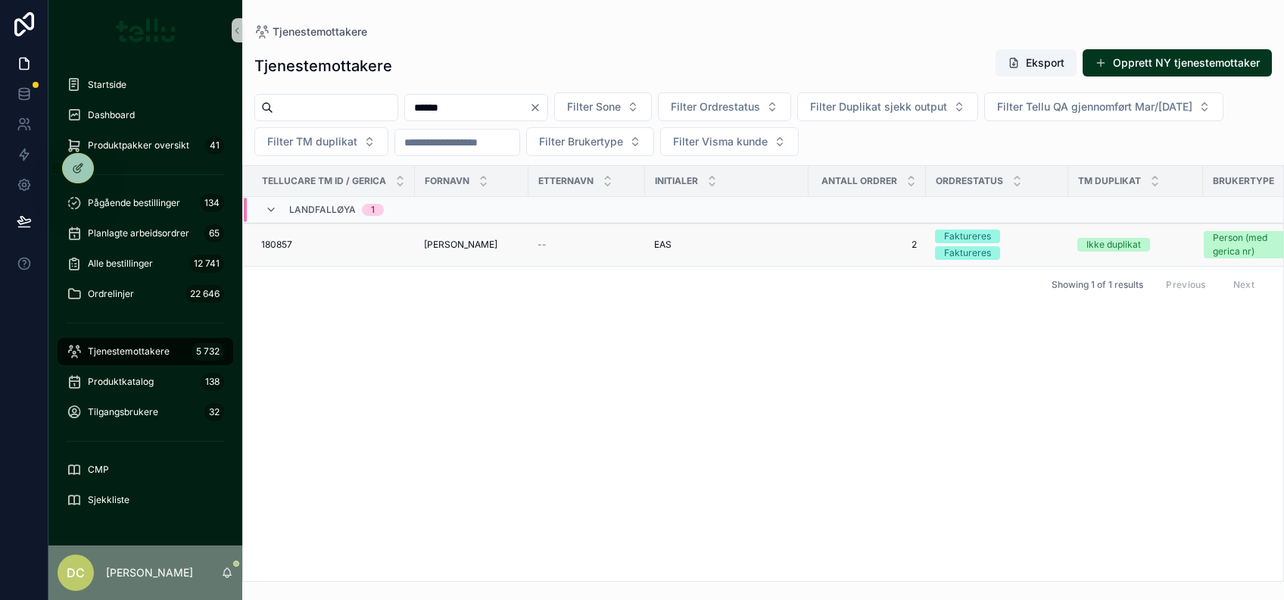
click at [391, 254] on td "180857 180857" at bounding box center [329, 244] width 172 height 43
click at [386, 235] on td "180857 180857" at bounding box center [329, 244] width 172 height 43
click at [381, 248] on div "180857 180857" at bounding box center [333, 244] width 145 height 12
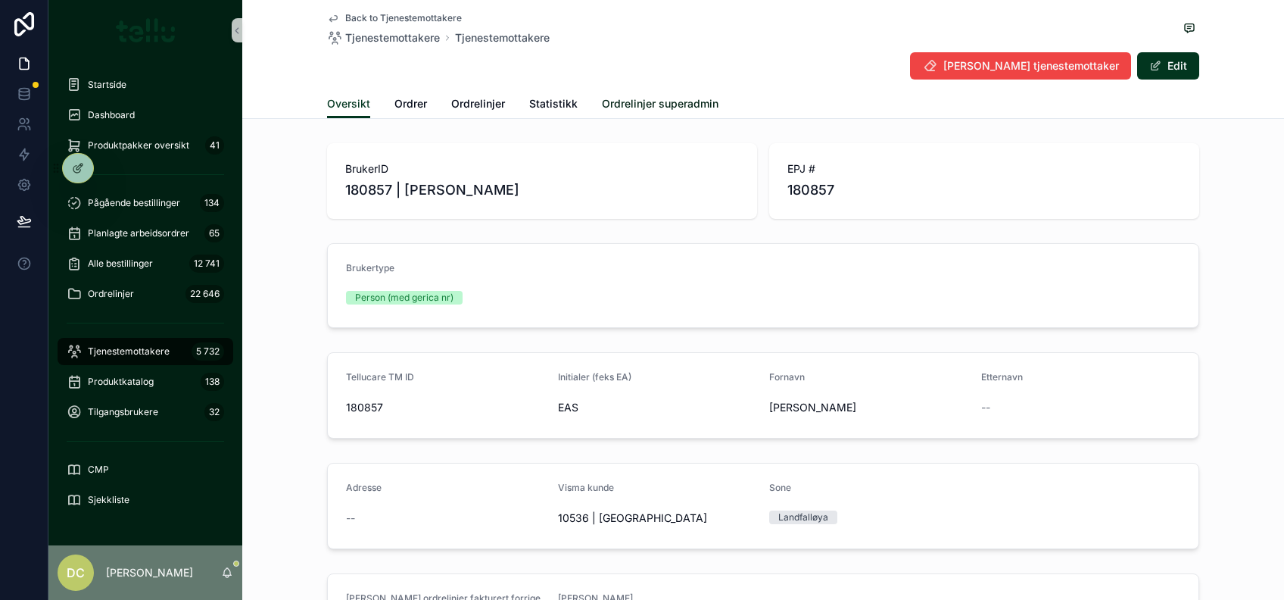
drag, startPoint x: 619, startPoint y: 102, endPoint x: 636, endPoint y: 116, distance: 21.5
click at [621, 102] on span "Ordrelinjer superadmin" at bounding box center [660, 103] width 117 height 15
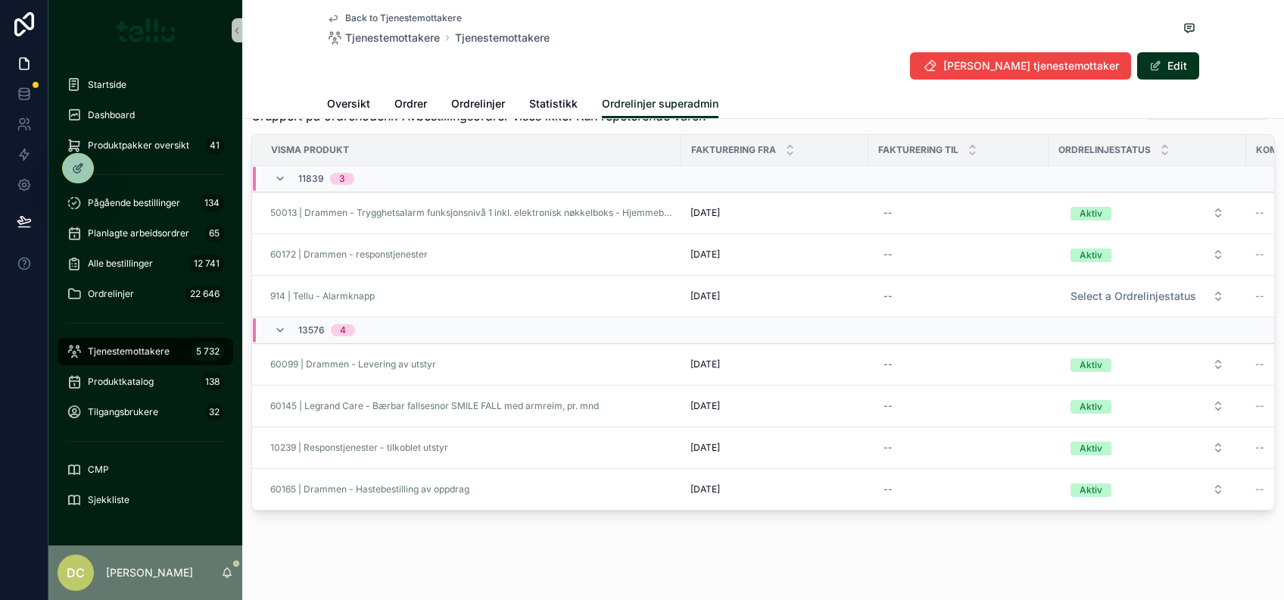
scroll to position [85, 0]
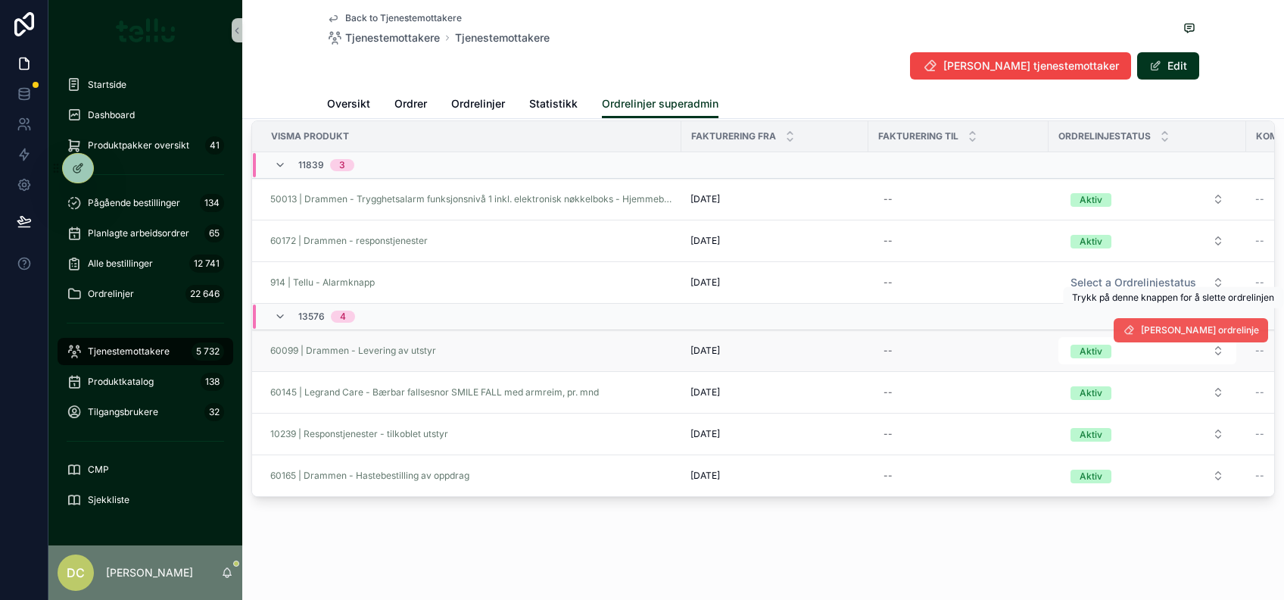
click at [1181, 324] on span "Slett ordrelinje" at bounding box center [1200, 330] width 118 height 12
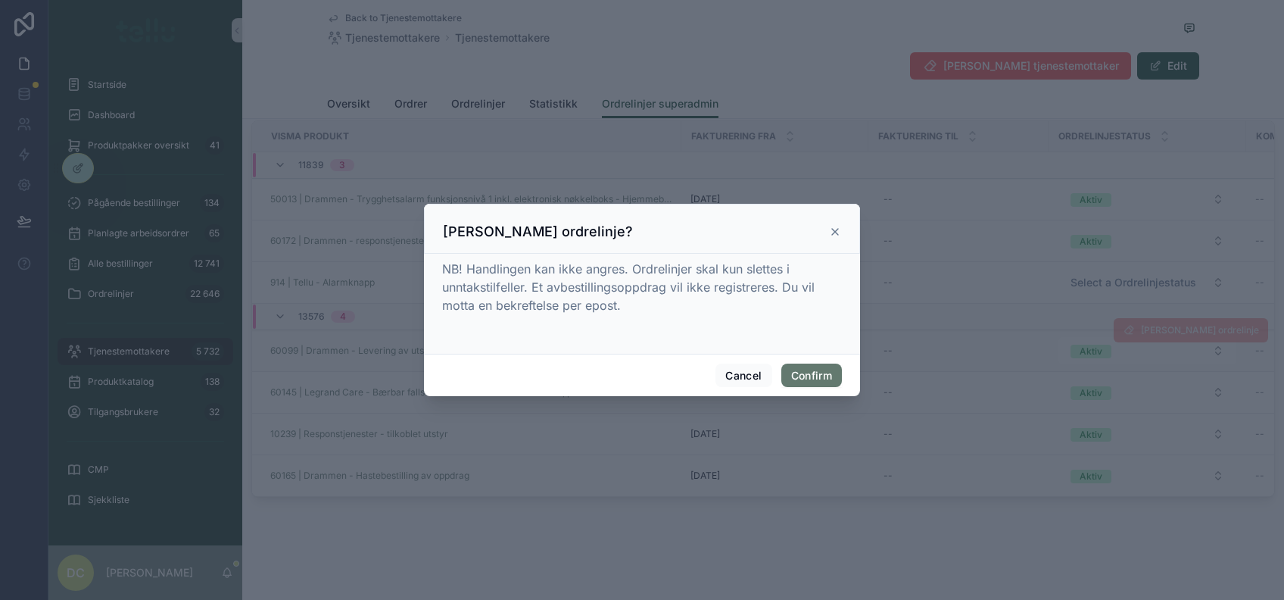
click at [815, 364] on button "Confirm" at bounding box center [811, 375] width 61 height 24
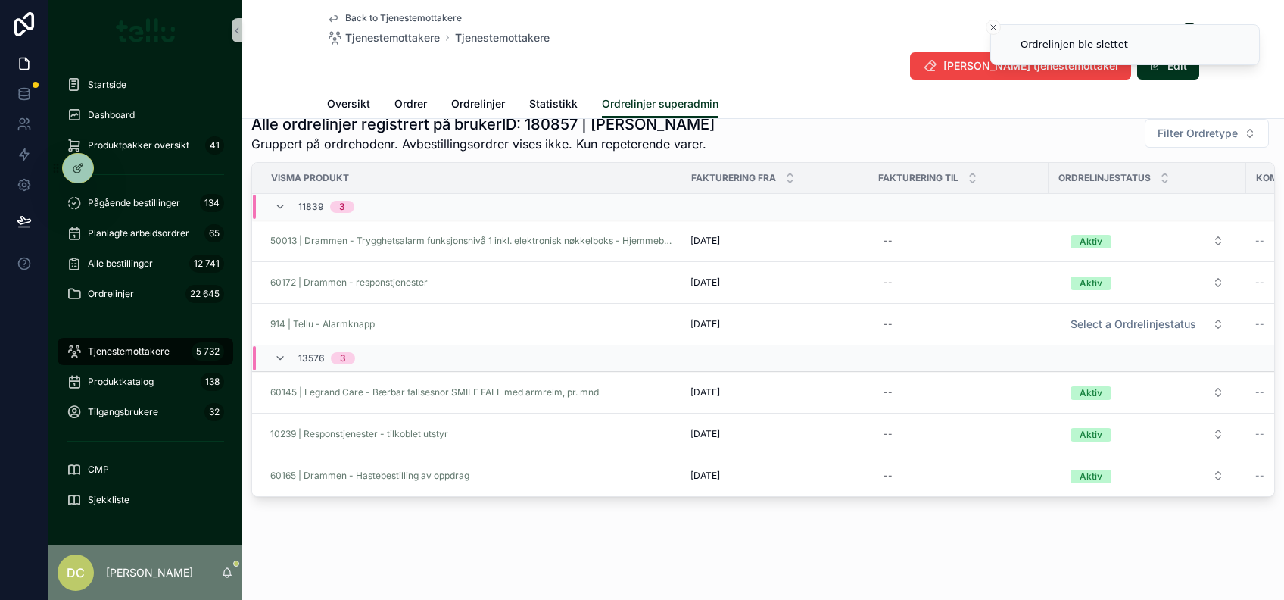
scroll to position [43, 0]
click at [130, 360] on div "Tjenestemottakere 5 732" at bounding box center [145, 351] width 157 height 24
click at [135, 351] on span "Tjenestemottakere" at bounding box center [129, 351] width 82 height 12
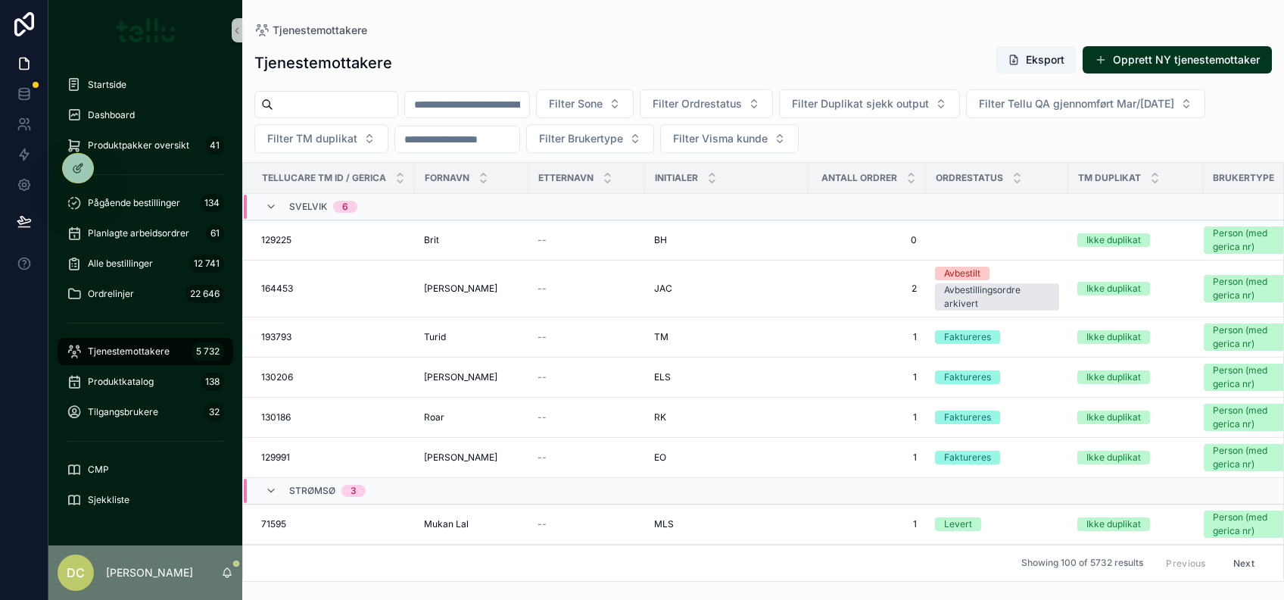
click at [510, 108] on input "scrollable content" at bounding box center [467, 104] width 124 height 21
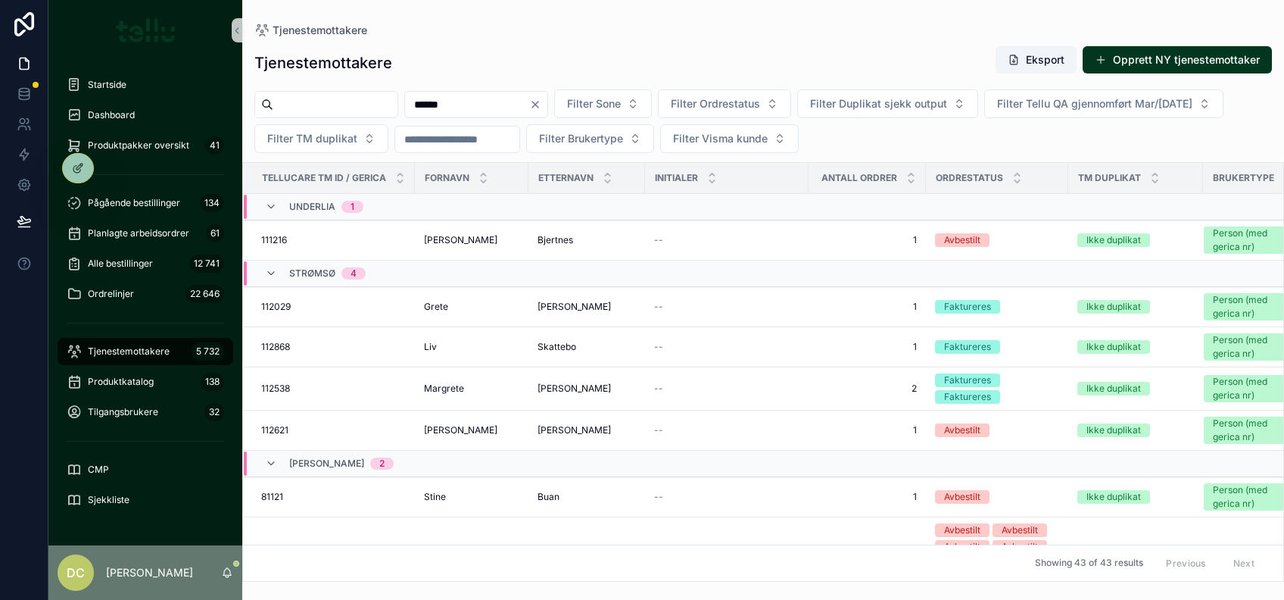
type input "******"
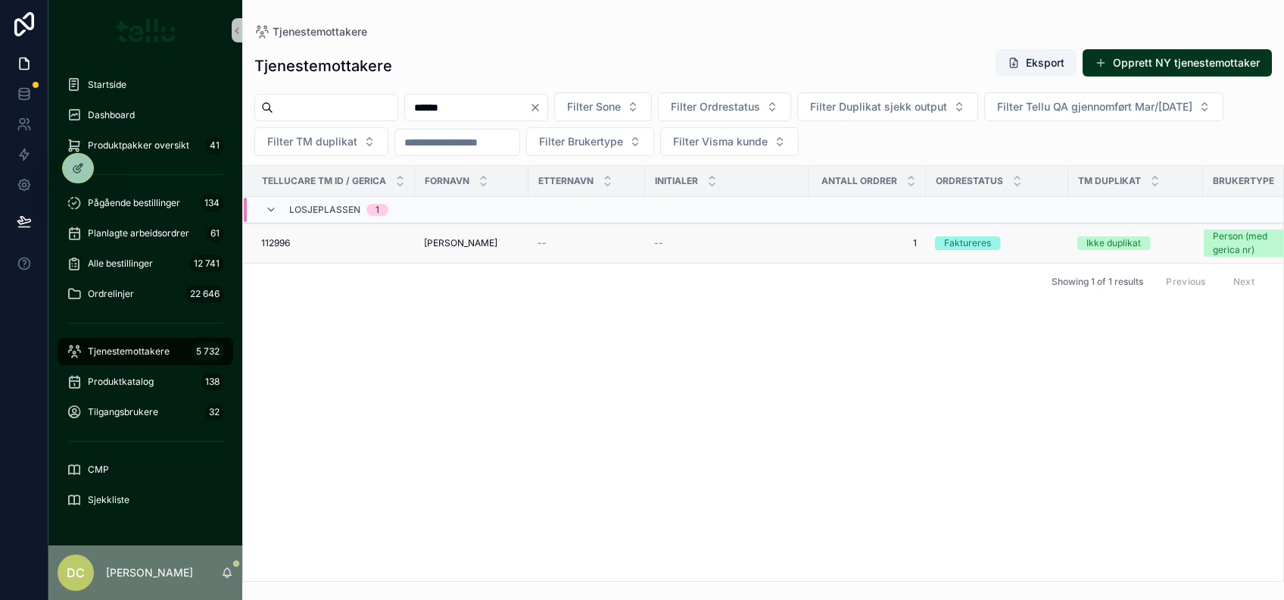
click at [416, 254] on td "Elof Ib Wessman Elof Ib Wessman" at bounding box center [472, 243] width 114 height 40
click at [422, 232] on td "Elof Ib Wessman Elof Ib Wessman" at bounding box center [472, 243] width 114 height 40
click at [420, 246] on td "Elof Ib Wessman Elof Ib Wessman" at bounding box center [472, 243] width 114 height 40
click at [372, 240] on div "112996 112996" at bounding box center [333, 243] width 145 height 12
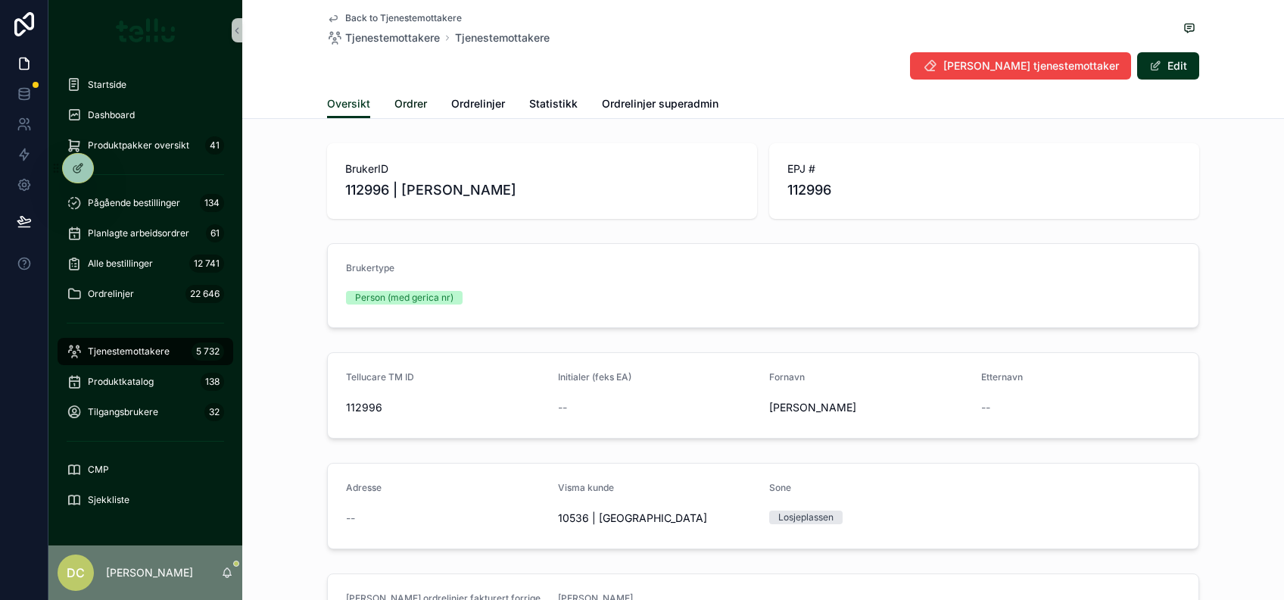
click at [406, 108] on span "Ordrer" at bounding box center [410, 103] width 33 height 15
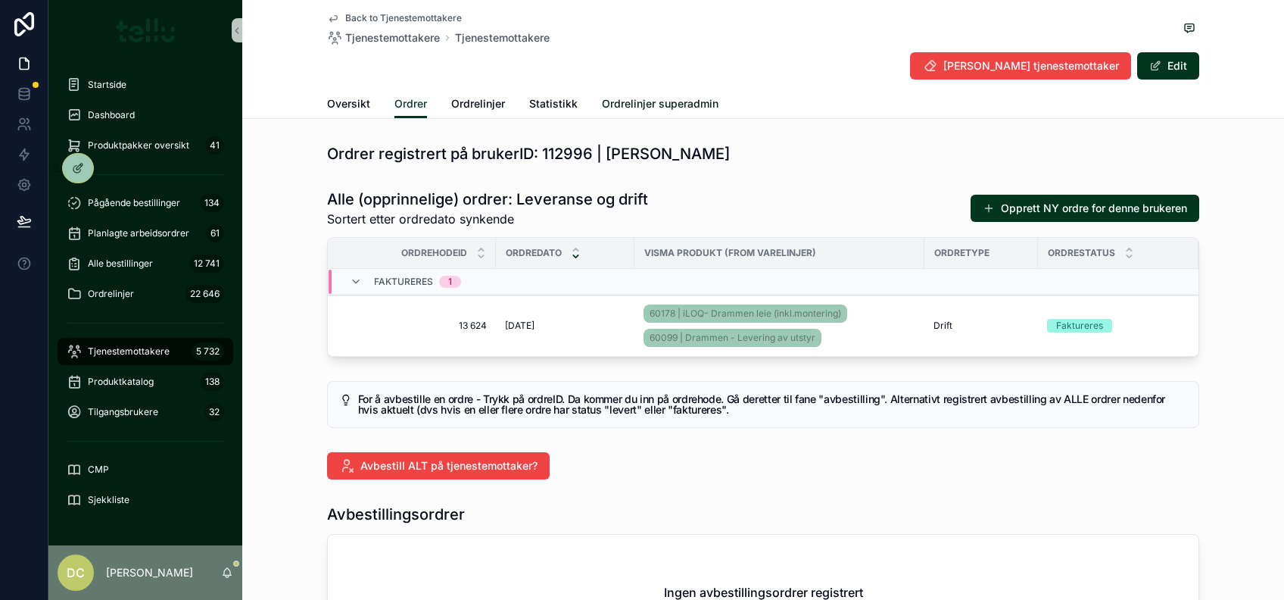
click at [657, 105] on span "Ordrelinjer superadmin" at bounding box center [660, 103] width 117 height 15
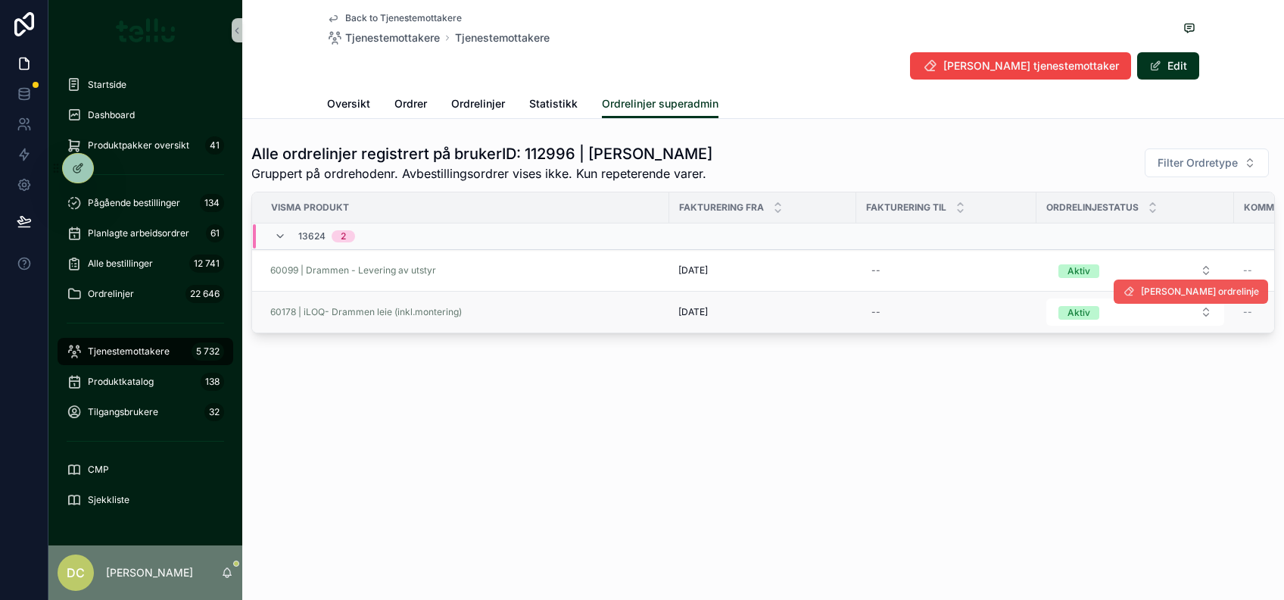
click at [1205, 291] on span "Slett ordrelinje" at bounding box center [1200, 291] width 118 height 12
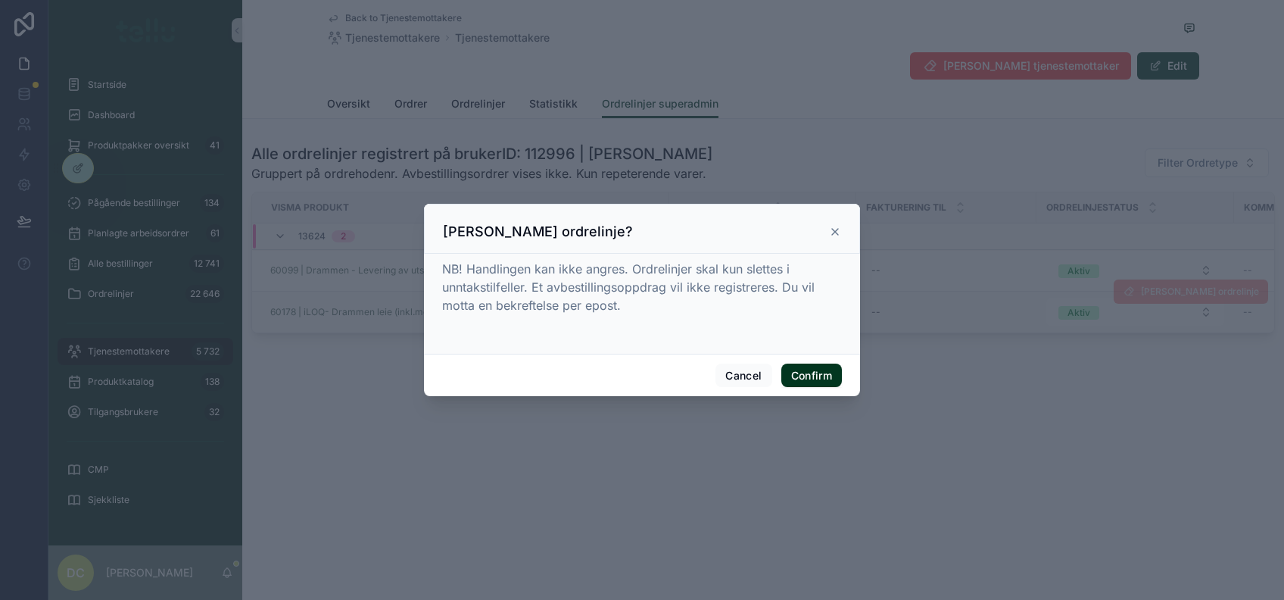
click at [836, 236] on icon at bounding box center [835, 232] width 12 height 12
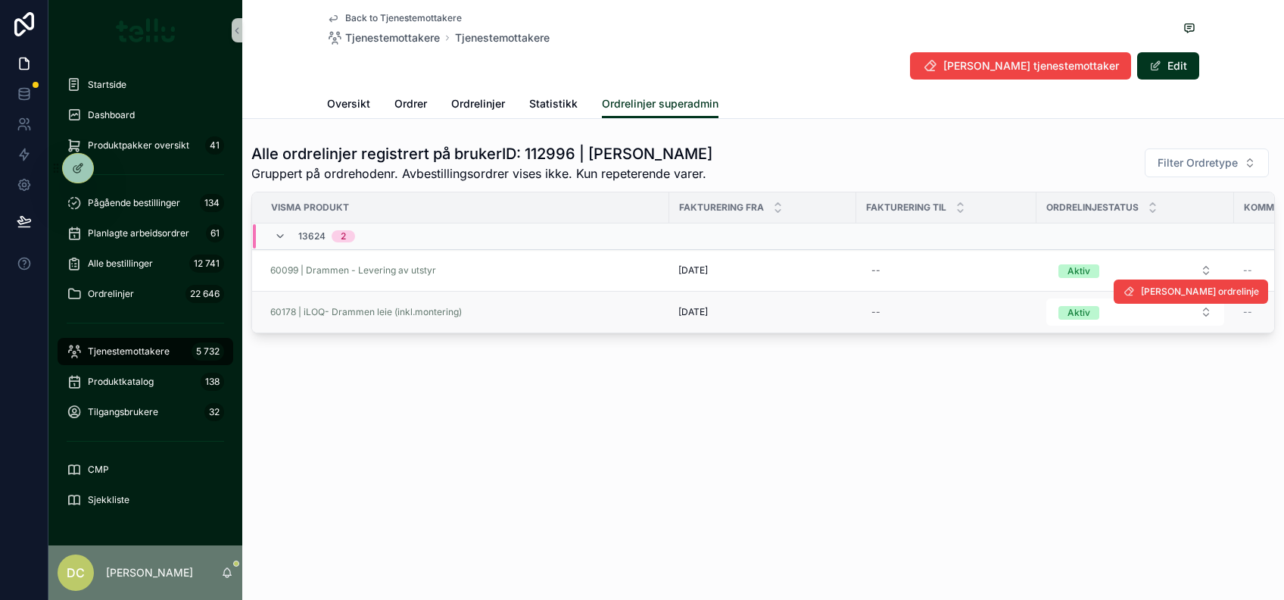
click at [114, 350] on span "Tjenestemottakere" at bounding box center [129, 351] width 82 height 12
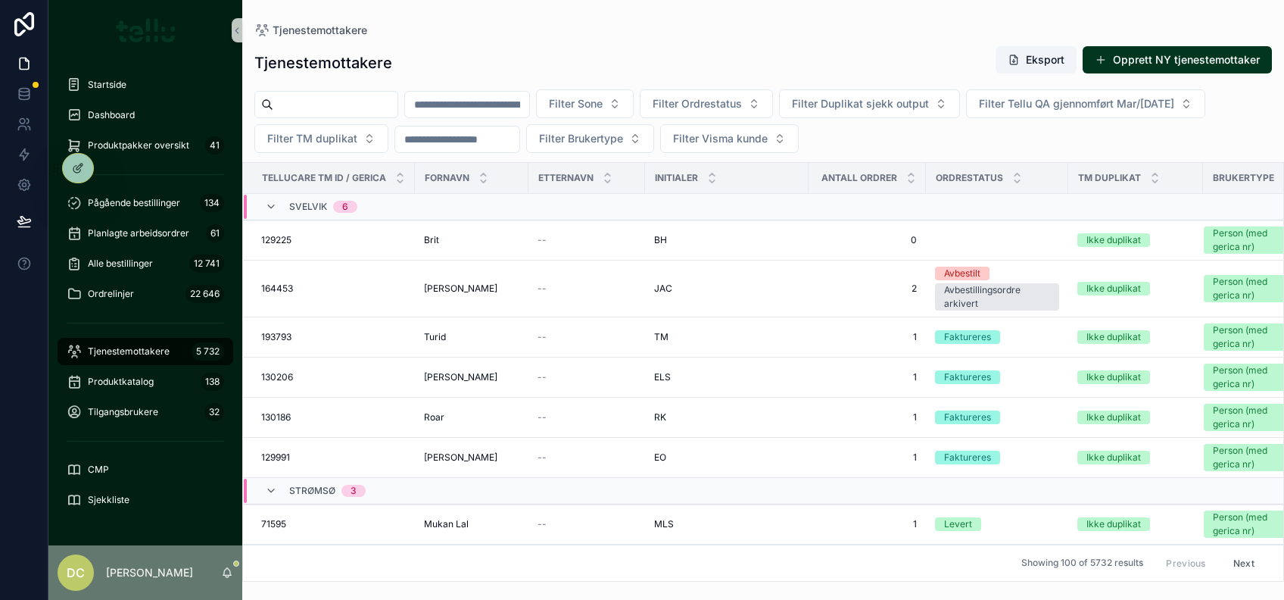
click at [529, 96] on input "scrollable content" at bounding box center [467, 104] width 124 height 21
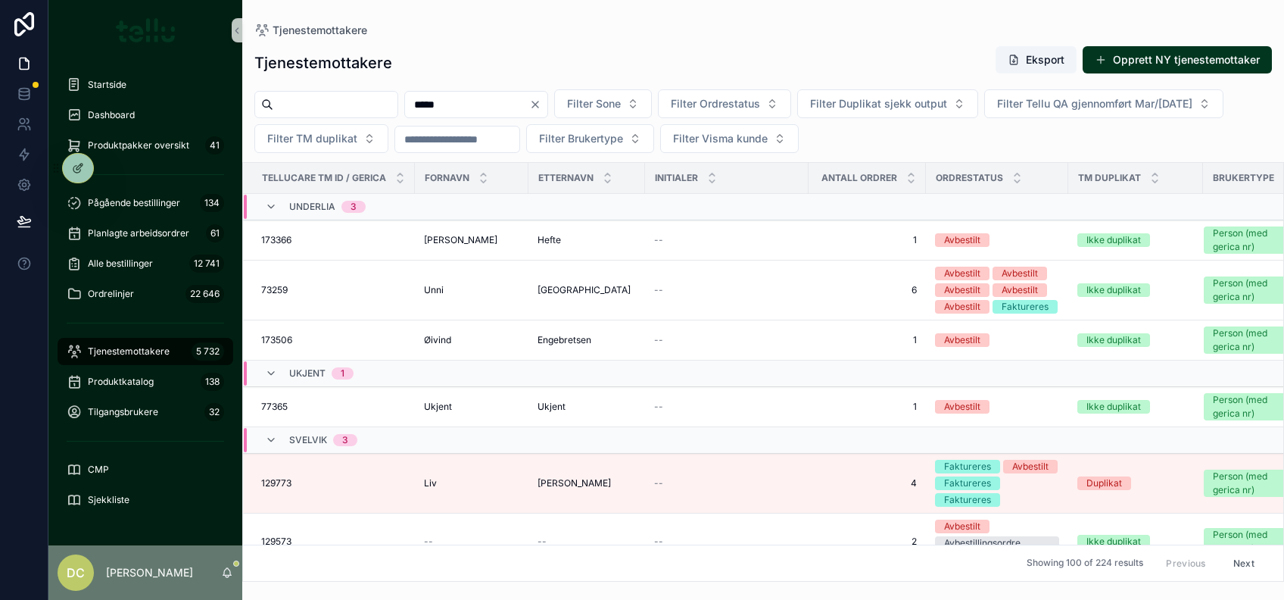
type input "*****"
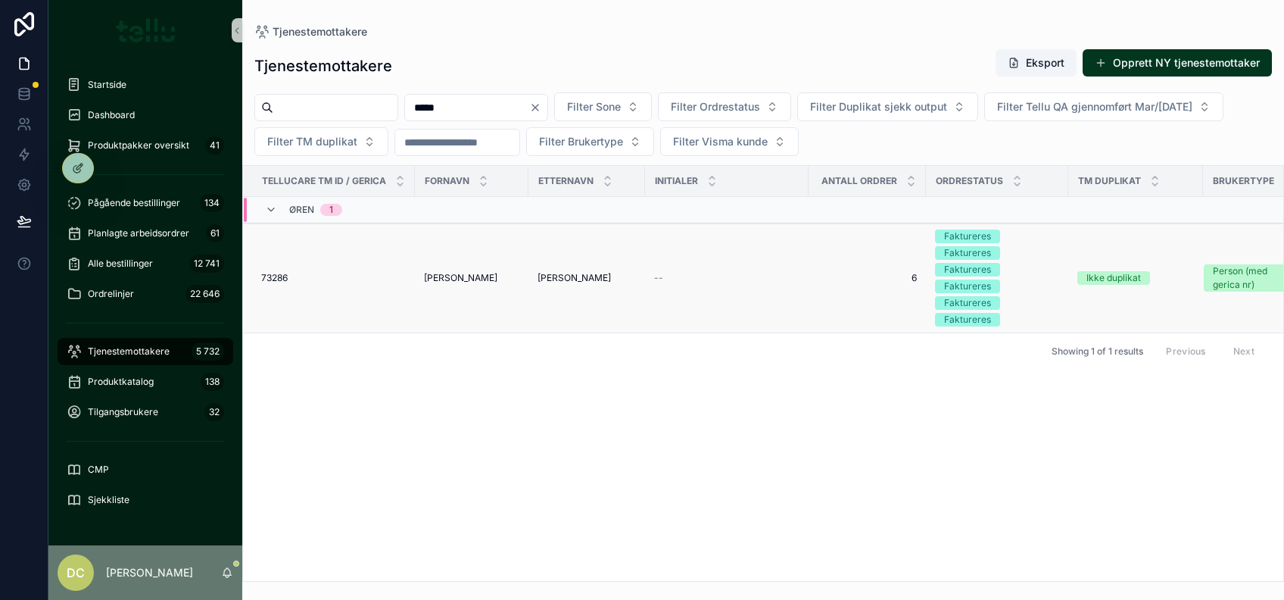
click at [482, 276] on div "Gerd Gerd" at bounding box center [471, 278] width 95 height 12
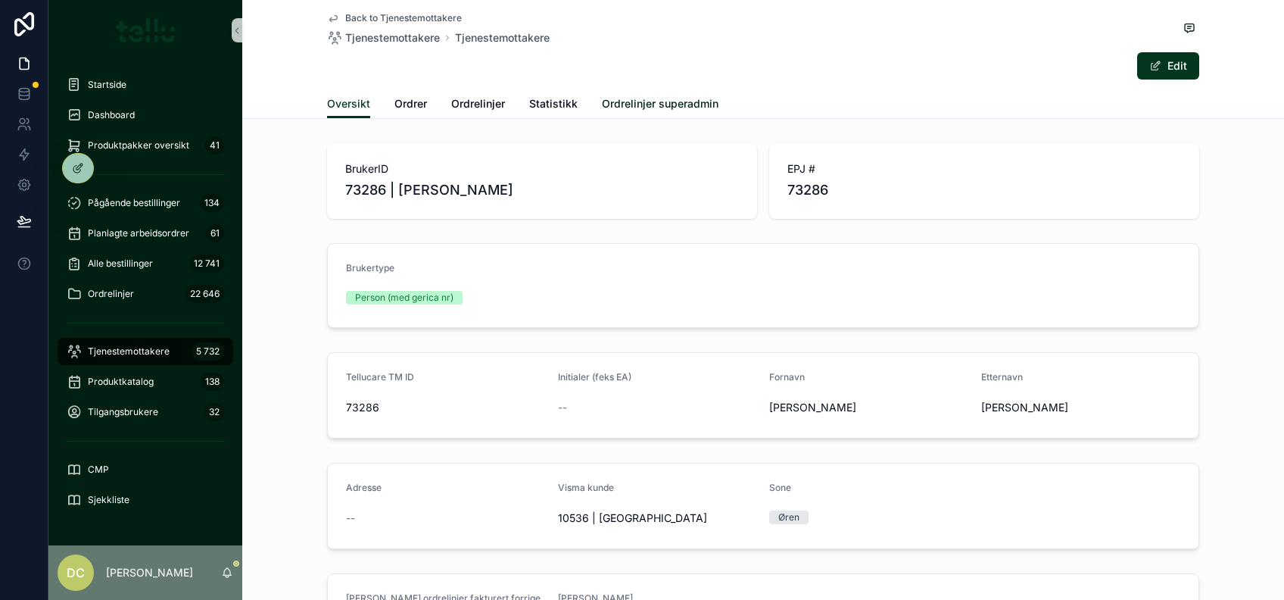
click at [618, 97] on span "Ordrelinjer superadmin" at bounding box center [660, 103] width 117 height 15
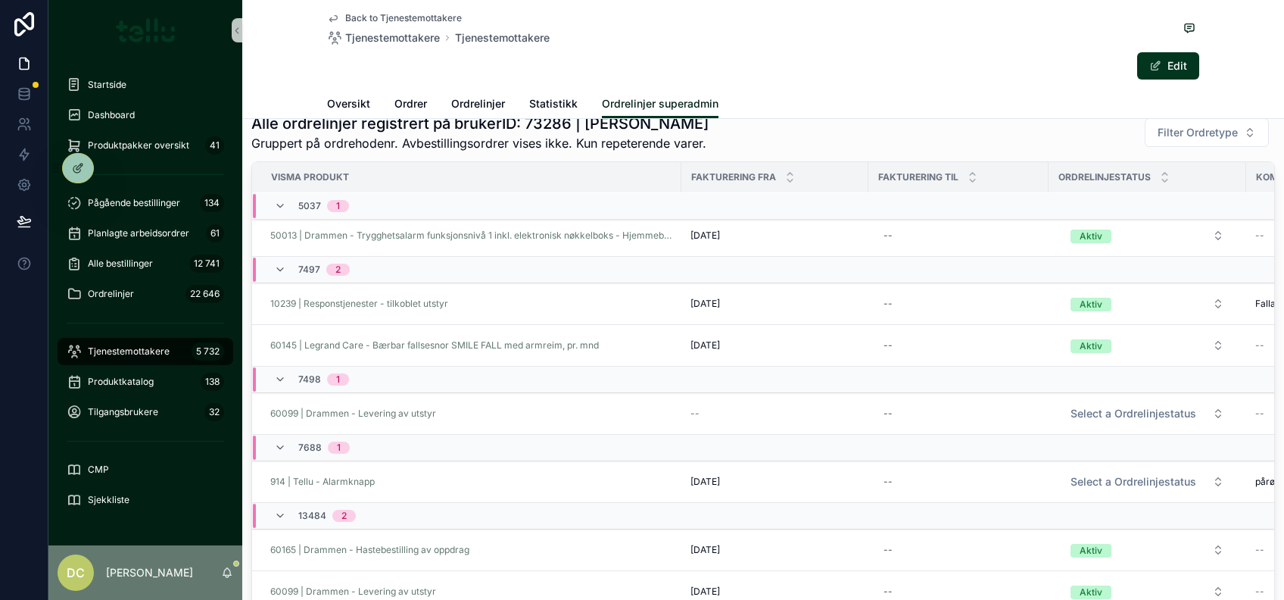
scroll to position [145, 0]
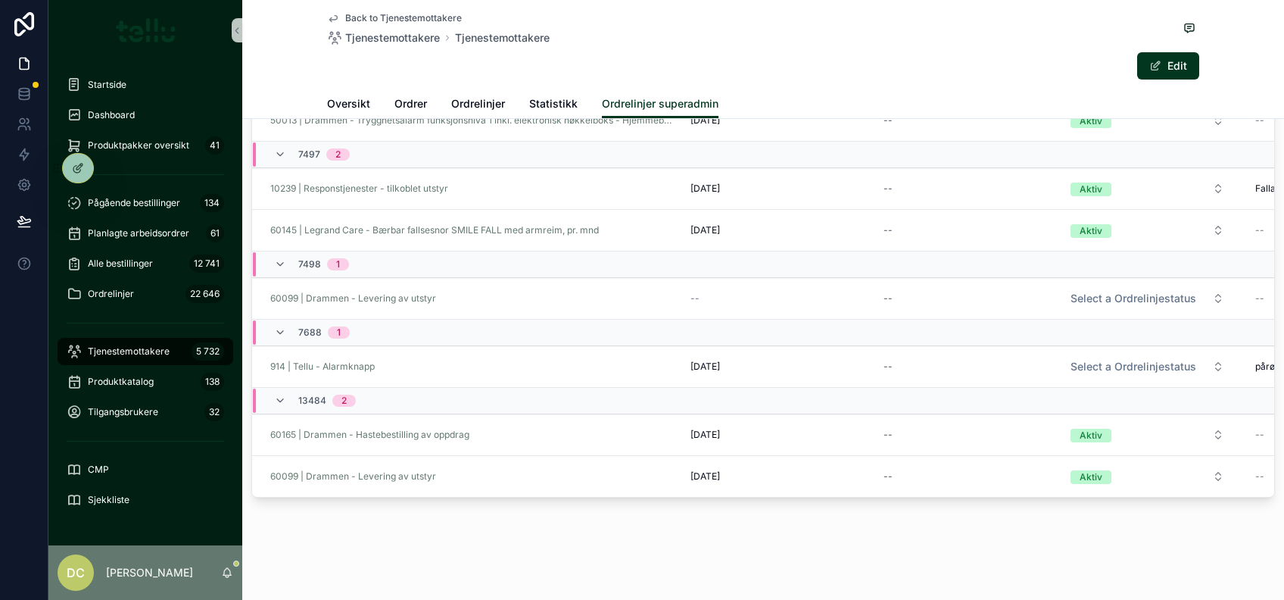
click at [0, 0] on span "Slett ordrelinje" at bounding box center [0, 0] width 0 height 0
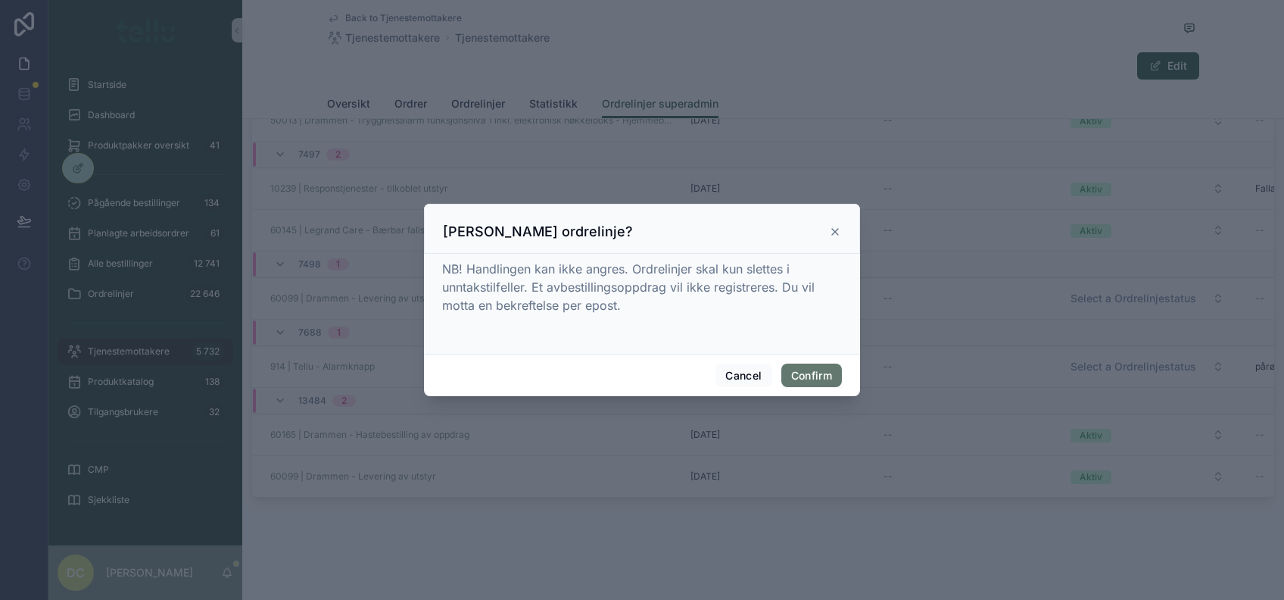
click at [822, 375] on button "Confirm" at bounding box center [811, 375] width 61 height 24
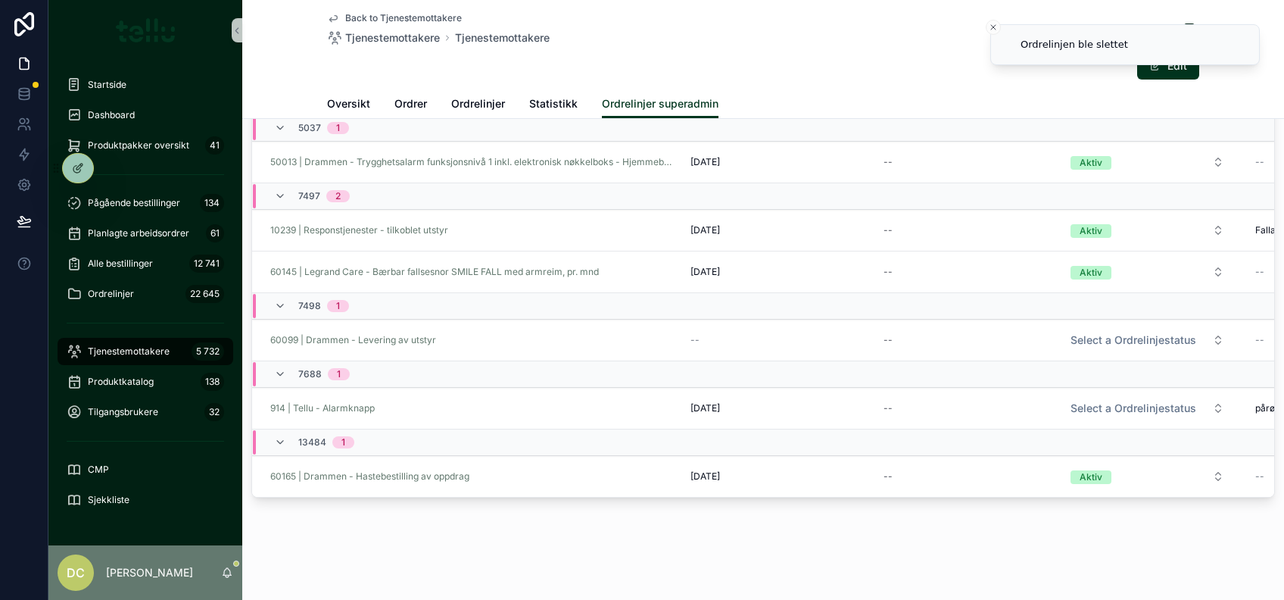
scroll to position [45, 0]
